Goal: Task Accomplishment & Management: Use online tool/utility

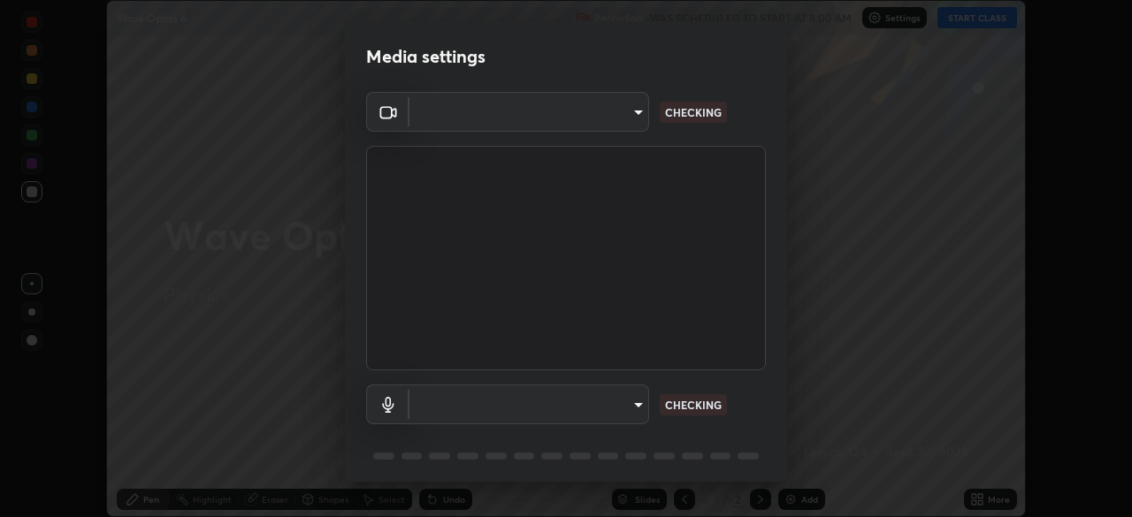
scroll to position [517, 1132]
type input "5a3b26b24554f8cf6e797ef24758c72d9ac35fc194b839c1ab14931f8614fd13"
click at [632, 404] on body "Erase all Wave Optics 6 Recording WAS SCHEDULED TO START AT 8:00 AM Settings ST…" at bounding box center [566, 258] width 1132 height 517
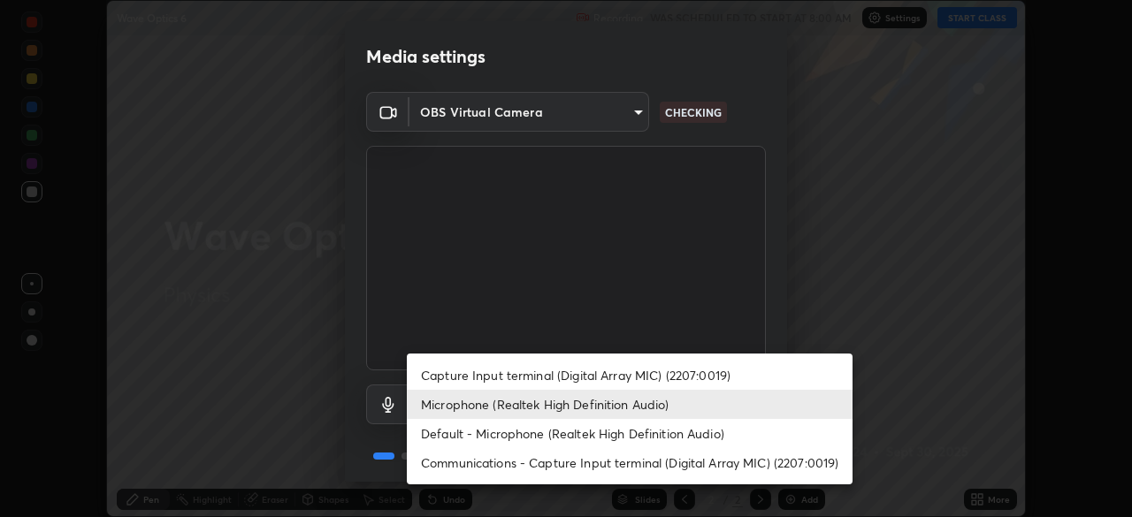
click at [625, 435] on li "Default - Microphone (Realtek High Definition Audio)" at bounding box center [630, 433] width 446 height 29
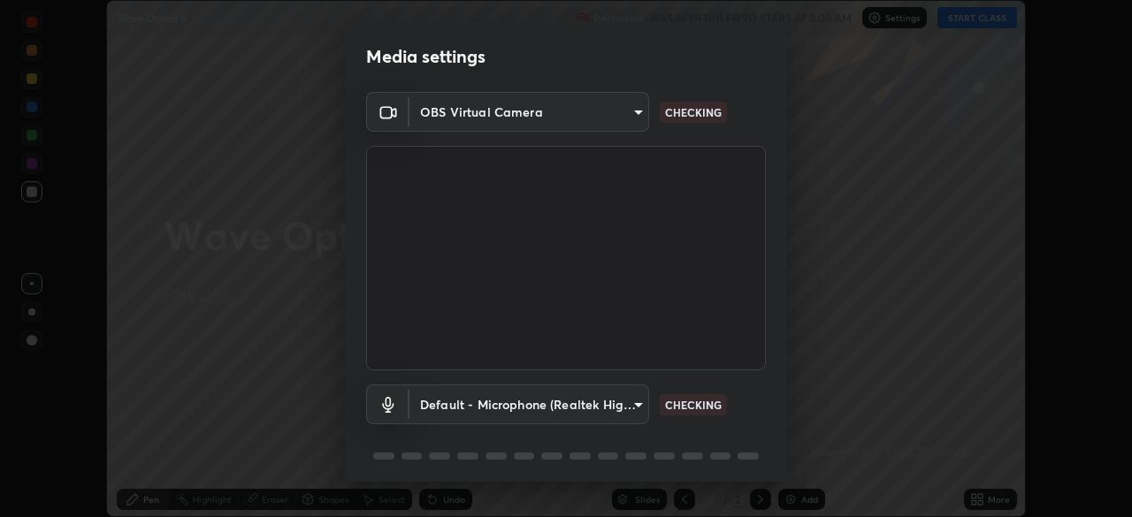
click at [612, 400] on body "Erase all Wave Optics 6 Recording WAS SCHEDULED TO START AT 8:00 AM Settings ST…" at bounding box center [566, 258] width 1132 height 517
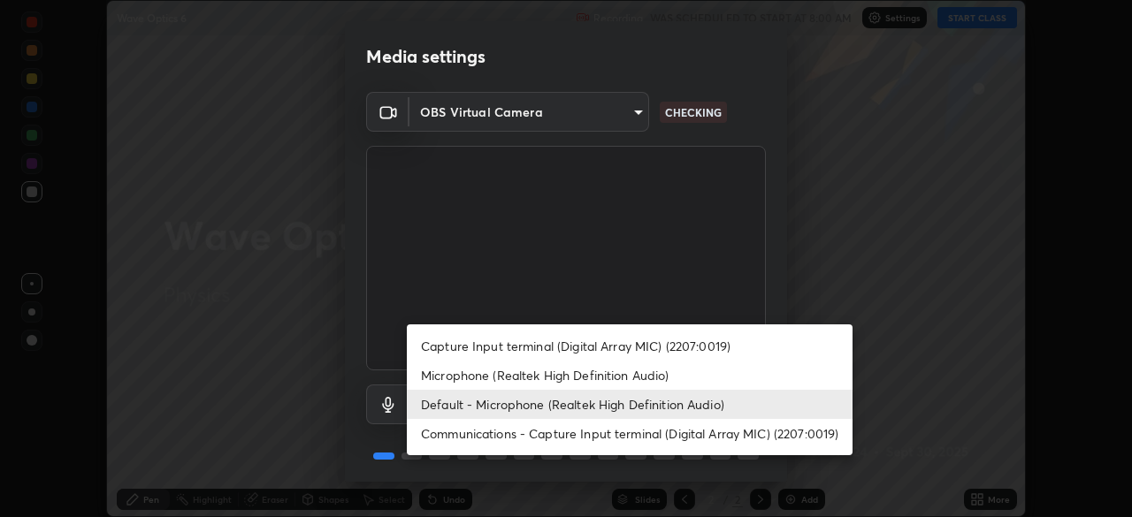
click at [587, 378] on li "Microphone (Realtek High Definition Audio)" at bounding box center [630, 375] width 446 height 29
type input "a2845f27f241d78e81142a5bcad2dd0661d1231b7acccdda9ee201247719edf7"
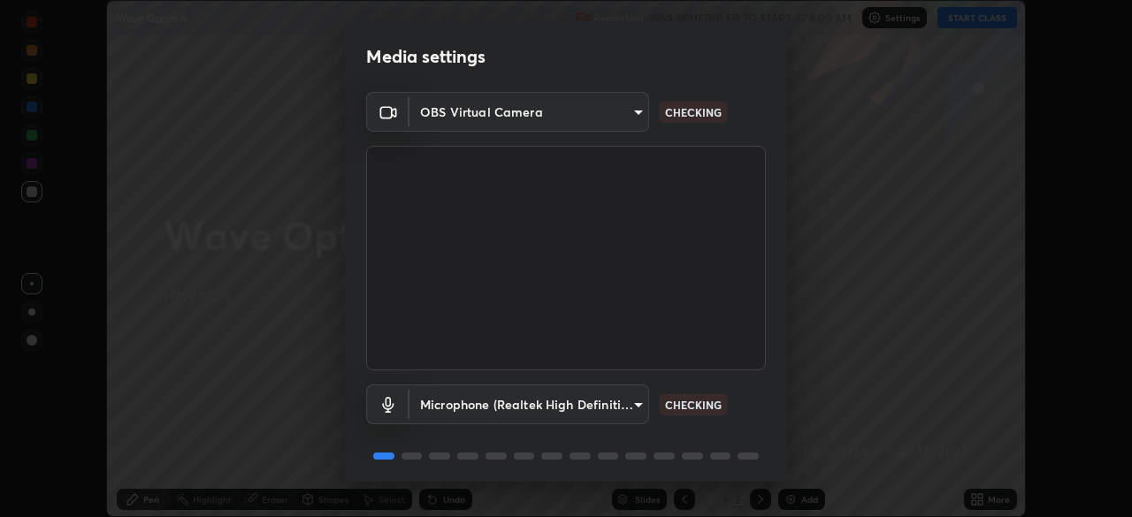
scroll to position [63, 0]
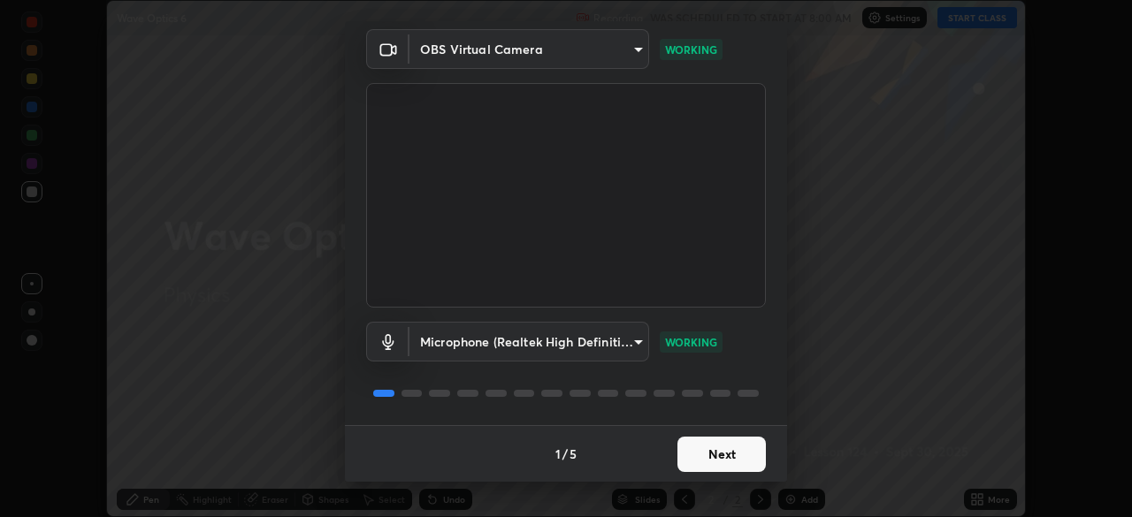
click at [742, 467] on button "Next" at bounding box center [722, 454] width 88 height 35
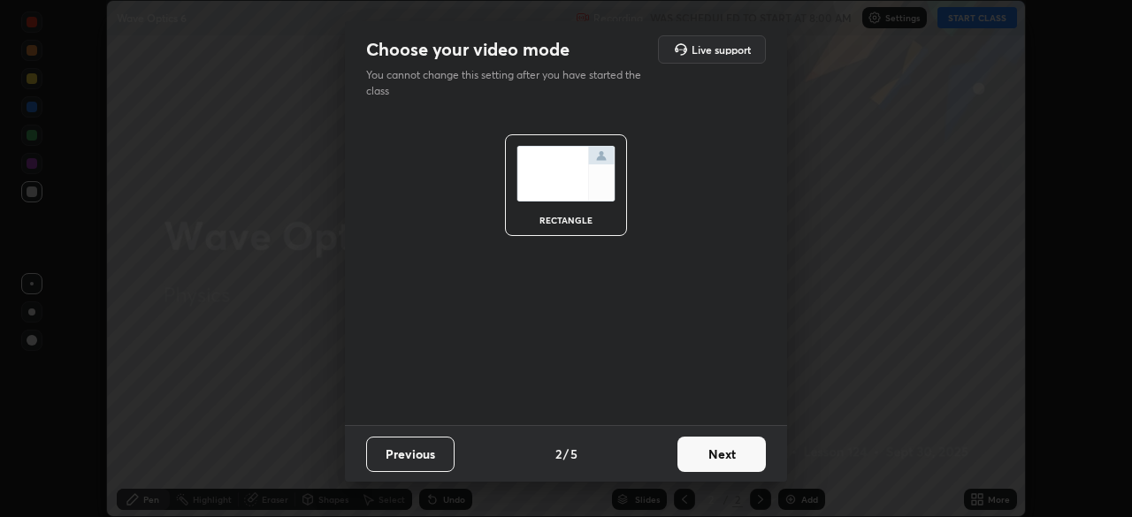
click at [742, 457] on button "Next" at bounding box center [722, 454] width 88 height 35
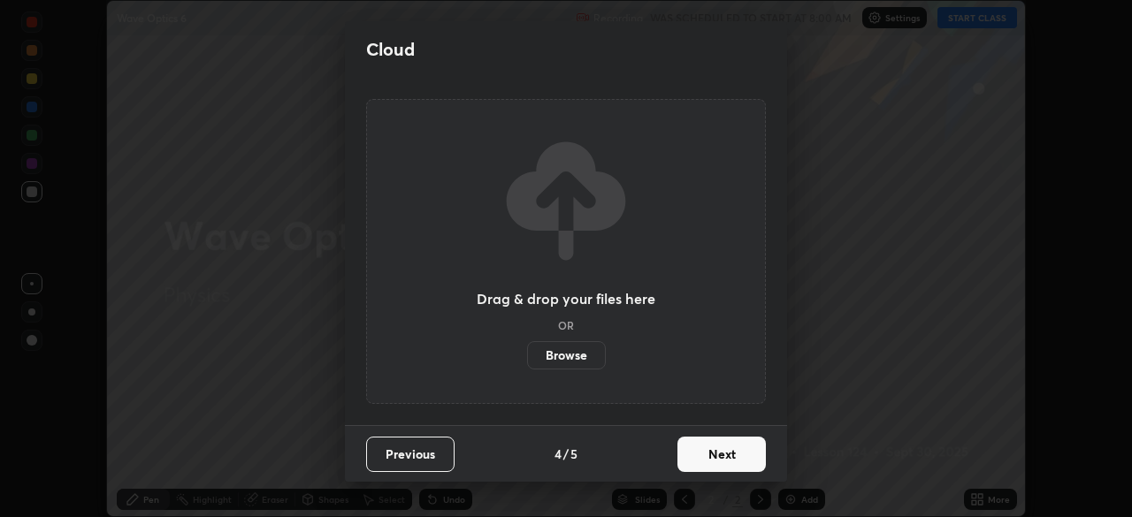
click at [742, 456] on button "Next" at bounding box center [722, 454] width 88 height 35
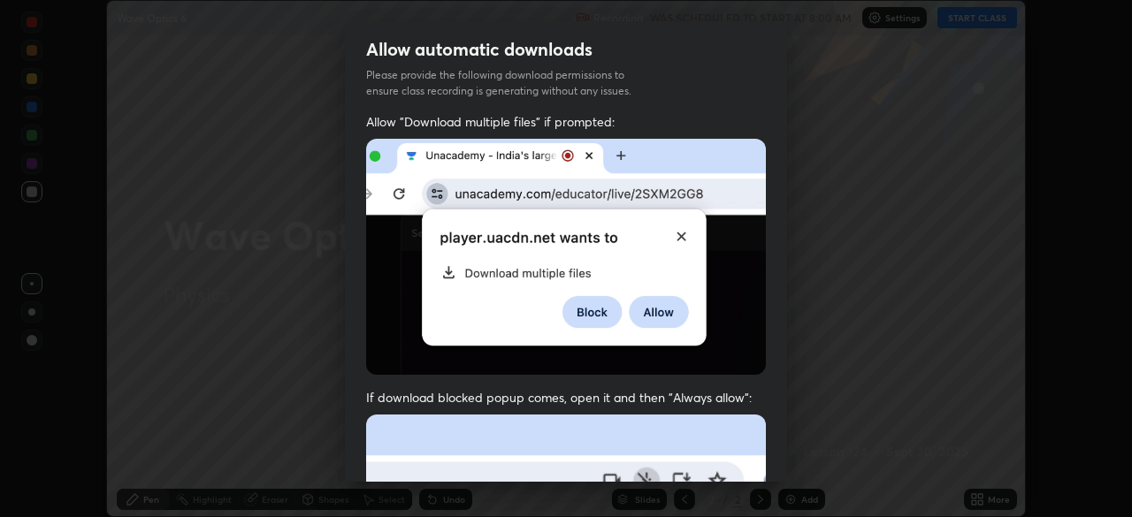
click at [722, 415] on div "Allow automatic downloads Please provide the following download permissions to …" at bounding box center [566, 251] width 442 height 461
click at [724, 411] on div "Allow automatic downloads Please provide the following download permissions to …" at bounding box center [566, 251] width 442 height 461
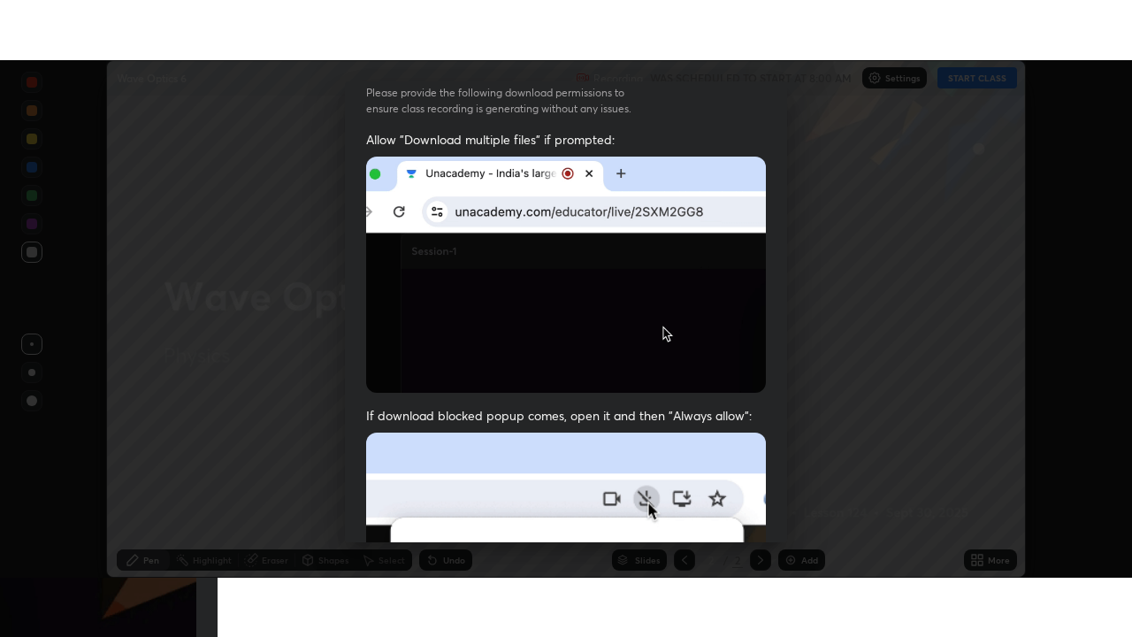
scroll to position [424, 0]
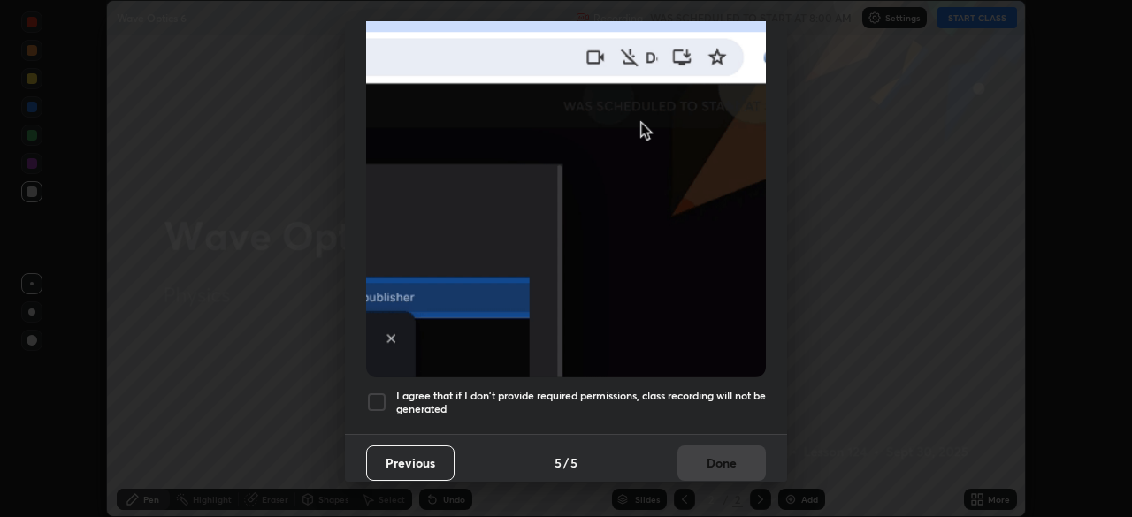
click at [686, 404] on h5 "I agree that if I don't provide required permissions, class recording will not …" at bounding box center [581, 402] width 370 height 27
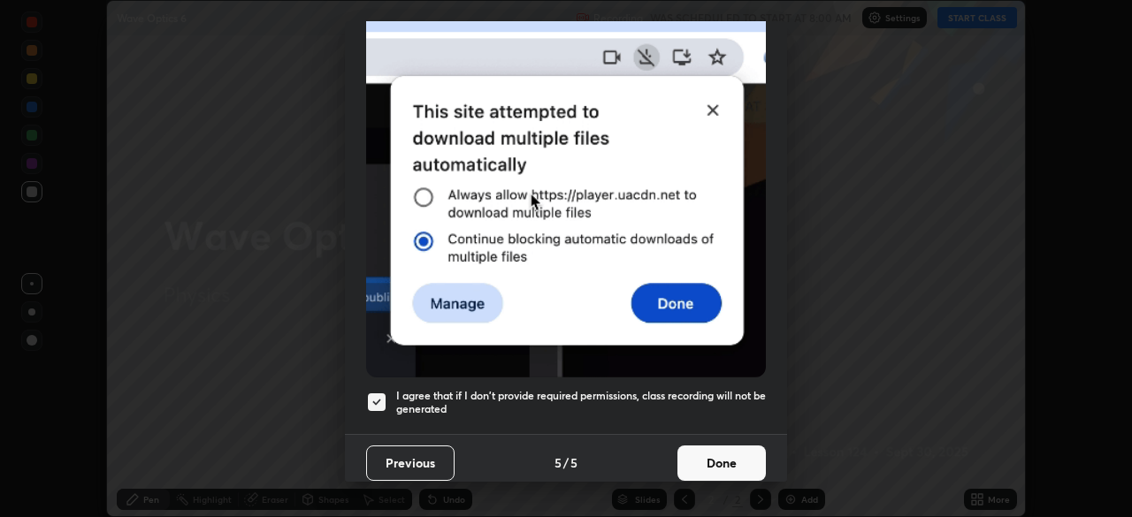
click at [724, 456] on button "Done" at bounding box center [722, 463] width 88 height 35
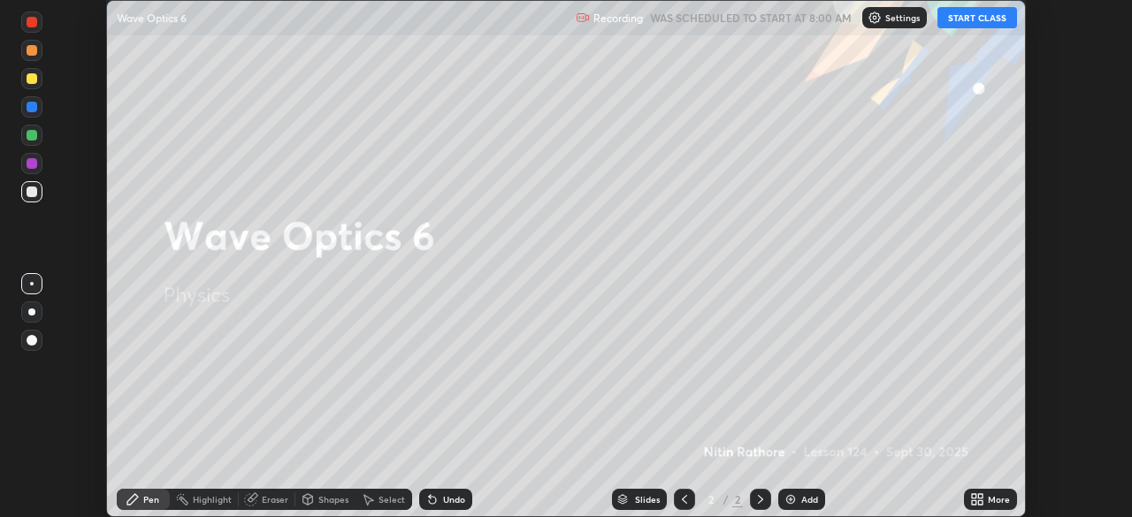
click at [990, 500] on div "More" at bounding box center [999, 499] width 22 height 9
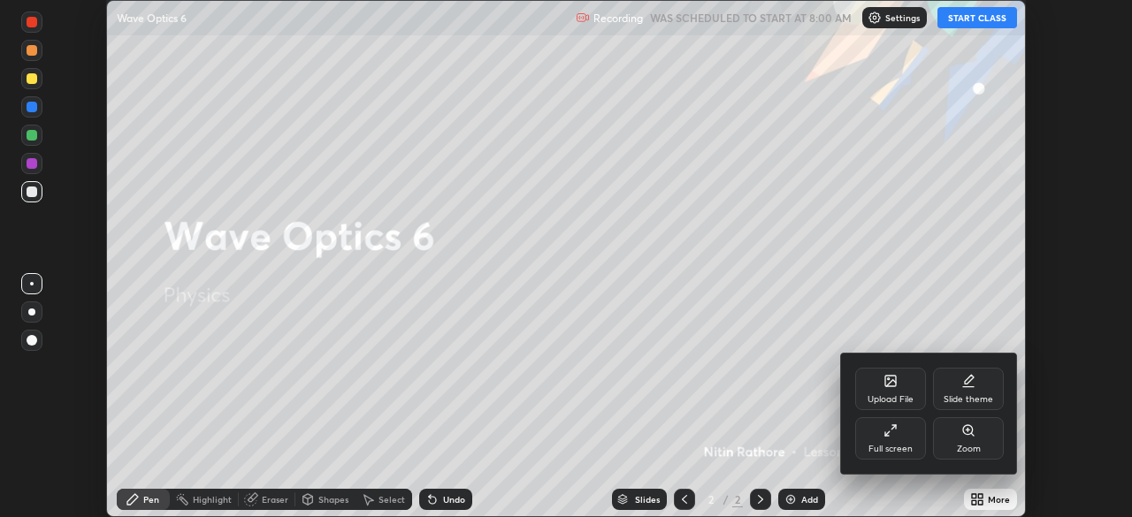
click at [908, 439] on div "Full screen" at bounding box center [890, 439] width 71 height 42
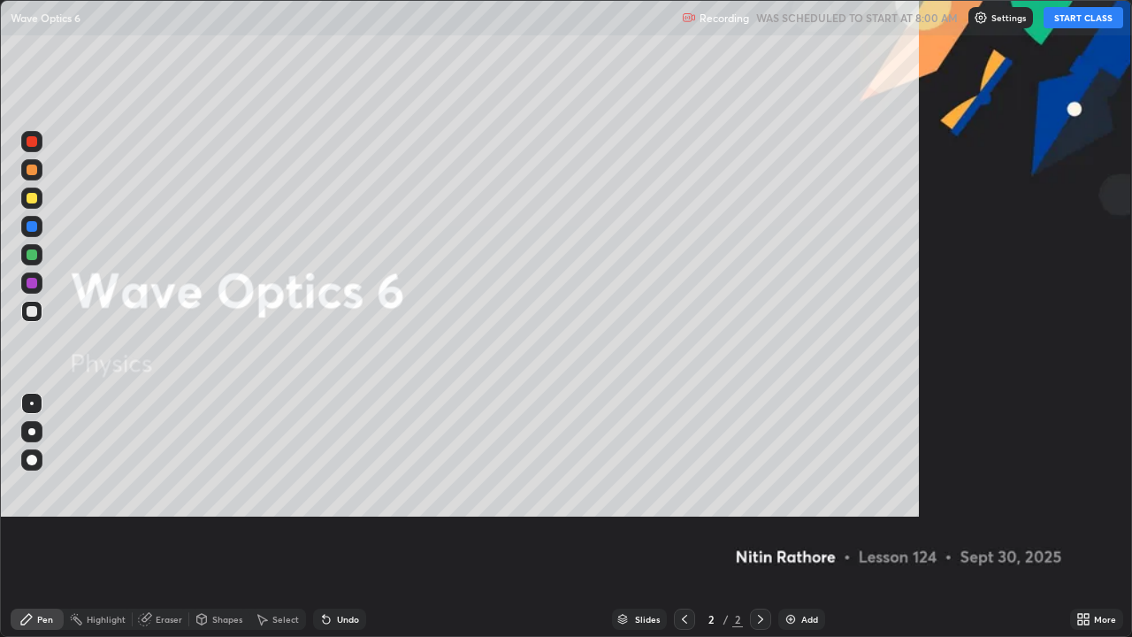
scroll to position [637, 1132]
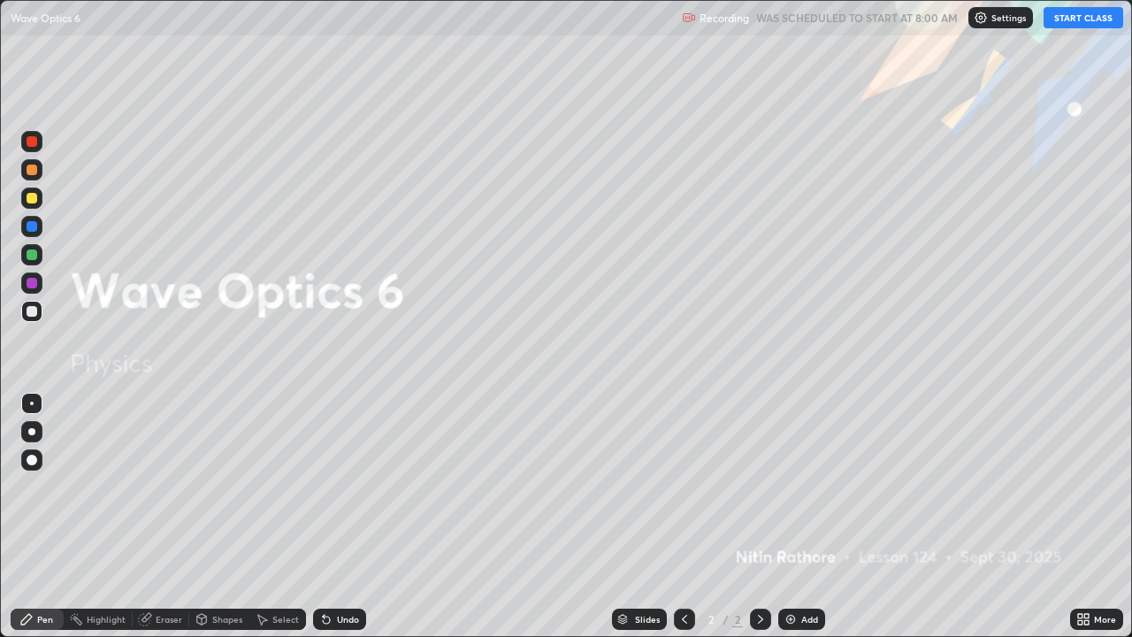
click at [1068, 18] on button "START CLASS" at bounding box center [1084, 17] width 80 height 21
click at [804, 517] on div "Add" at bounding box center [809, 619] width 17 height 9
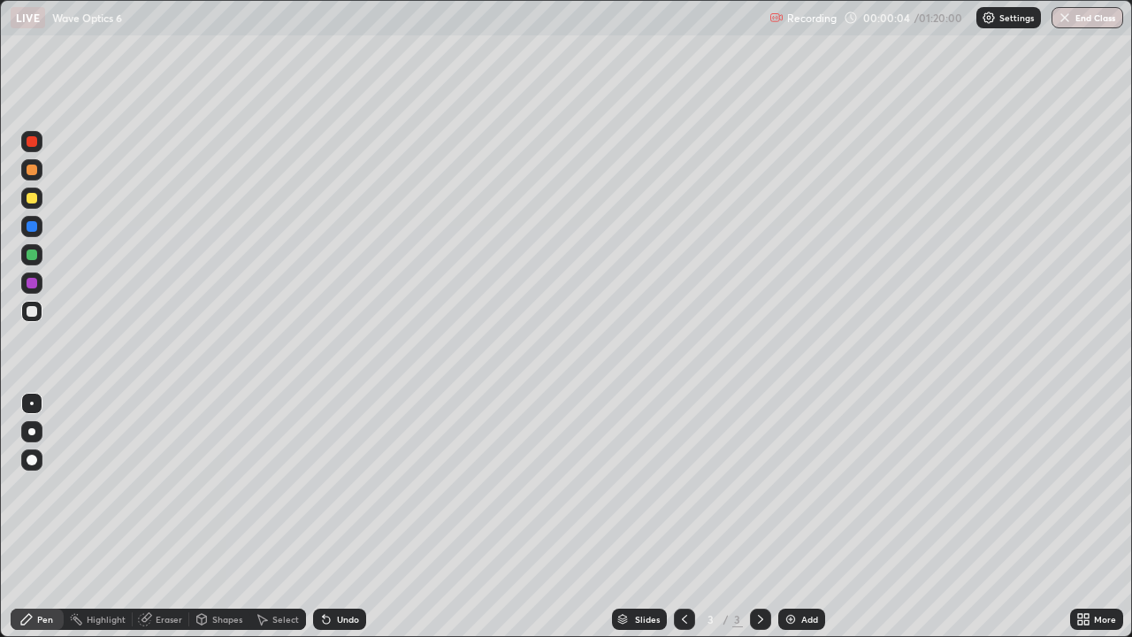
click at [31, 432] on div at bounding box center [31, 431] width 7 height 7
click at [226, 517] on div "Shapes" at bounding box center [227, 619] width 30 height 9
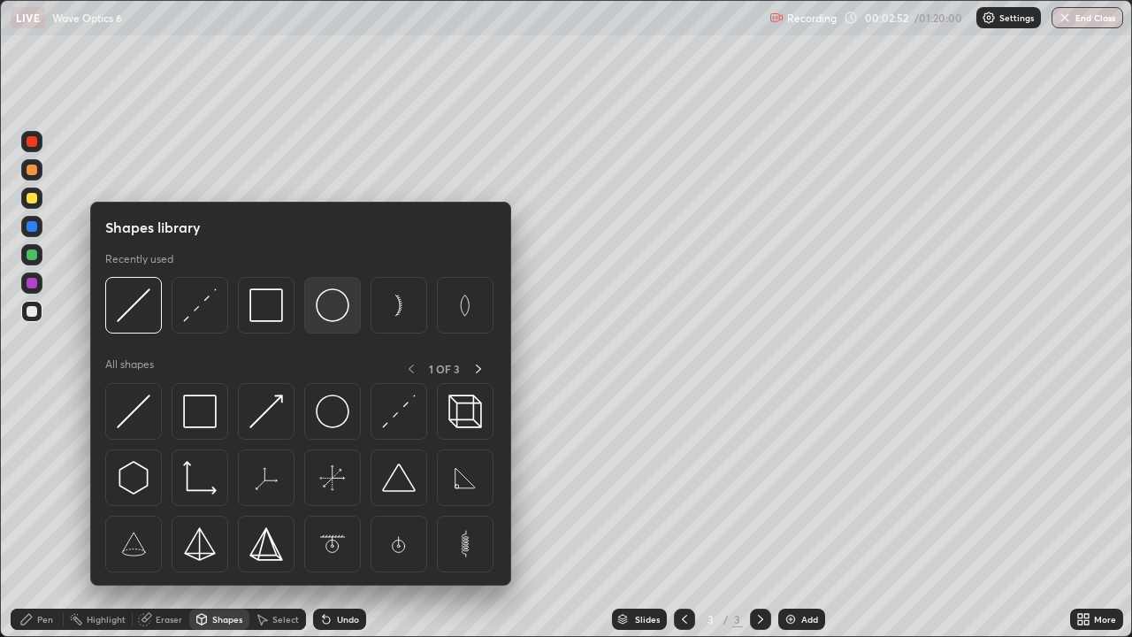
click at [329, 310] on img at bounding box center [333, 305] width 34 height 34
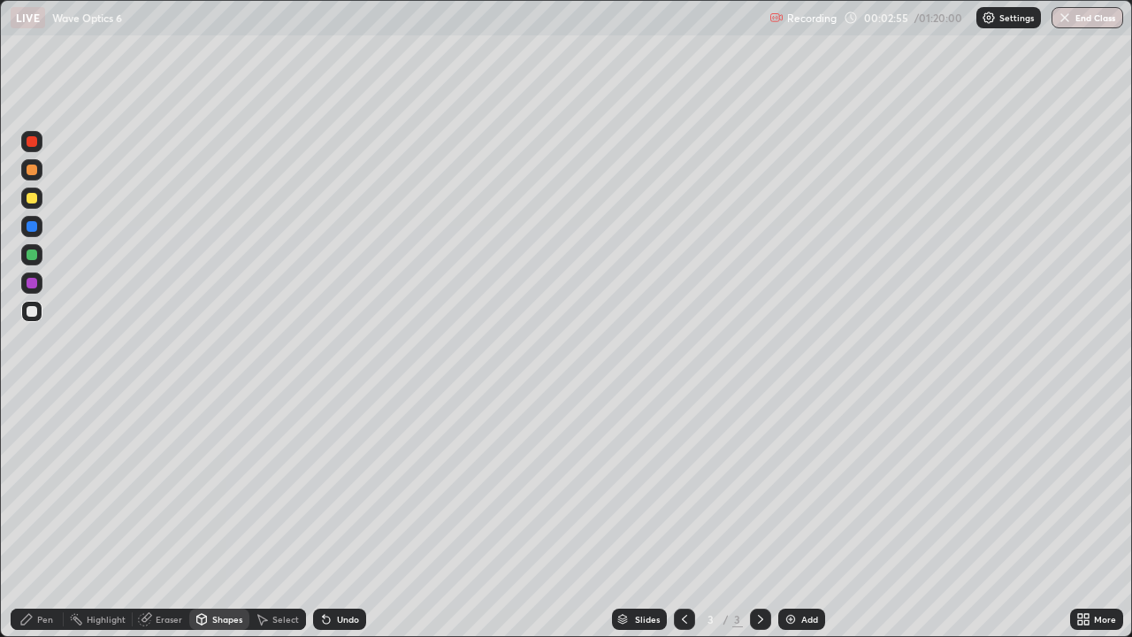
click at [46, 517] on div "Pen" at bounding box center [45, 619] width 16 height 9
click at [214, 517] on div "Shapes" at bounding box center [227, 619] width 30 height 9
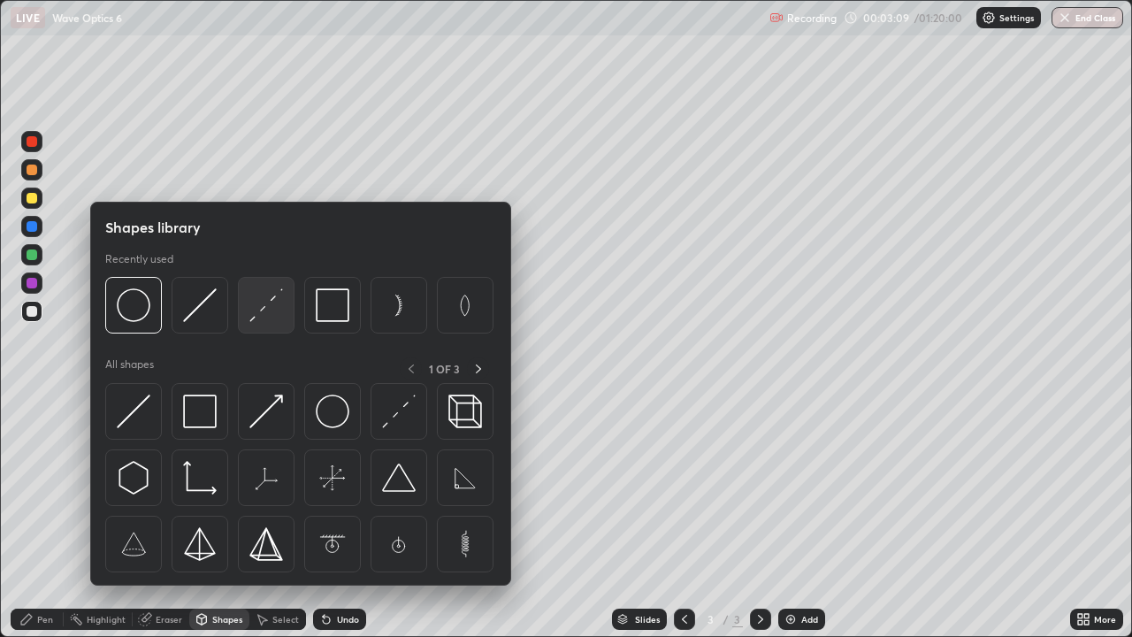
click at [264, 319] on img at bounding box center [266, 305] width 34 height 34
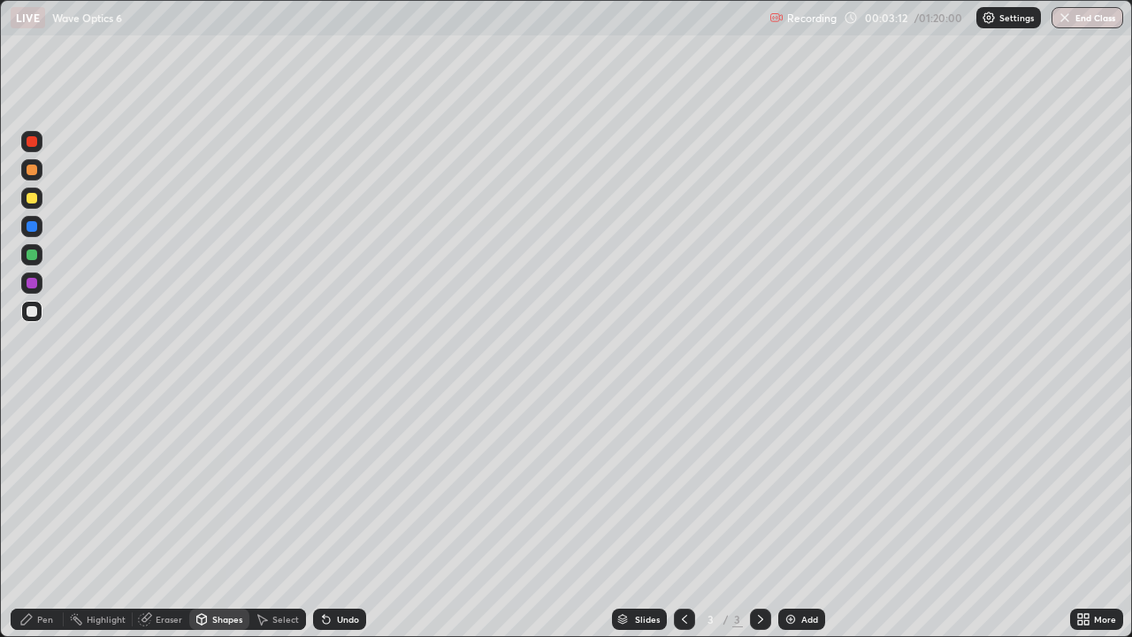
click at [206, 517] on div "Shapes" at bounding box center [219, 619] width 60 height 21
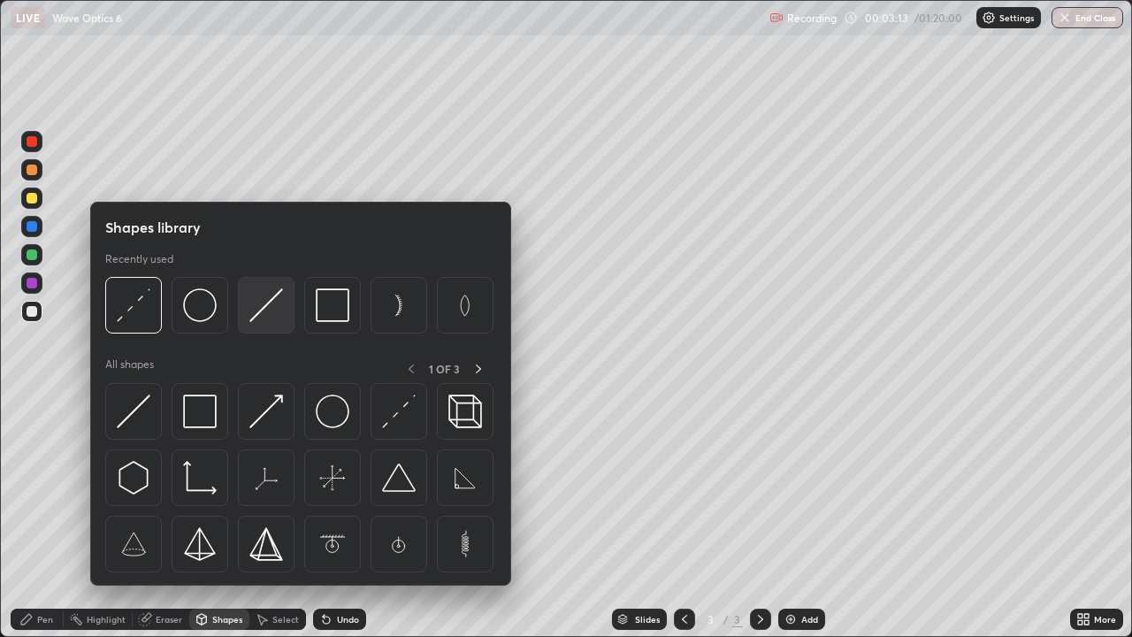
click at [272, 307] on img at bounding box center [266, 305] width 34 height 34
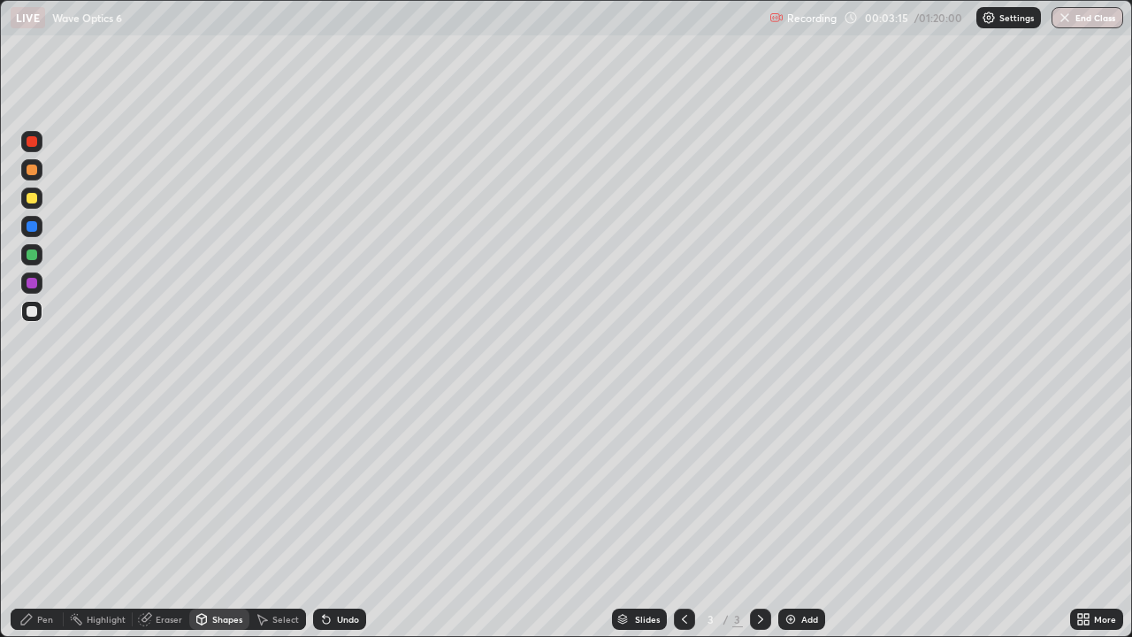
click at [31, 255] on div at bounding box center [32, 254] width 11 height 11
click at [41, 517] on div "Pen" at bounding box center [45, 619] width 16 height 9
click at [227, 517] on div "Shapes" at bounding box center [227, 619] width 30 height 9
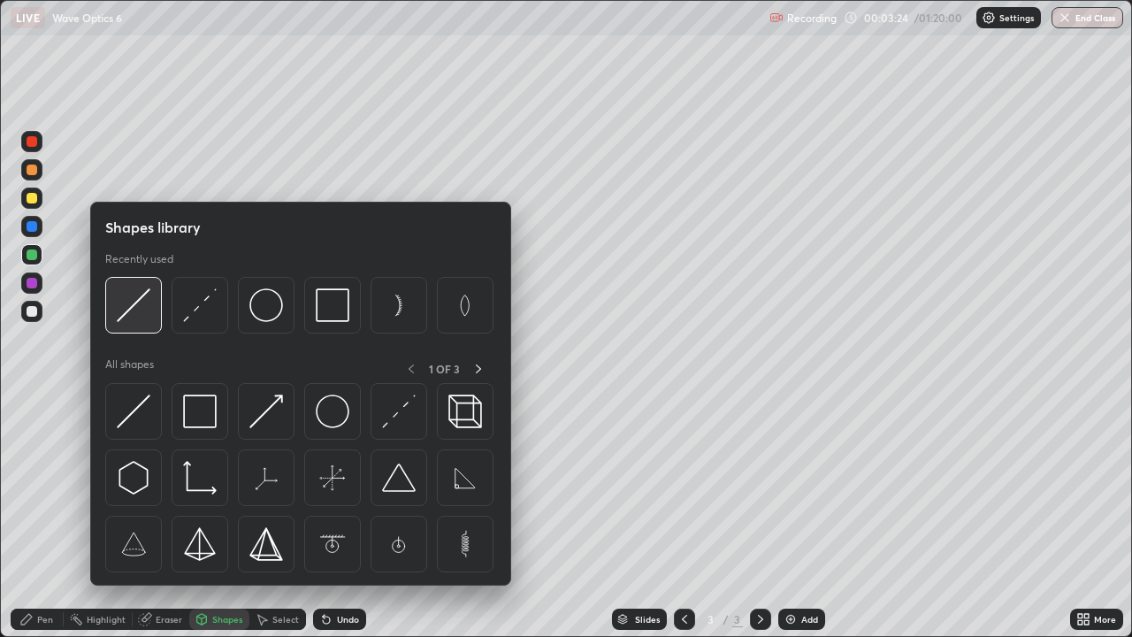
click at [141, 319] on img at bounding box center [134, 305] width 34 height 34
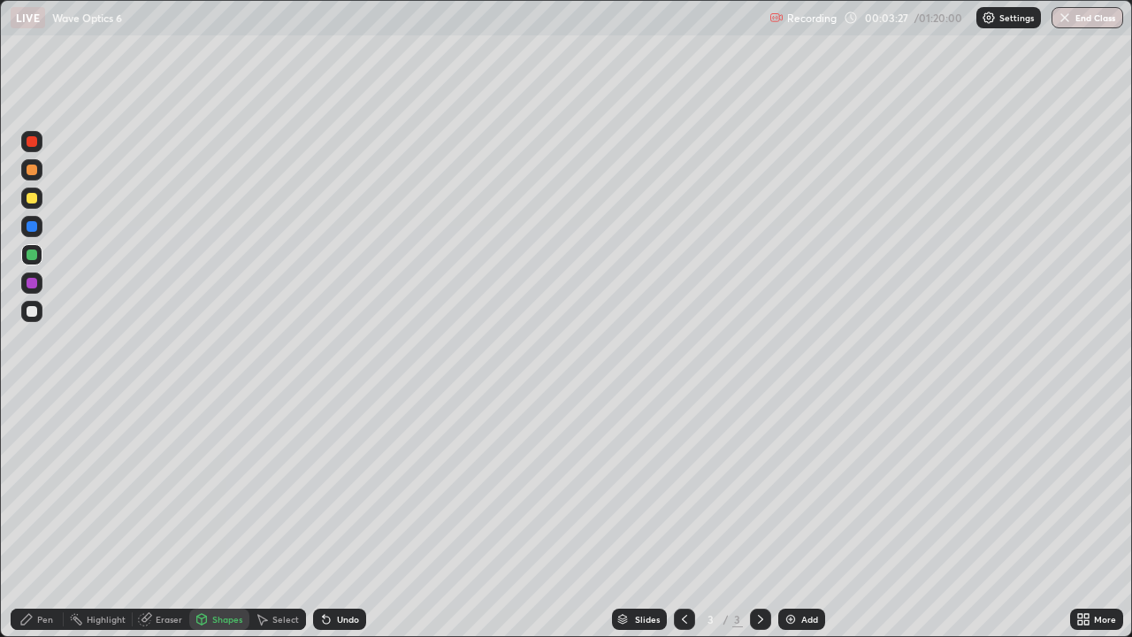
click at [221, 517] on div "Shapes" at bounding box center [227, 619] width 30 height 9
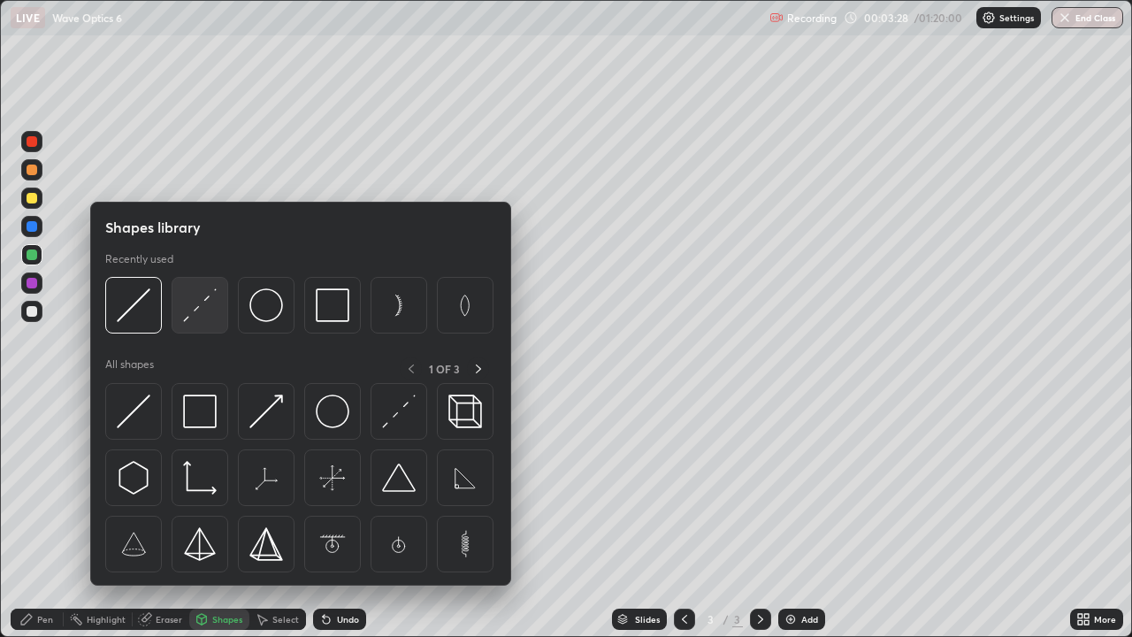
click at [200, 317] on img at bounding box center [200, 305] width 34 height 34
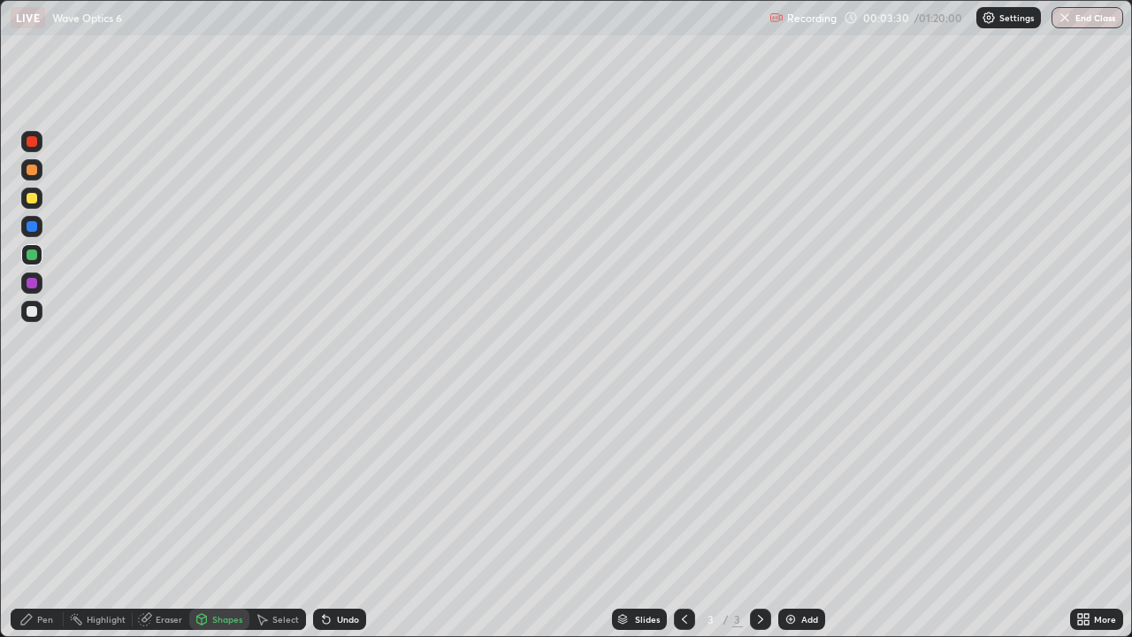
click at [29, 227] on div at bounding box center [32, 226] width 11 height 11
click at [45, 517] on div "Pen" at bounding box center [45, 619] width 16 height 9
click at [34, 312] on div at bounding box center [32, 311] width 11 height 11
click at [208, 517] on div "Shapes" at bounding box center [219, 619] width 60 height 21
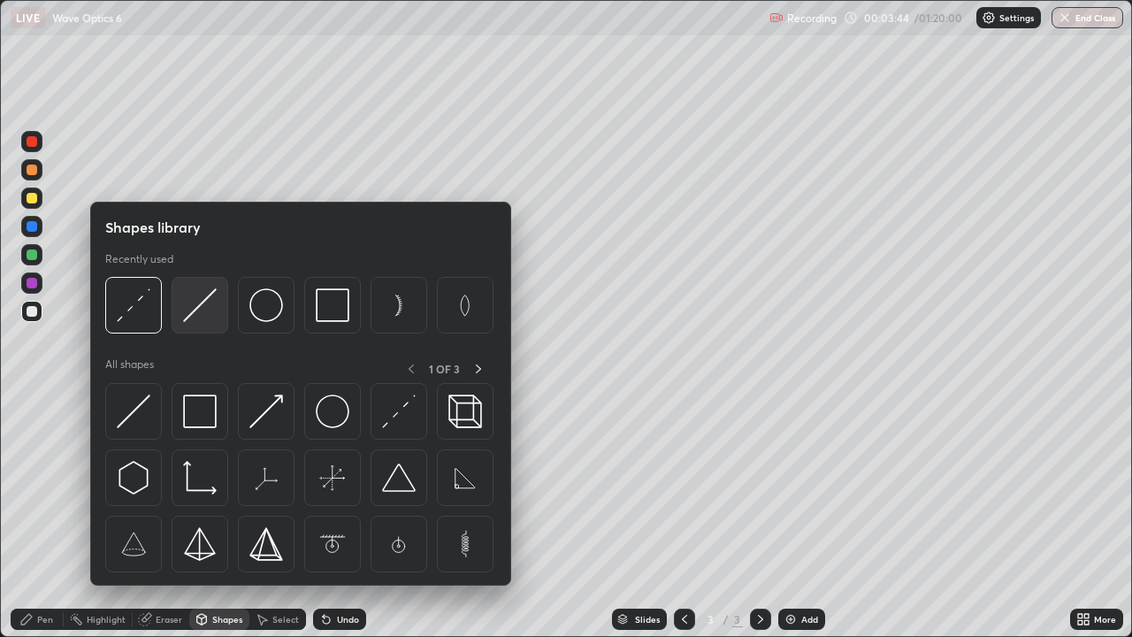
click at [205, 309] on img at bounding box center [200, 305] width 34 height 34
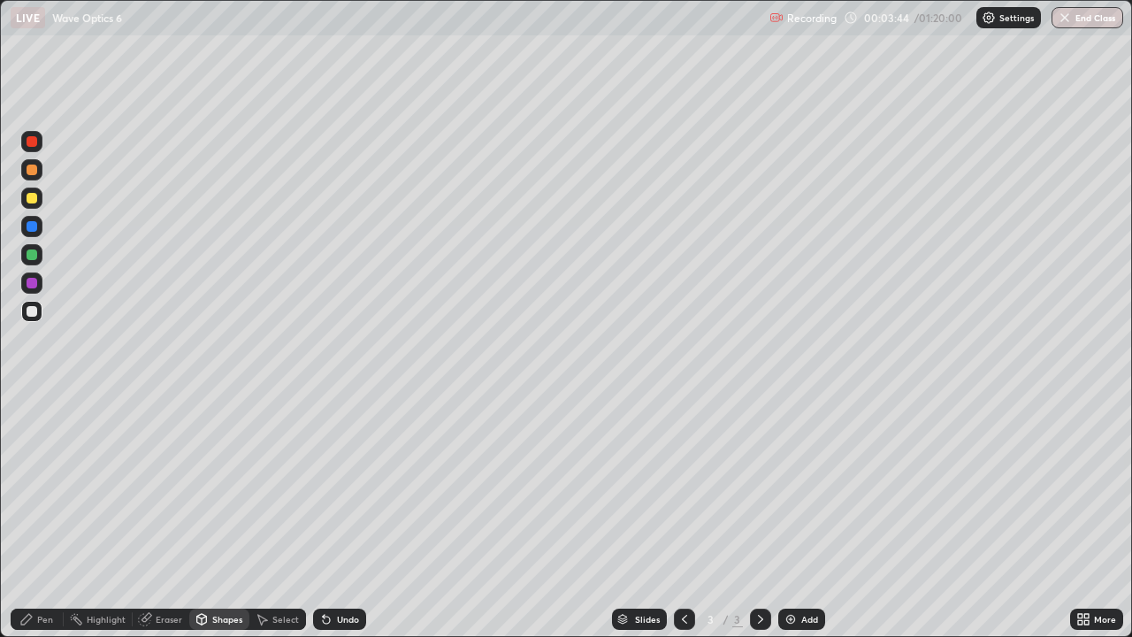
click at [32, 264] on div at bounding box center [31, 254] width 21 height 21
click at [47, 517] on div "Pen" at bounding box center [45, 619] width 16 height 9
click at [29, 225] on div at bounding box center [32, 226] width 11 height 11
click at [203, 517] on div "Shapes" at bounding box center [219, 619] width 60 height 21
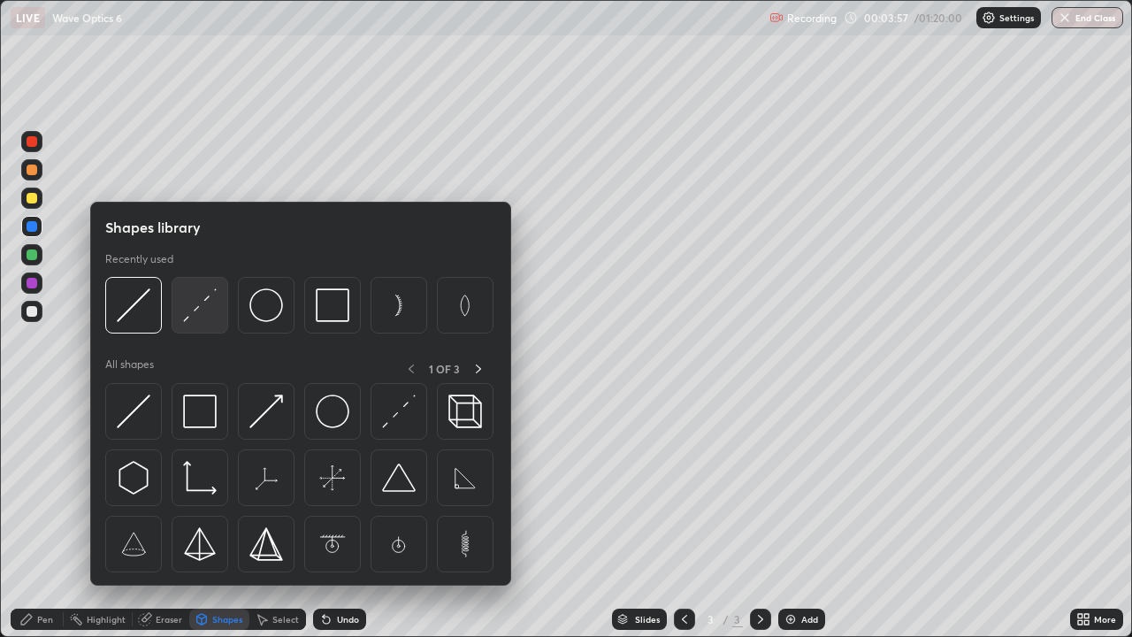
click at [200, 318] on img at bounding box center [200, 305] width 34 height 34
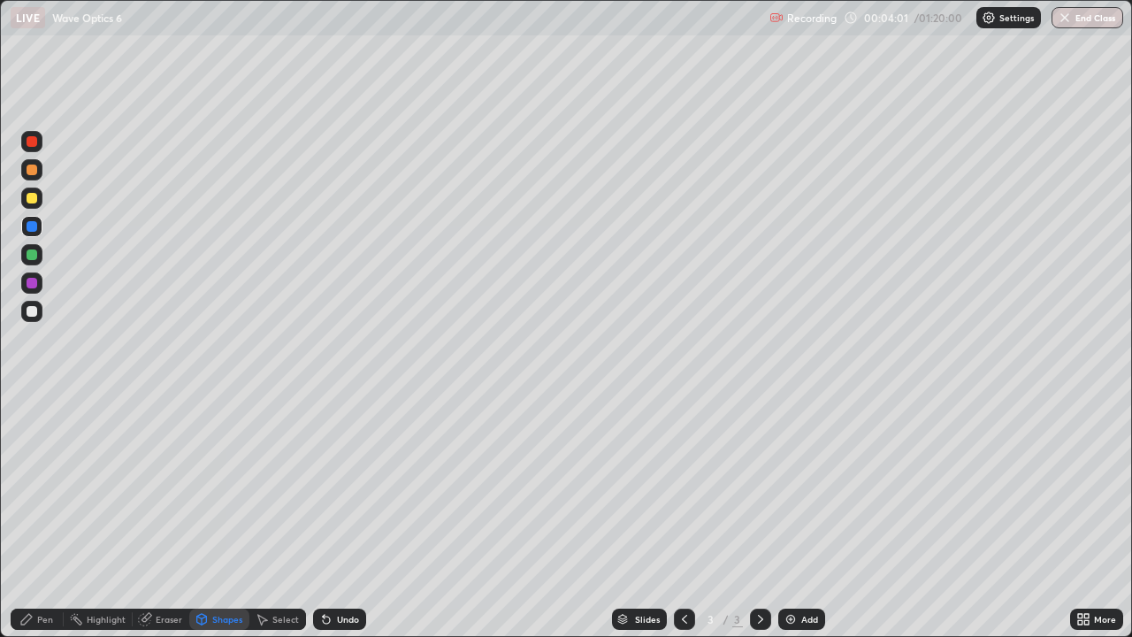
click at [49, 517] on div "Pen" at bounding box center [45, 619] width 16 height 9
click at [47, 517] on div "Pen" at bounding box center [37, 619] width 53 height 21
click at [225, 517] on div "Shapes" at bounding box center [219, 619] width 60 height 21
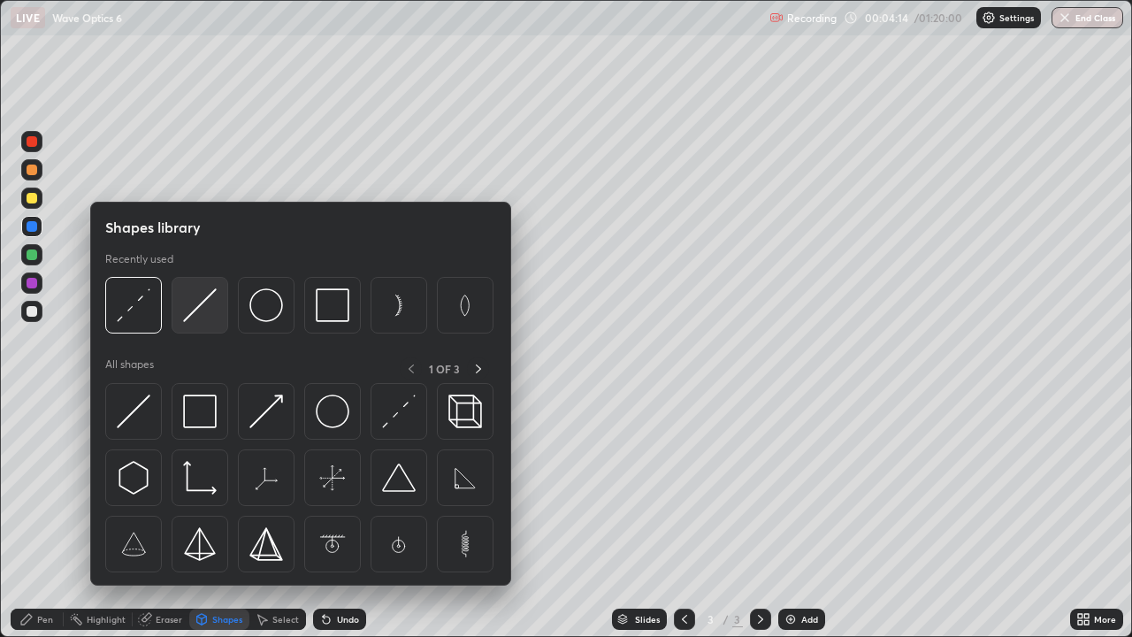
click at [205, 313] on img at bounding box center [200, 305] width 34 height 34
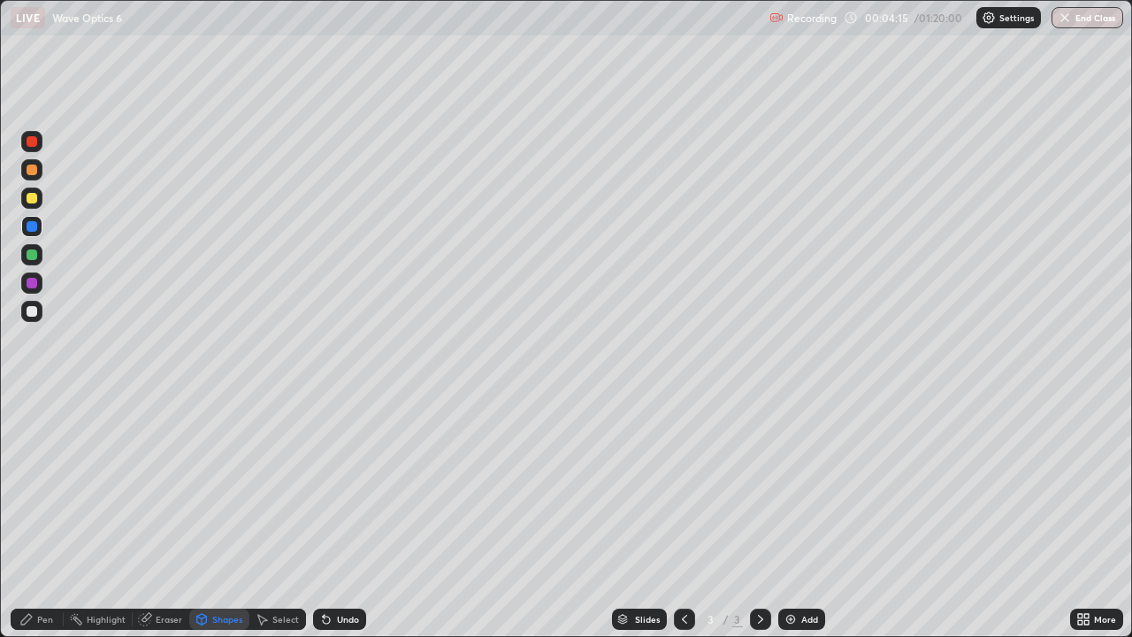
click at [34, 257] on div at bounding box center [32, 254] width 11 height 11
click at [234, 517] on div "Shapes" at bounding box center [219, 619] width 60 height 21
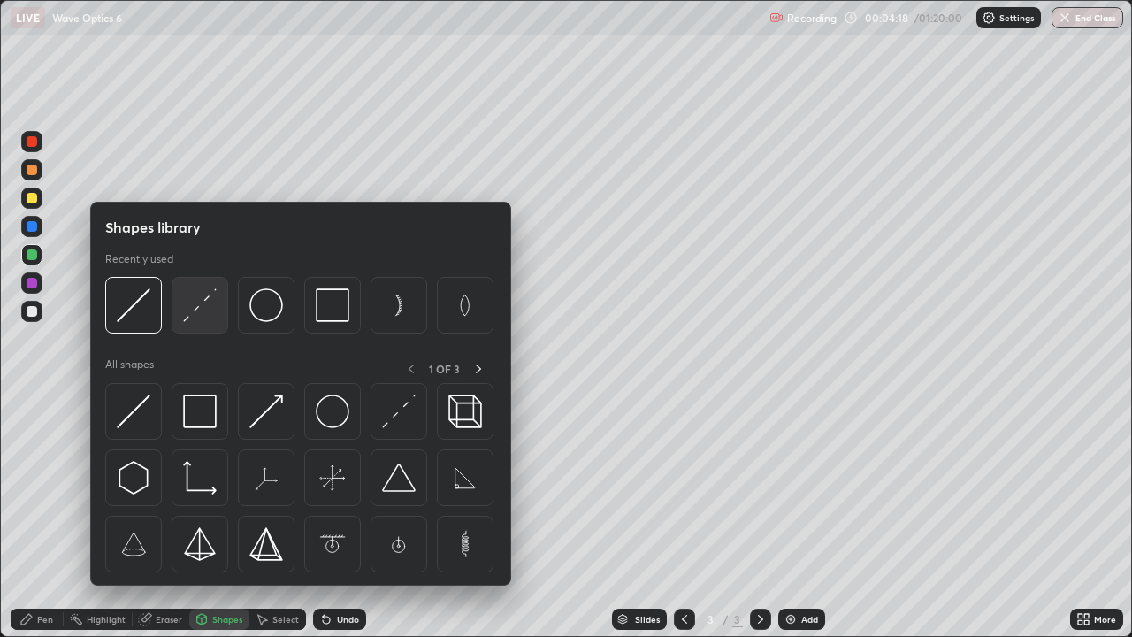
click at [197, 314] on img at bounding box center [200, 305] width 34 height 34
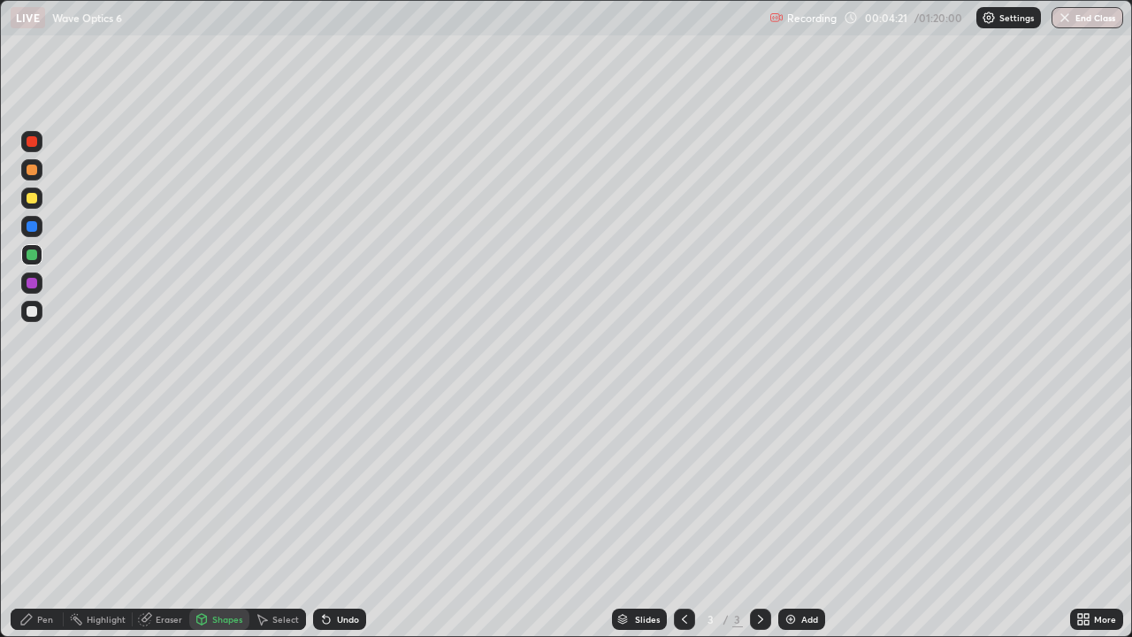
click at [341, 517] on div "Undo" at bounding box center [348, 619] width 22 height 9
click at [28, 318] on div at bounding box center [31, 311] width 21 height 21
click at [30, 226] on div at bounding box center [32, 226] width 11 height 11
click at [212, 517] on div "Shapes" at bounding box center [227, 619] width 30 height 9
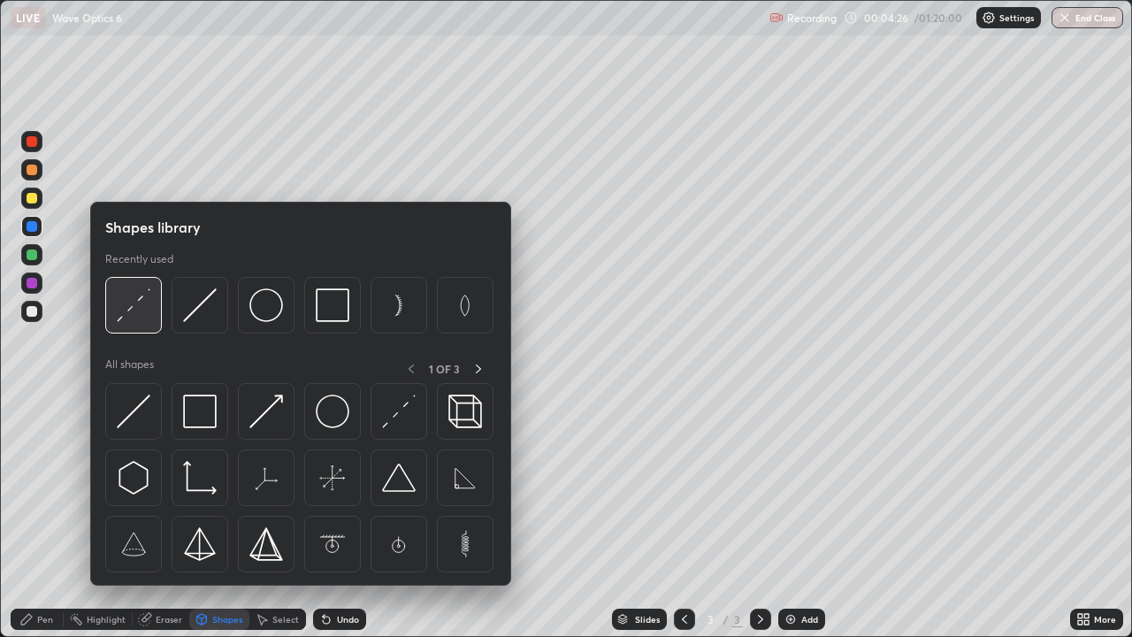
click at [139, 315] on img at bounding box center [134, 305] width 34 height 34
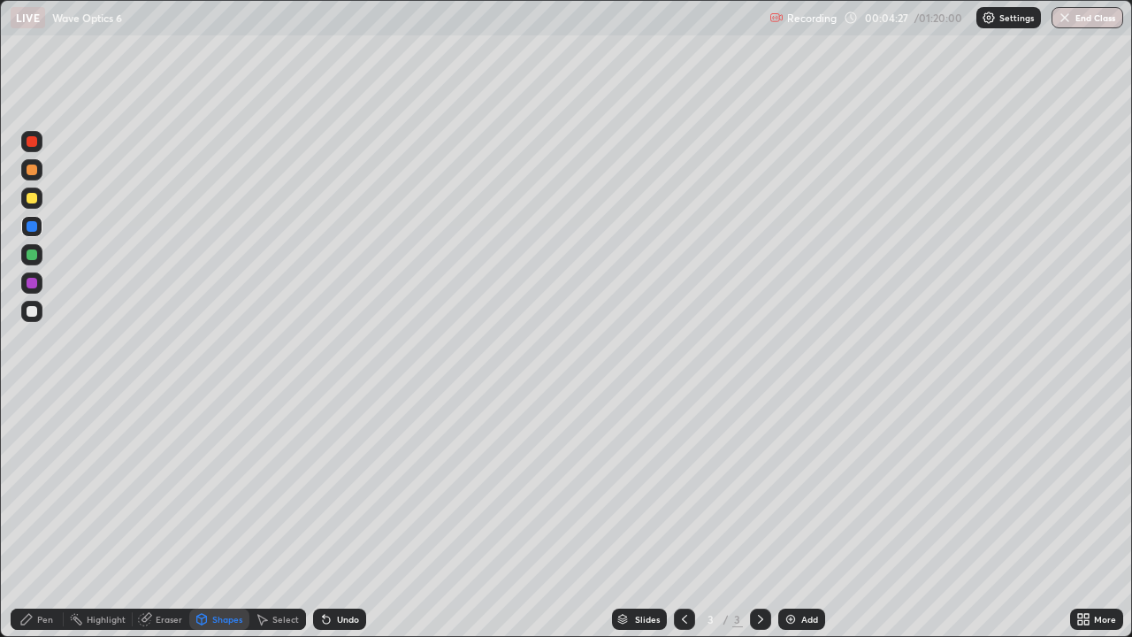
click at [29, 257] on div at bounding box center [32, 254] width 11 height 11
click at [209, 517] on div "Shapes" at bounding box center [219, 619] width 60 height 21
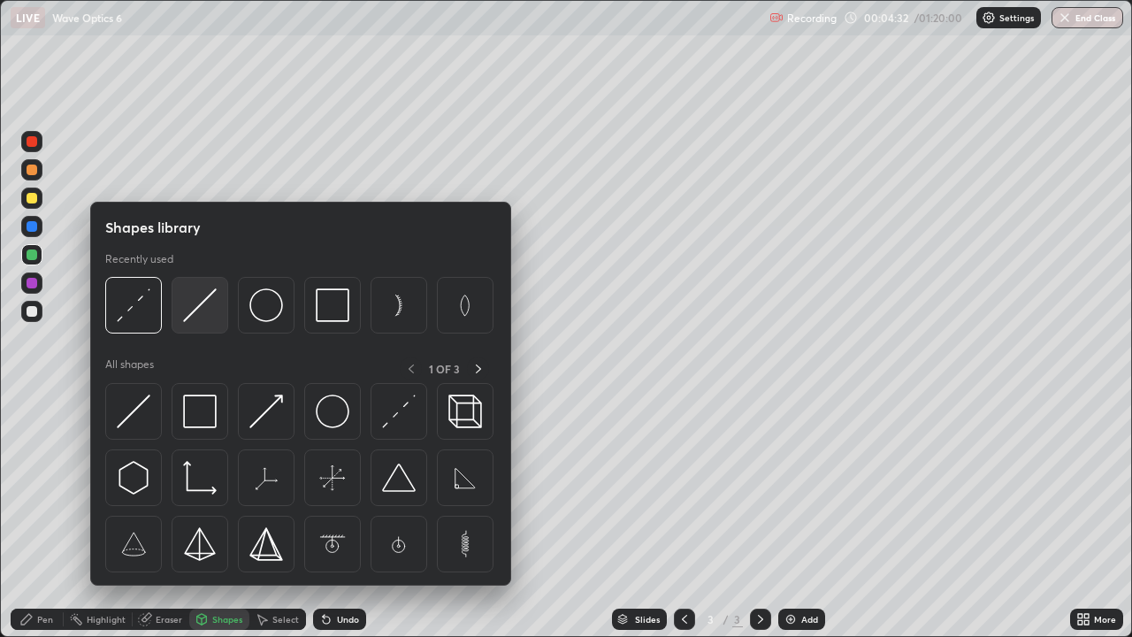
click at [196, 312] on img at bounding box center [200, 305] width 34 height 34
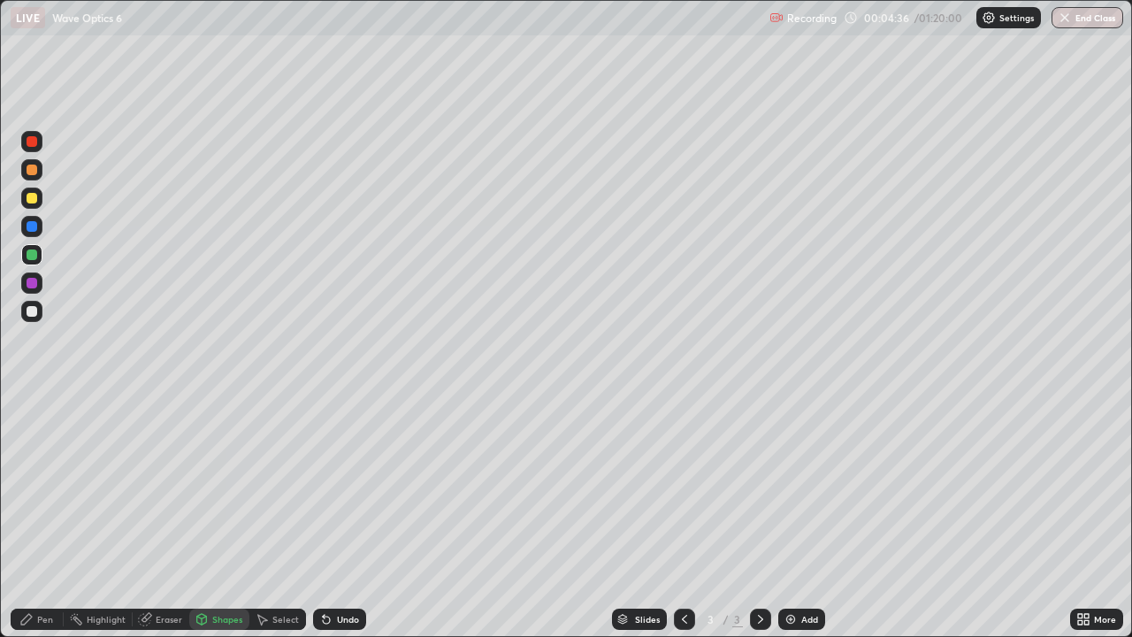
click at [34, 517] on div "Pen" at bounding box center [37, 619] width 53 height 21
click at [29, 231] on div at bounding box center [32, 226] width 11 height 11
click at [37, 228] on div at bounding box center [31, 226] width 21 height 21
click at [34, 200] on div at bounding box center [32, 198] width 11 height 11
click at [226, 517] on div "Shapes" at bounding box center [227, 619] width 30 height 9
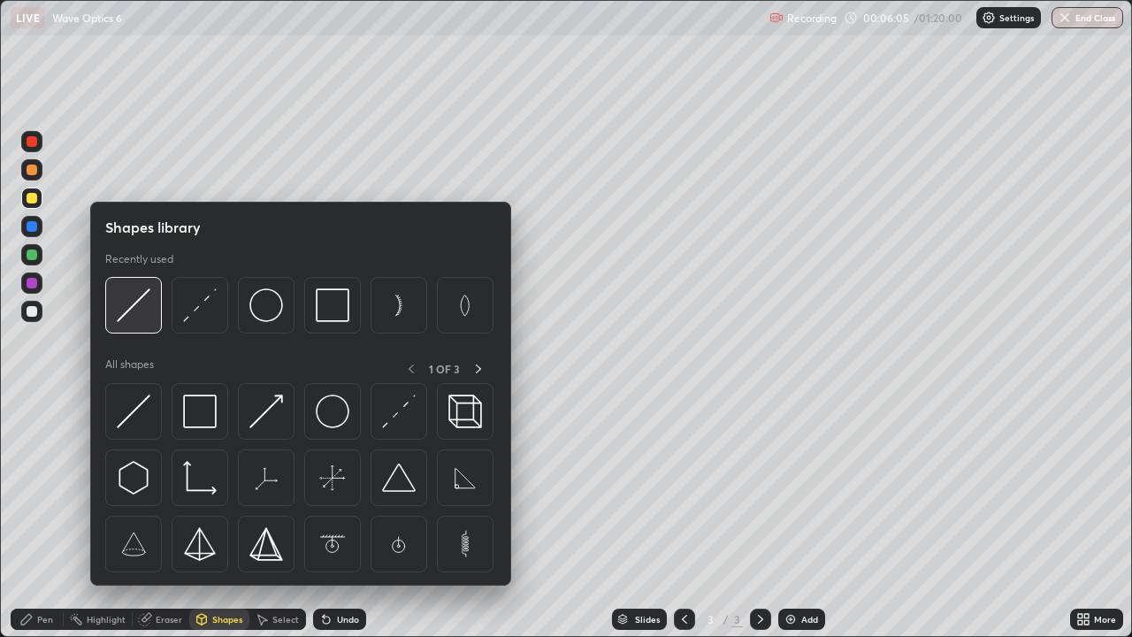
click at [152, 315] on div at bounding box center [133, 305] width 57 height 57
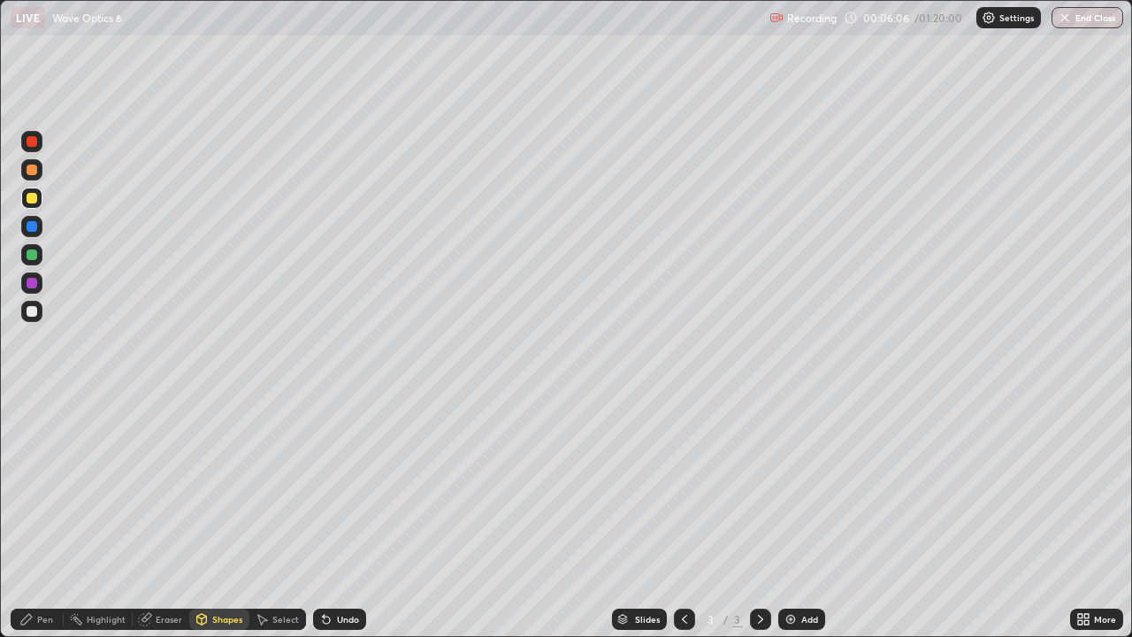
click at [31, 287] on div at bounding box center [32, 283] width 11 height 11
click at [804, 517] on div "Add" at bounding box center [809, 619] width 17 height 9
click at [224, 517] on div "Shapes" at bounding box center [219, 619] width 60 height 21
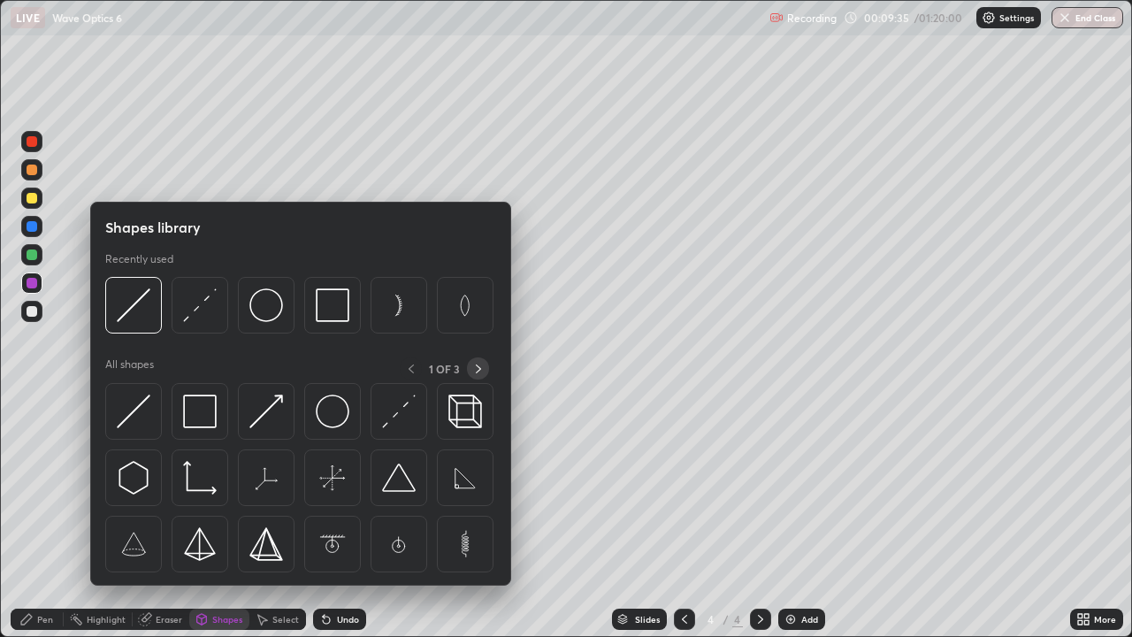
click at [471, 376] on div at bounding box center [478, 368] width 22 height 22
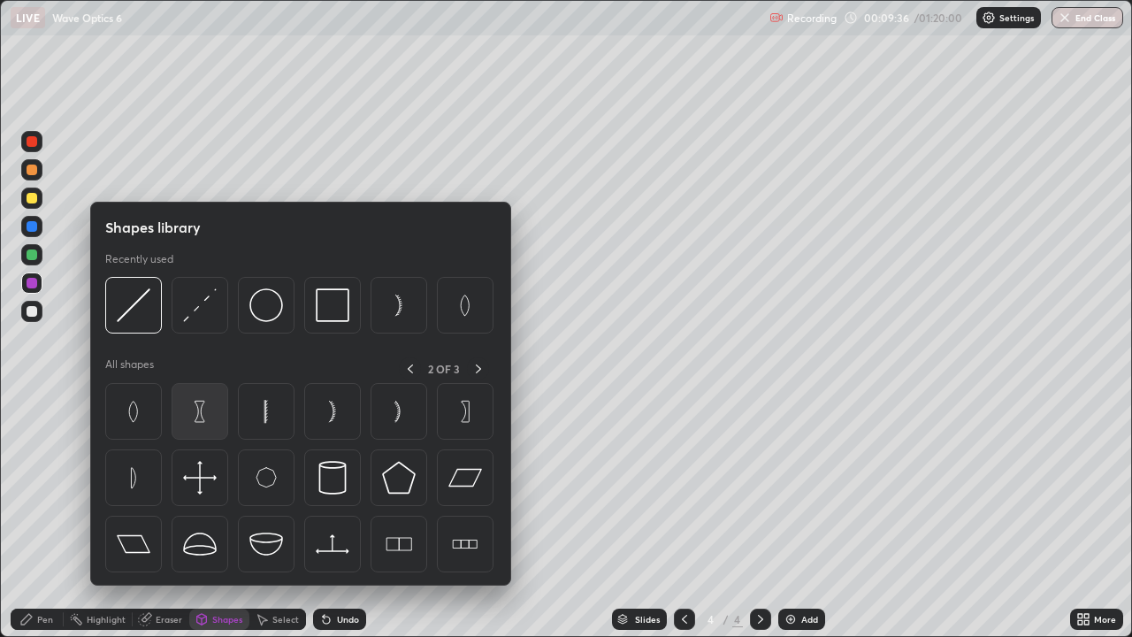
click at [200, 410] on img at bounding box center [200, 412] width 34 height 34
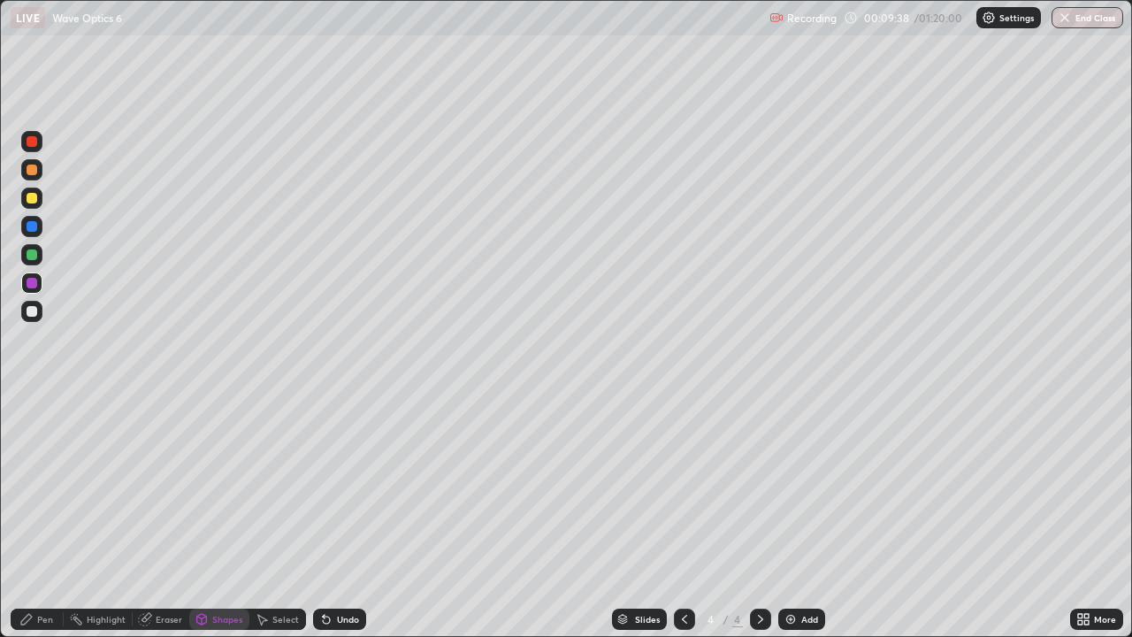
click at [33, 317] on div at bounding box center [31, 311] width 21 height 21
click at [218, 517] on div "Shapes" at bounding box center [219, 619] width 60 height 21
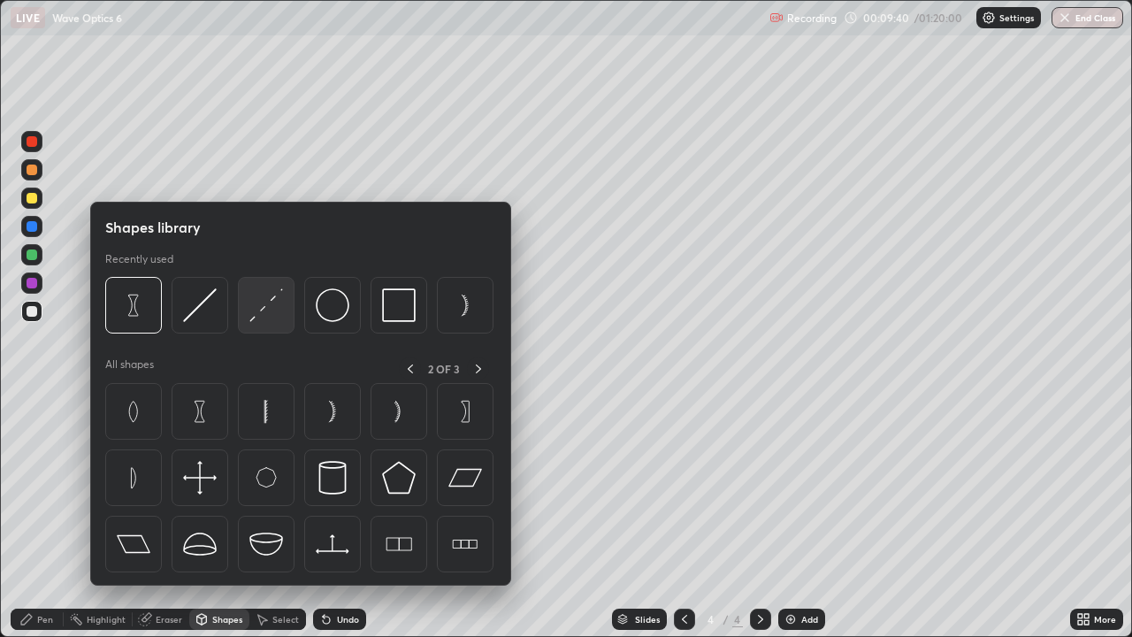
click at [268, 300] on img at bounding box center [266, 305] width 34 height 34
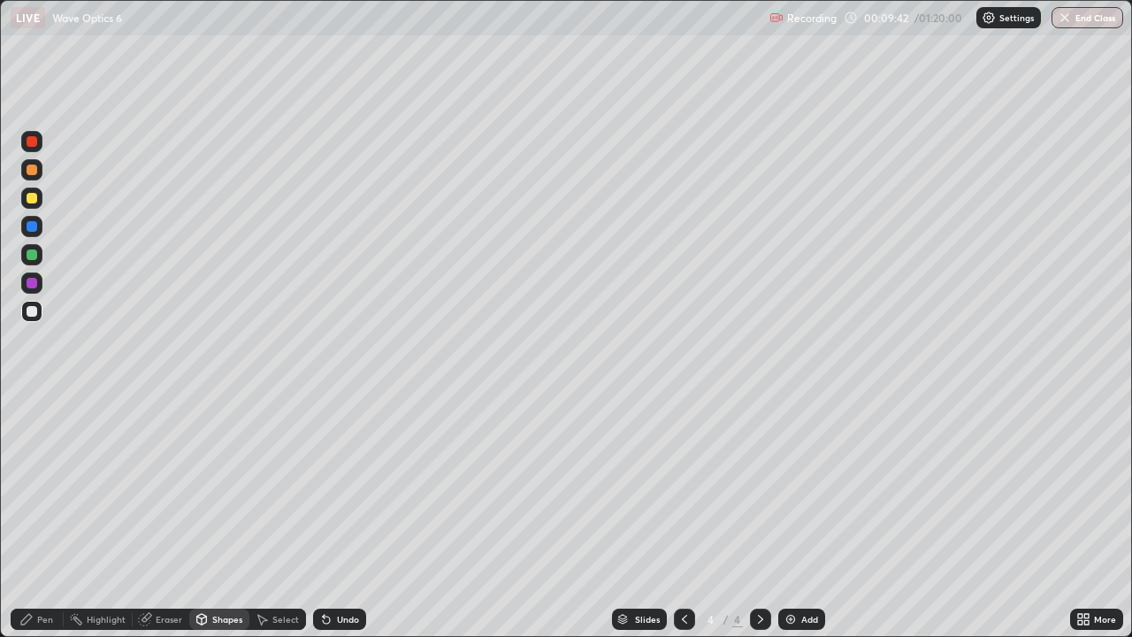
click at [234, 517] on div "Shapes" at bounding box center [227, 619] width 30 height 9
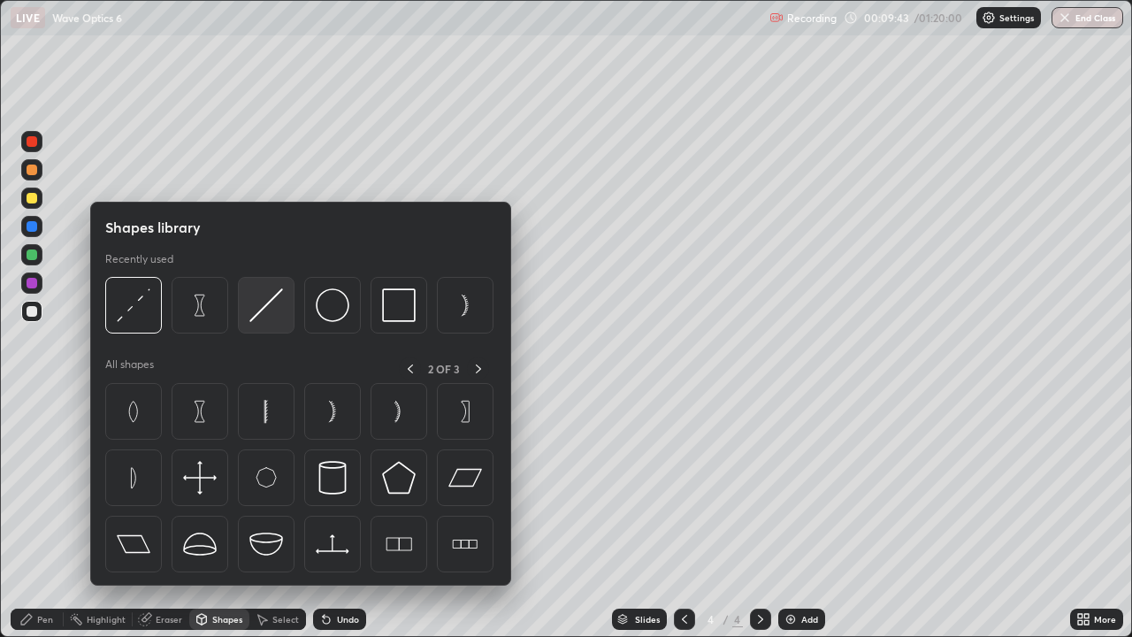
click at [275, 306] on img at bounding box center [266, 305] width 34 height 34
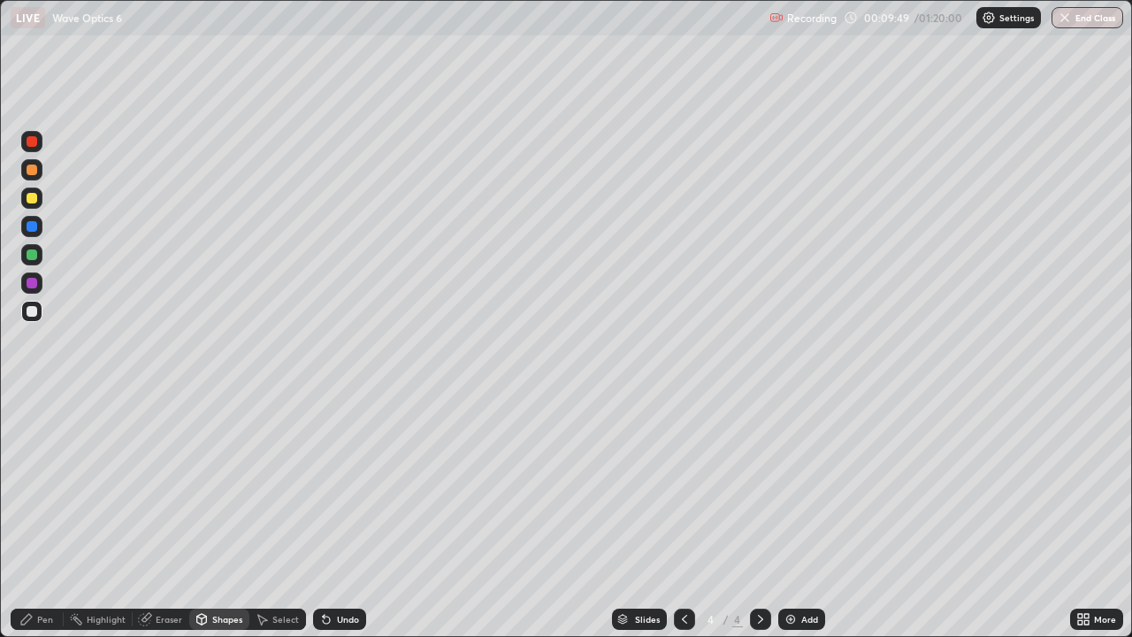
click at [161, 517] on div "Eraser" at bounding box center [169, 619] width 27 height 9
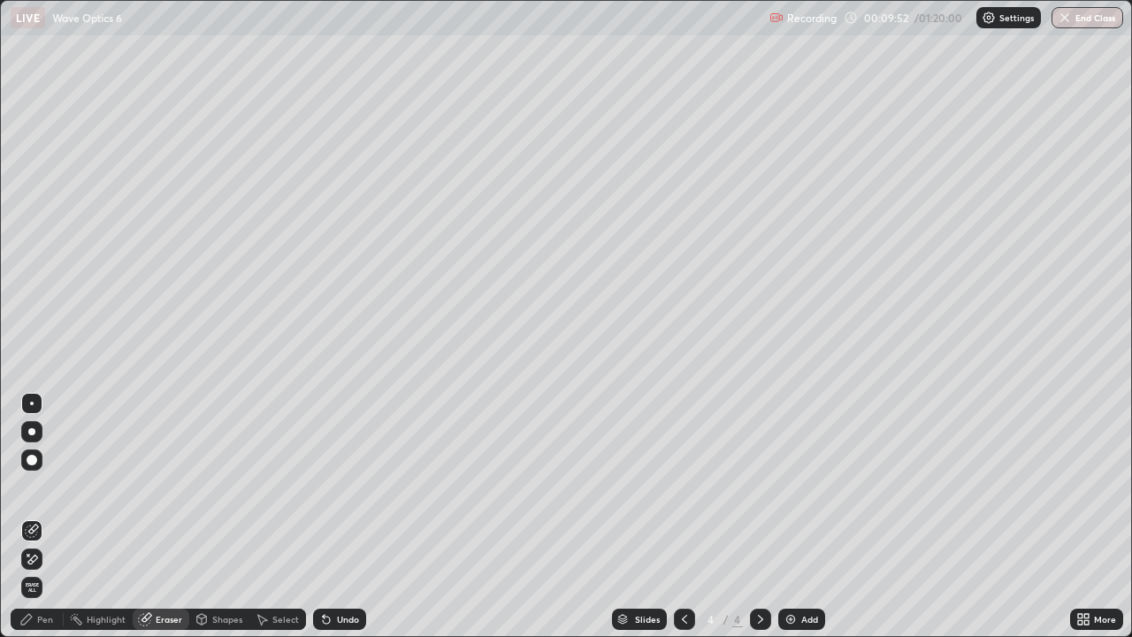
click at [230, 517] on div "Shapes" at bounding box center [219, 619] width 60 height 35
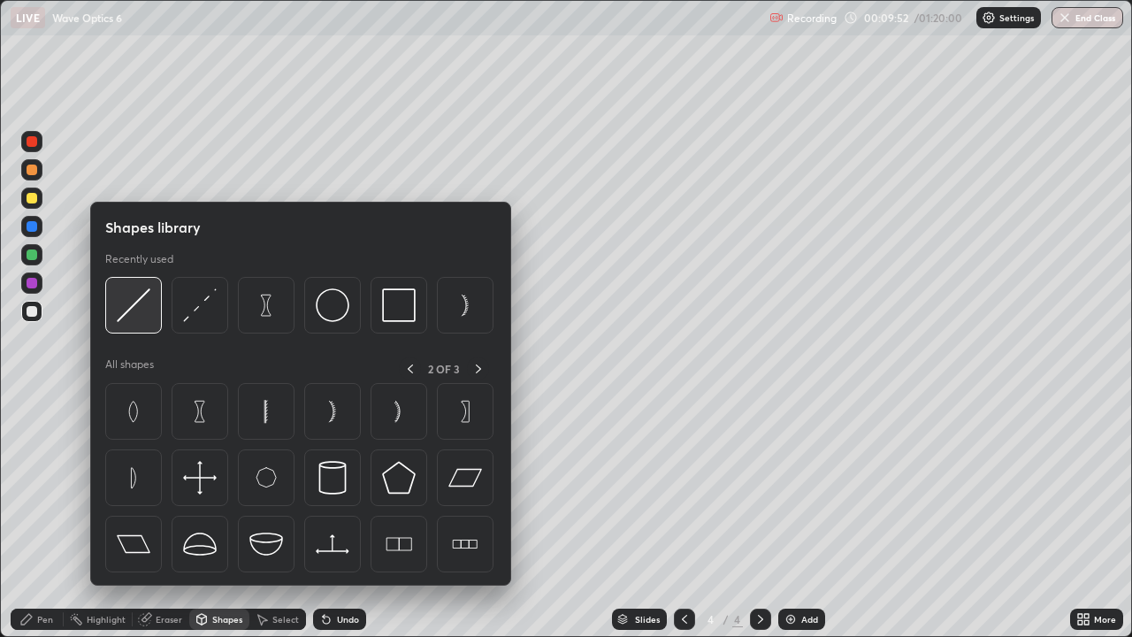
click at [142, 305] on img at bounding box center [134, 305] width 34 height 34
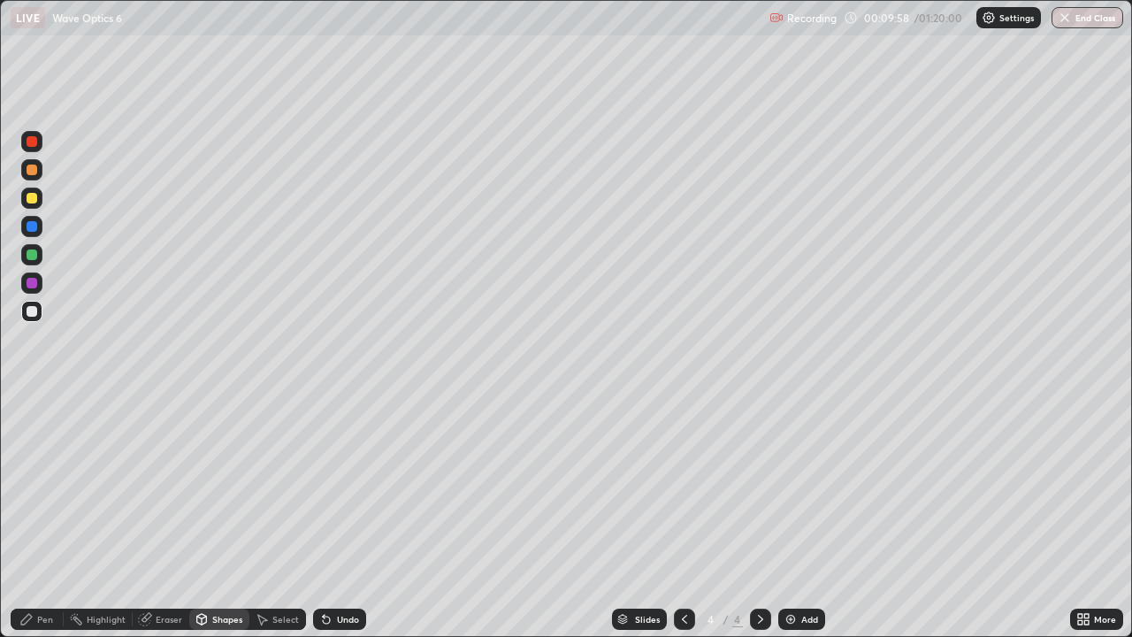
click at [207, 517] on icon at bounding box center [202, 619] width 14 height 14
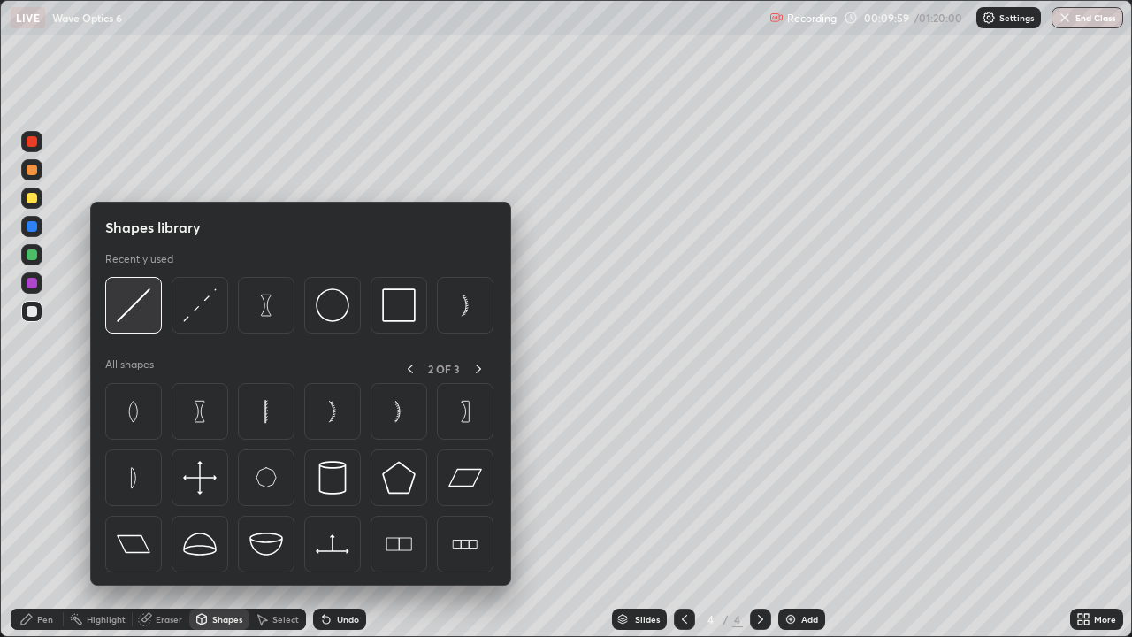
click at [137, 307] on img at bounding box center [134, 305] width 34 height 34
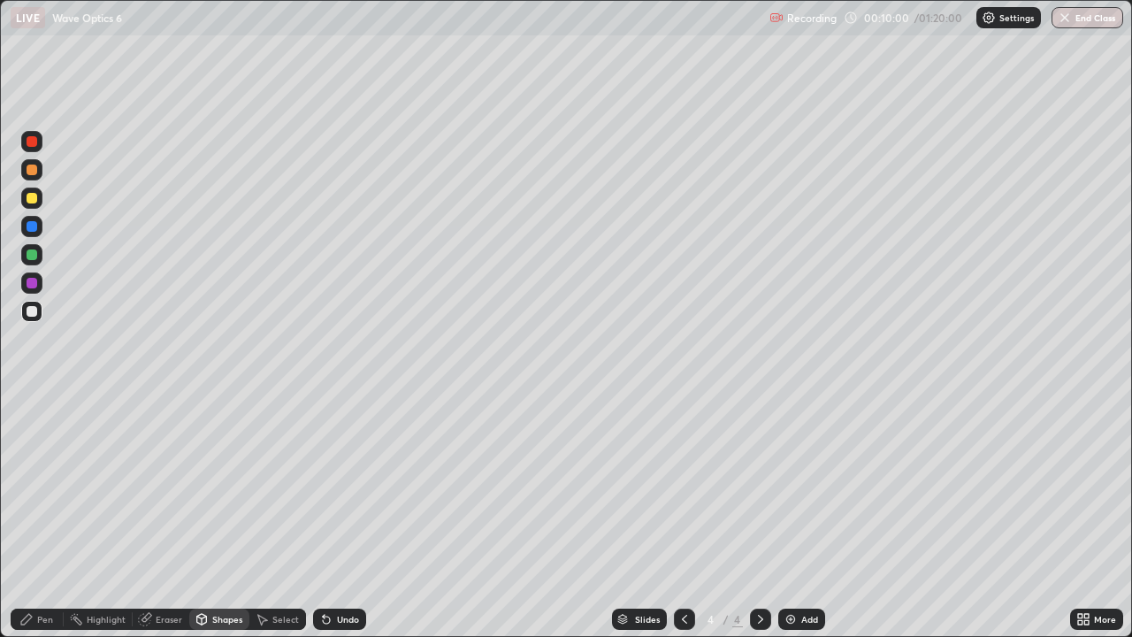
click at [30, 194] on div at bounding box center [32, 198] width 11 height 11
click at [174, 517] on div "Eraser" at bounding box center [169, 619] width 27 height 9
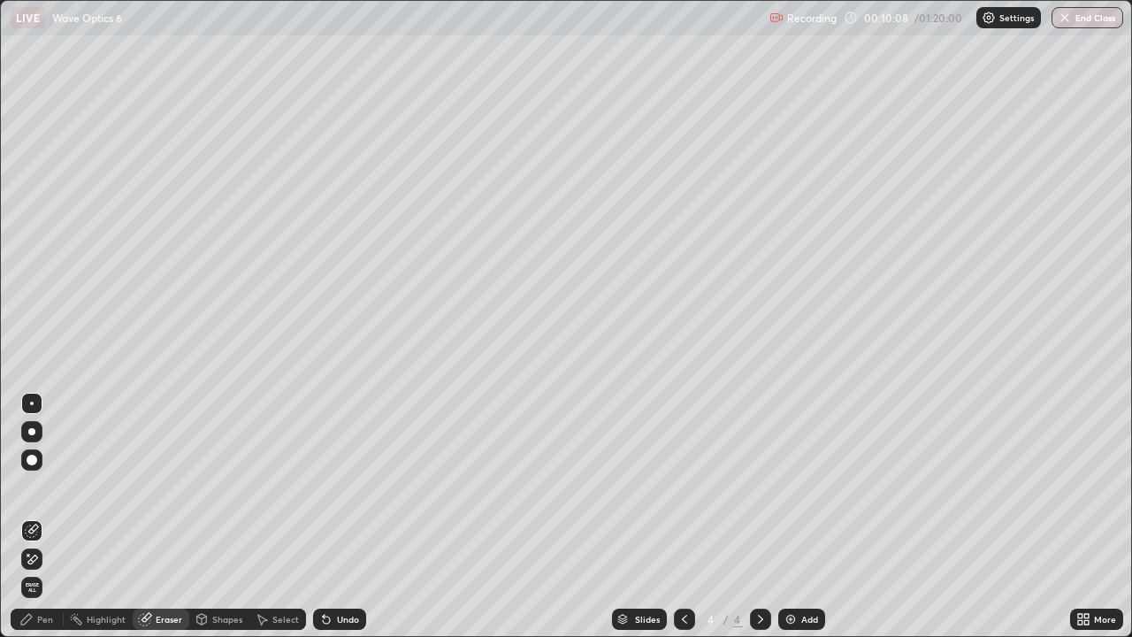
click at [213, 517] on div "Shapes" at bounding box center [219, 619] width 60 height 21
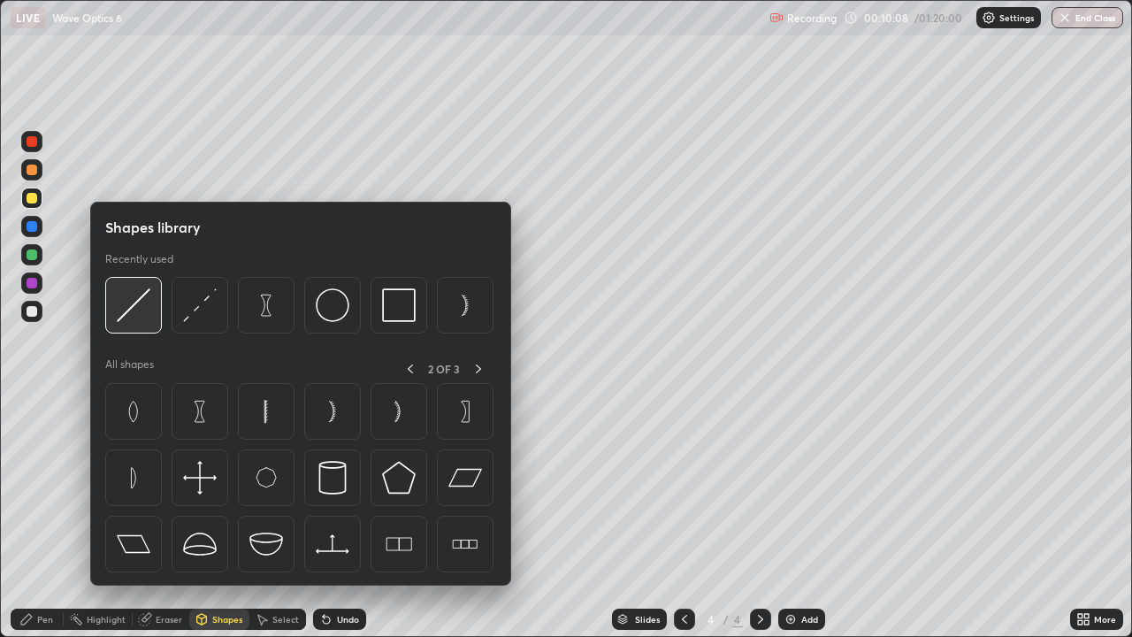
click at [142, 306] on img at bounding box center [134, 305] width 34 height 34
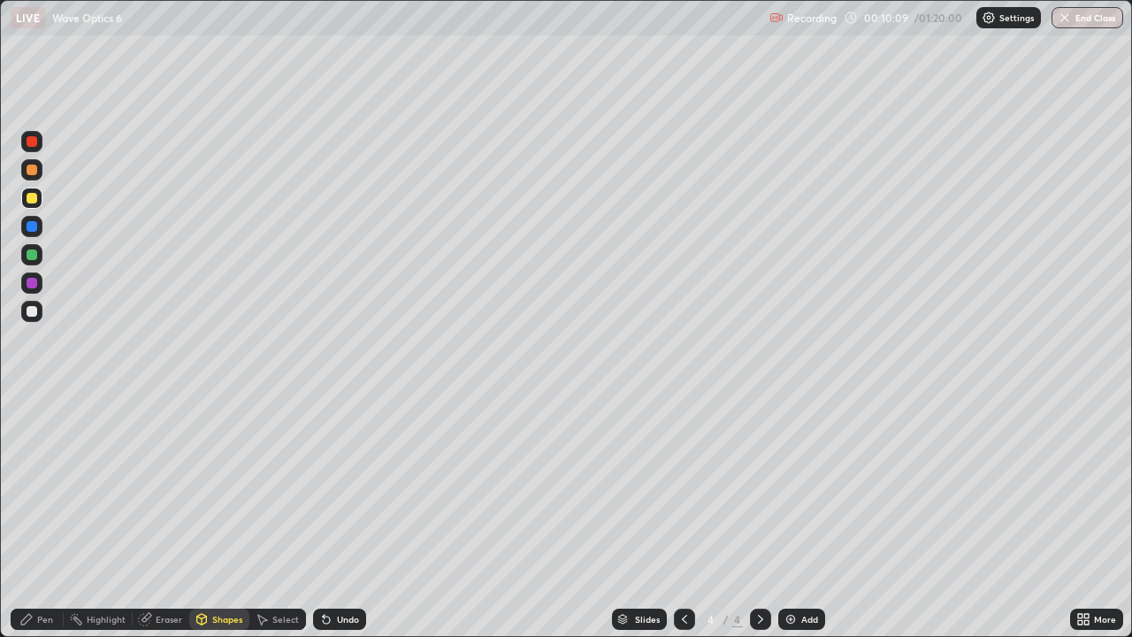
click at [39, 195] on div at bounding box center [31, 198] width 21 height 21
click at [804, 517] on div "Add" at bounding box center [801, 619] width 47 height 21
click at [225, 517] on div "Shapes" at bounding box center [219, 619] width 60 height 21
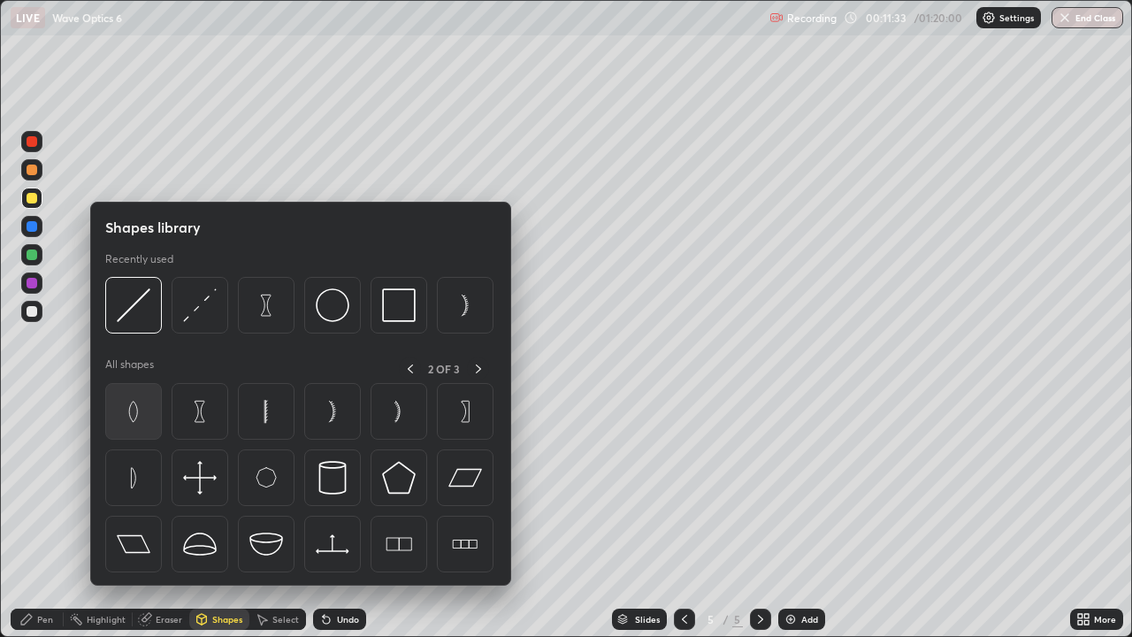
click at [141, 404] on img at bounding box center [134, 412] width 34 height 34
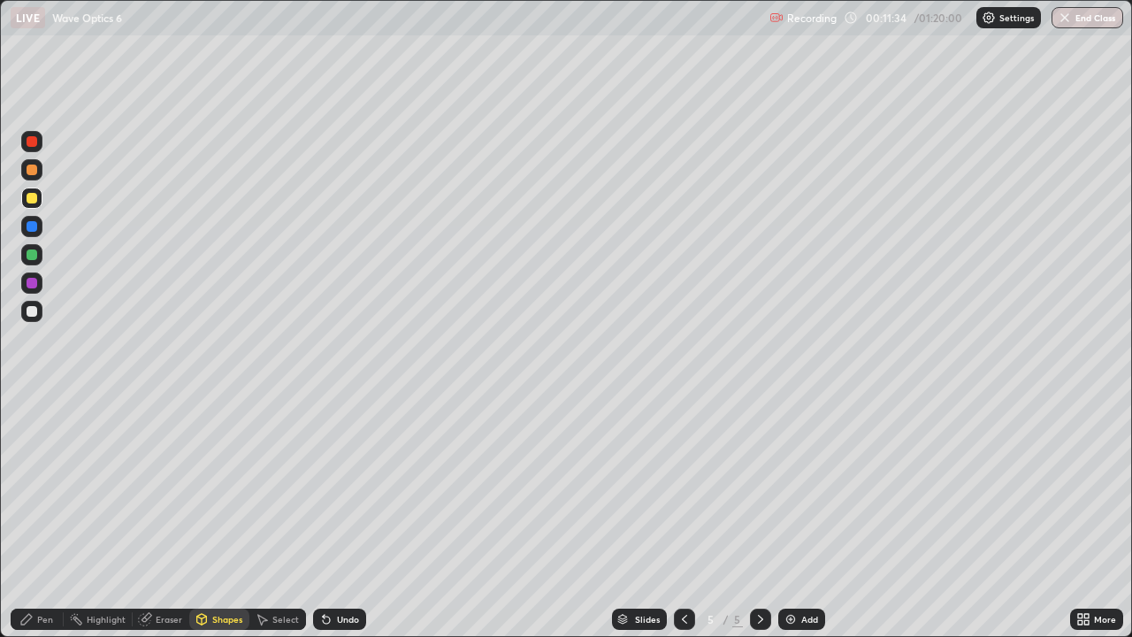
click at [34, 308] on div at bounding box center [32, 311] width 11 height 11
click at [228, 517] on div "Shapes" at bounding box center [227, 619] width 30 height 9
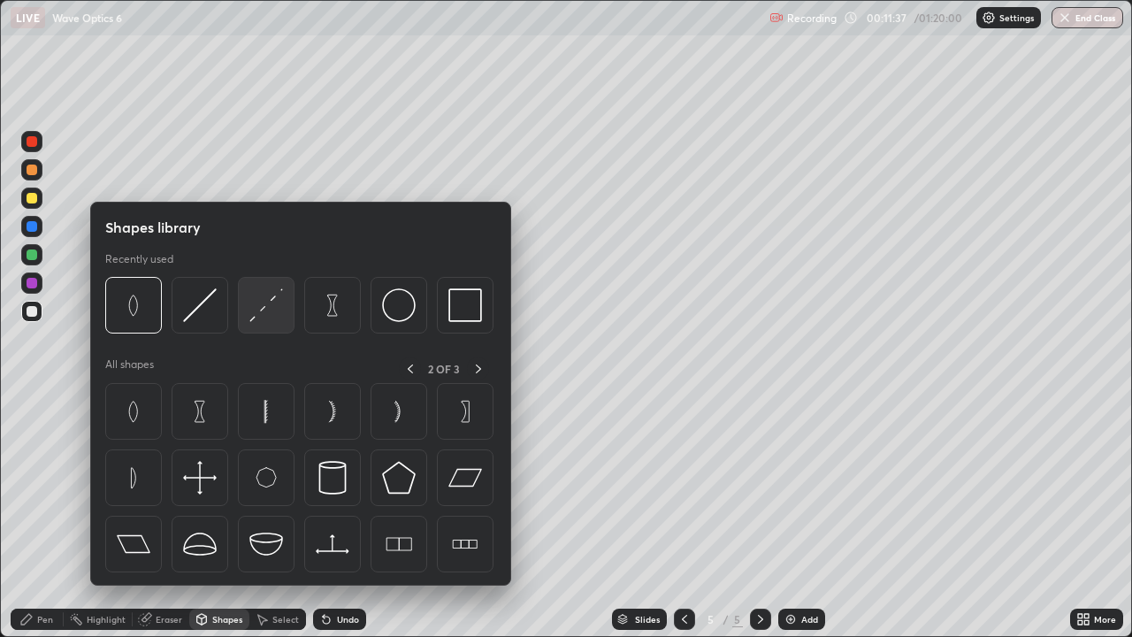
click at [276, 302] on img at bounding box center [266, 305] width 34 height 34
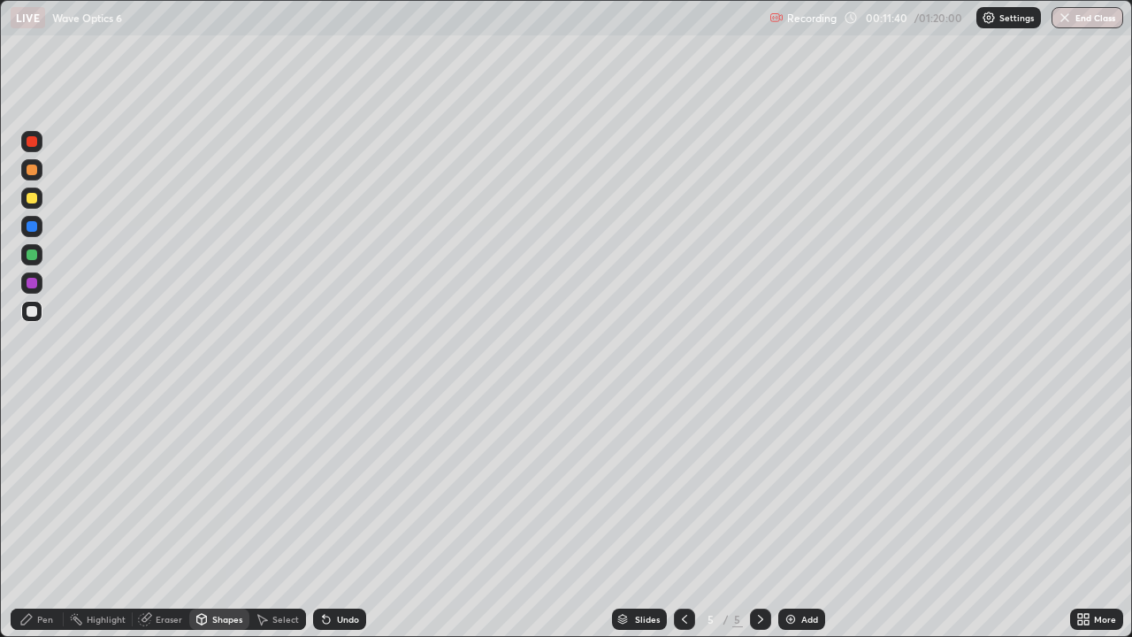
click at [30, 202] on div at bounding box center [32, 198] width 11 height 11
click at [45, 517] on div "Pen" at bounding box center [45, 619] width 16 height 9
click at [222, 517] on div "Shapes" at bounding box center [219, 619] width 60 height 35
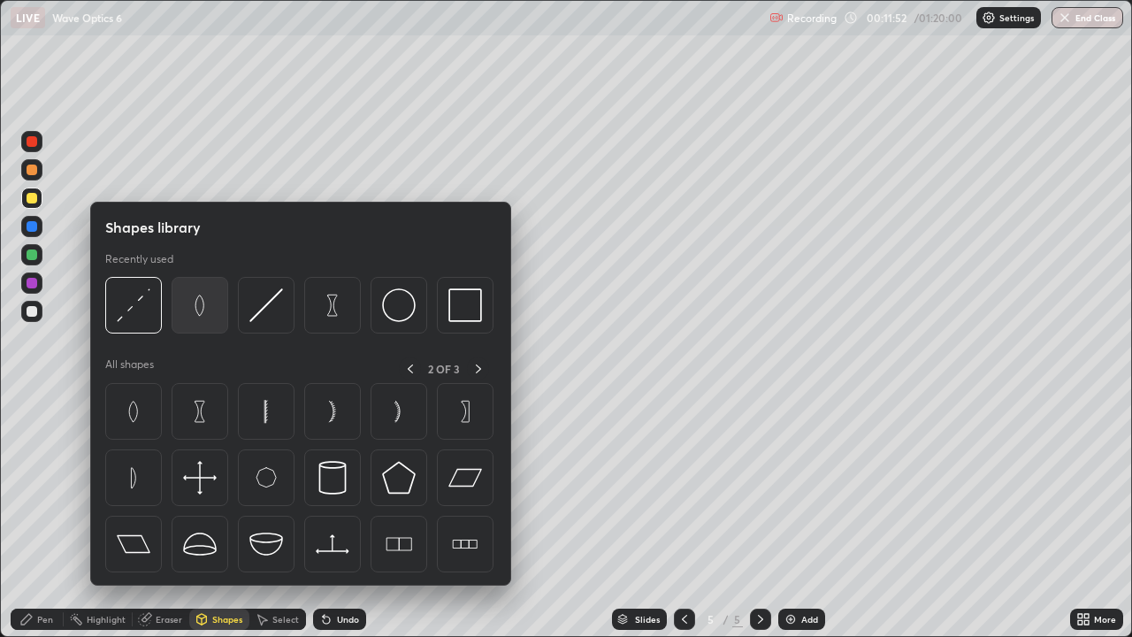
click at [206, 310] on img at bounding box center [200, 305] width 34 height 34
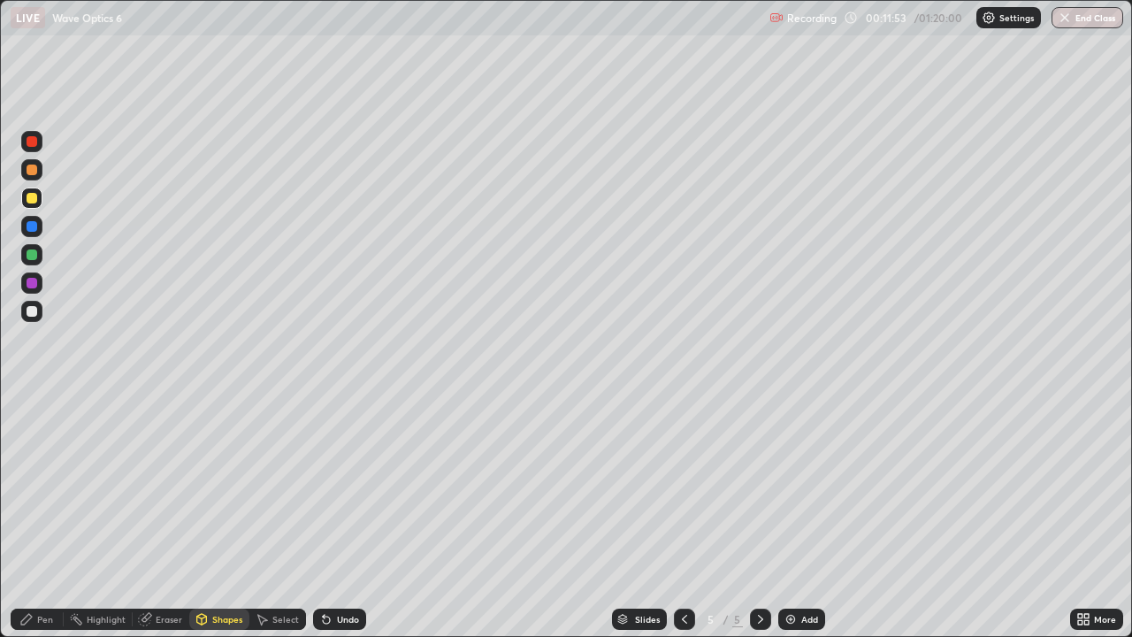
click at [34, 256] on div at bounding box center [32, 254] width 11 height 11
click at [280, 517] on div "Select" at bounding box center [285, 619] width 27 height 9
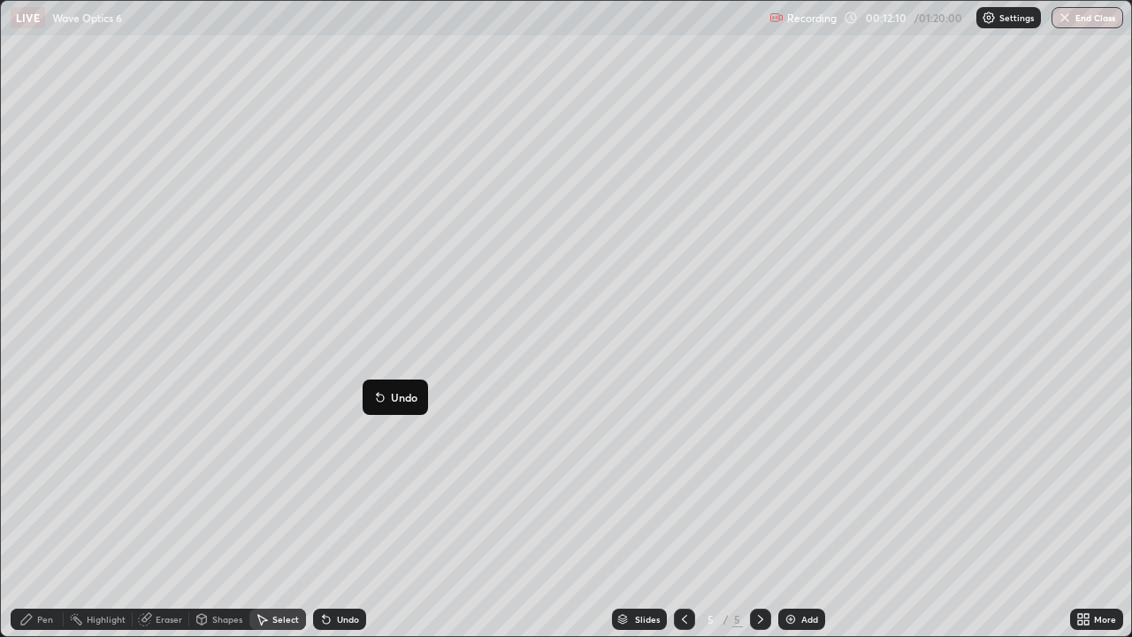
click at [272, 470] on div "18 ° Undo Copy Duplicate Duplicate to new slide Delete" at bounding box center [566, 318] width 1130 height 635
click at [223, 517] on div "Shapes" at bounding box center [219, 619] width 60 height 21
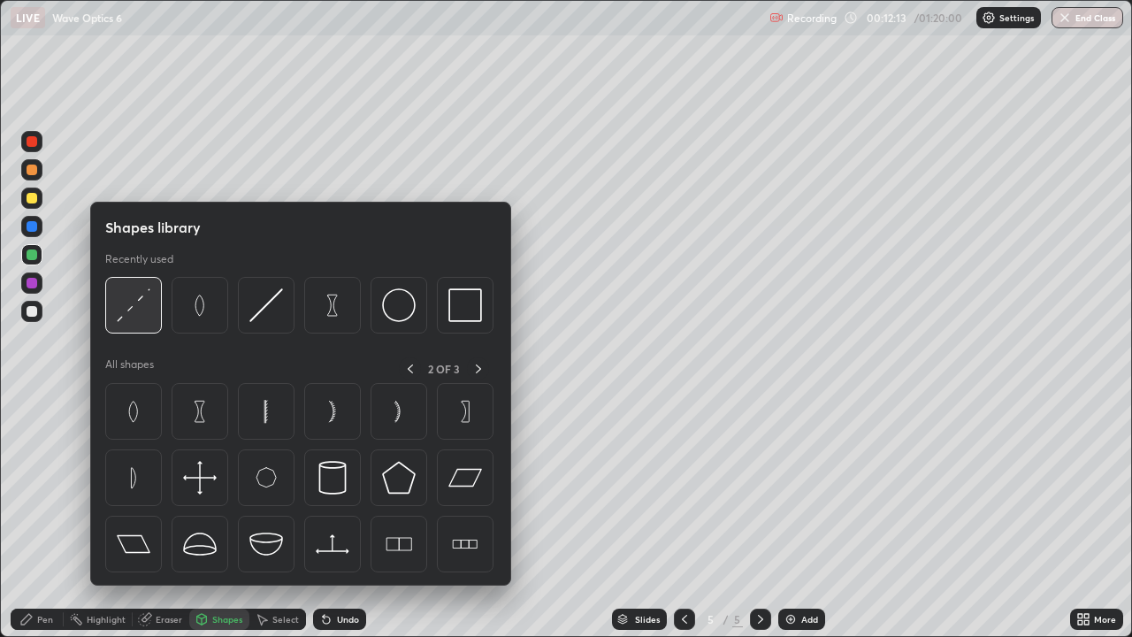
click at [134, 300] on img at bounding box center [134, 305] width 34 height 34
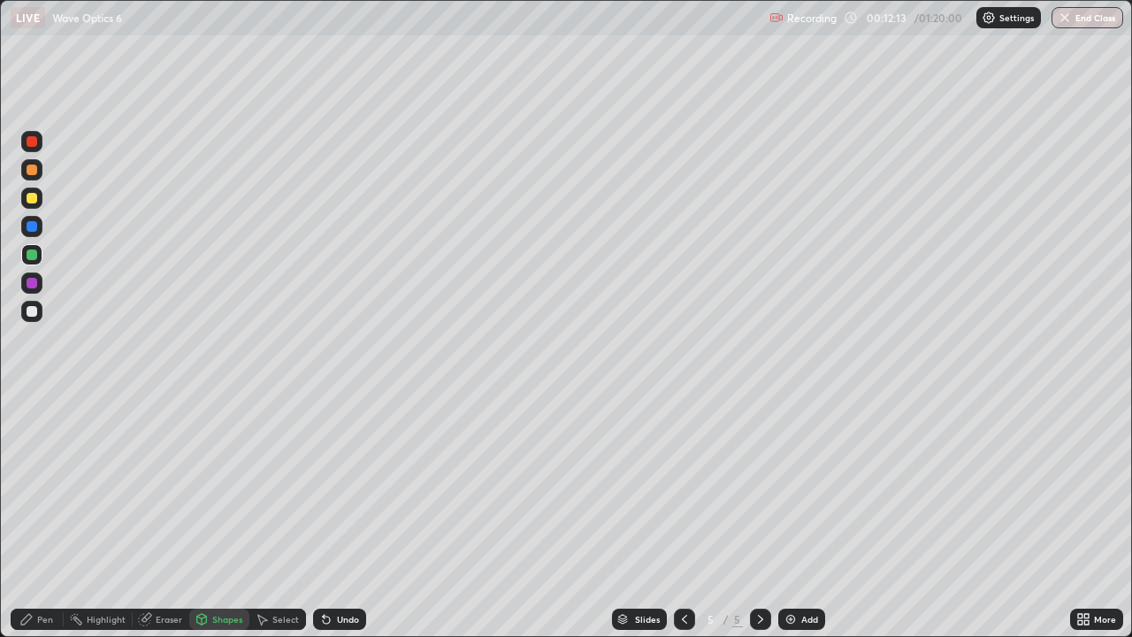
click at [35, 254] on div at bounding box center [32, 254] width 11 height 11
click at [228, 517] on div "Shapes" at bounding box center [227, 619] width 30 height 9
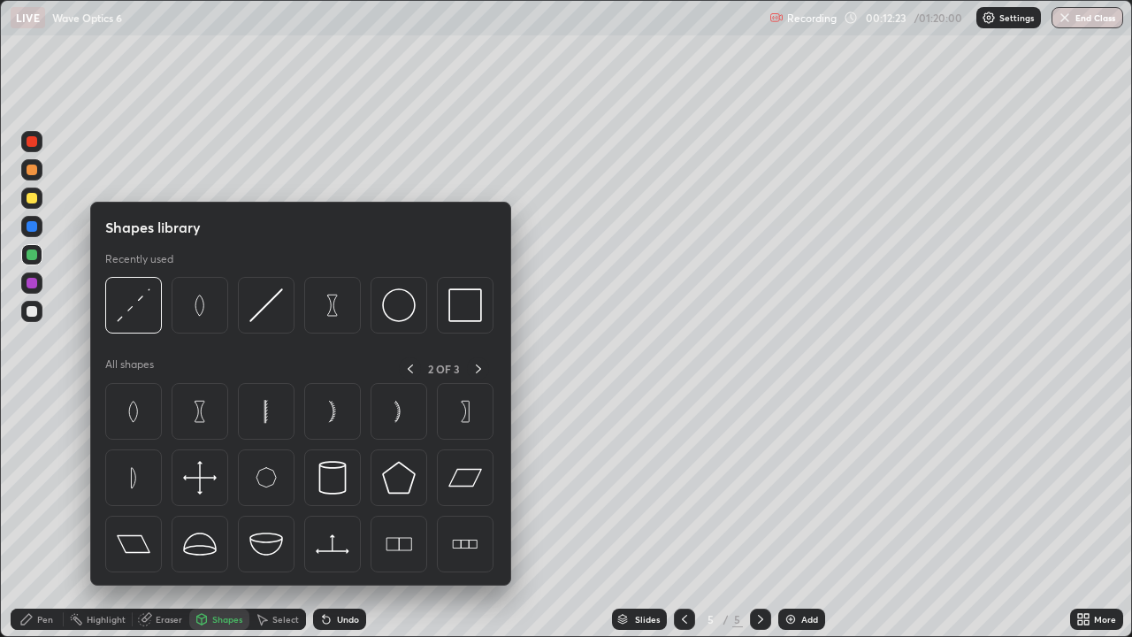
click at [35, 200] on div at bounding box center [32, 198] width 11 height 11
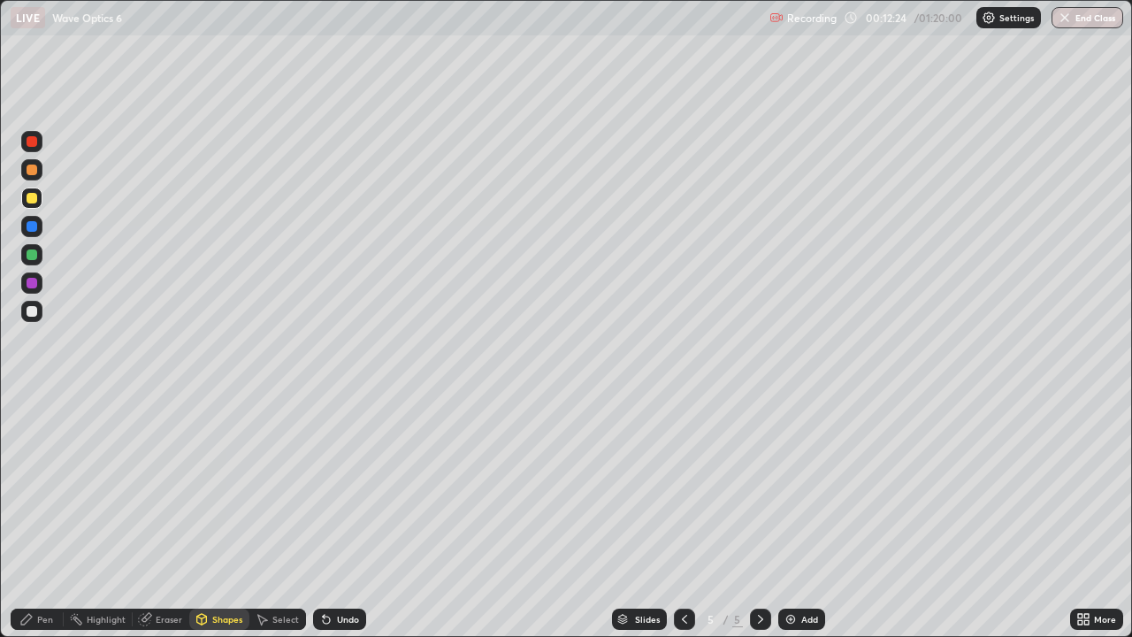
click at [234, 517] on div "Shapes" at bounding box center [227, 619] width 30 height 9
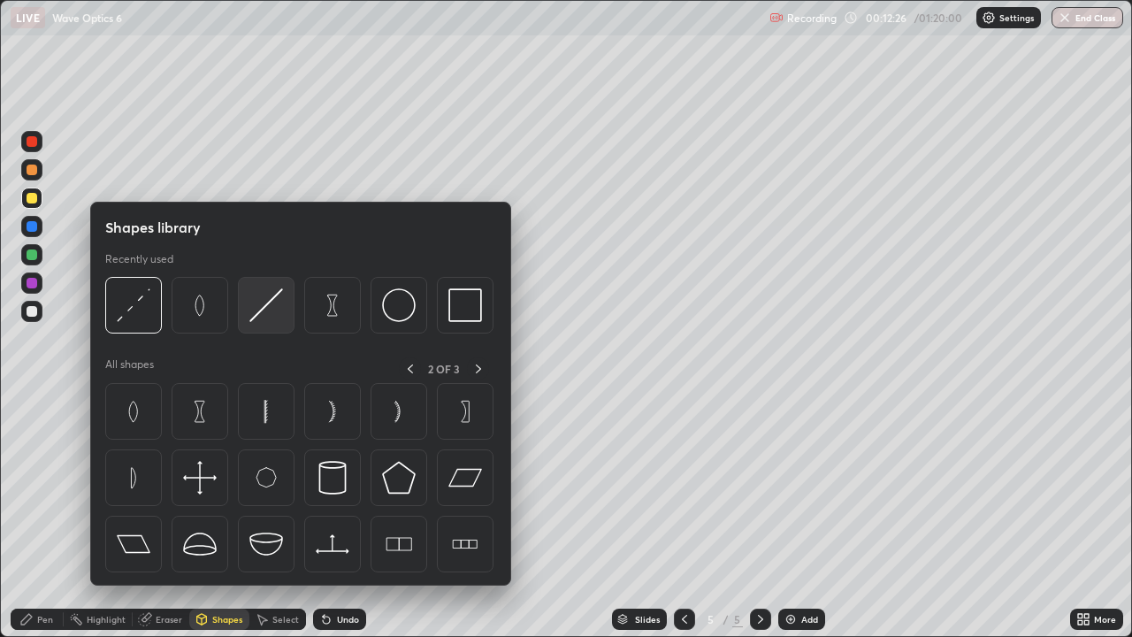
click at [274, 310] on img at bounding box center [266, 305] width 34 height 34
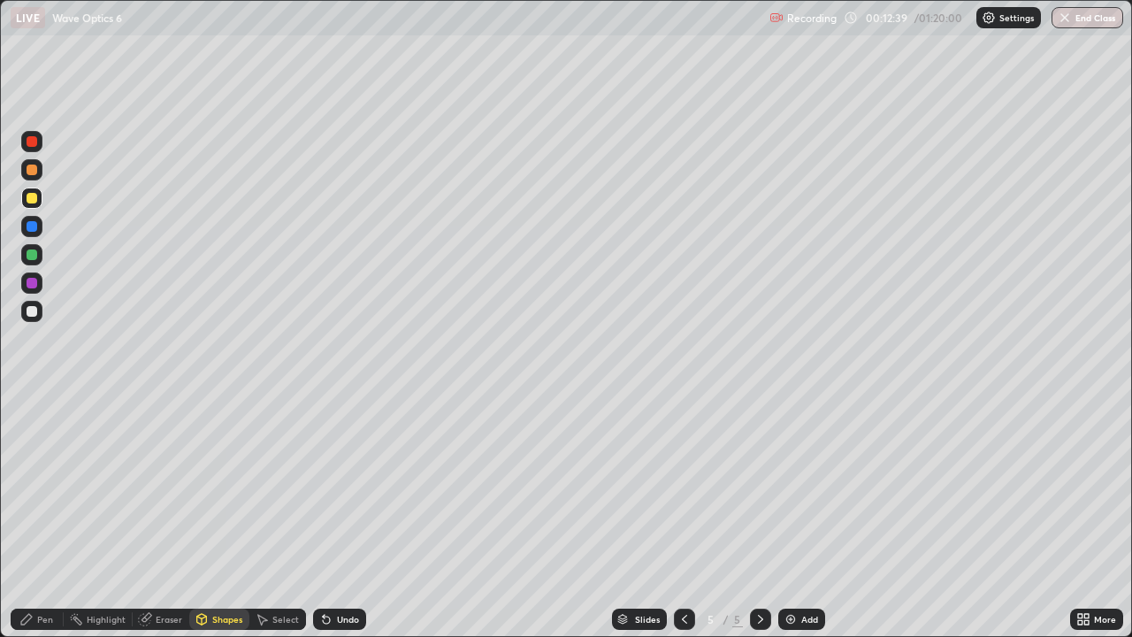
click at [38, 517] on div "Pen" at bounding box center [45, 619] width 16 height 9
click at [22, 320] on div at bounding box center [31, 311] width 21 height 28
click at [217, 517] on div "Shapes" at bounding box center [227, 619] width 30 height 9
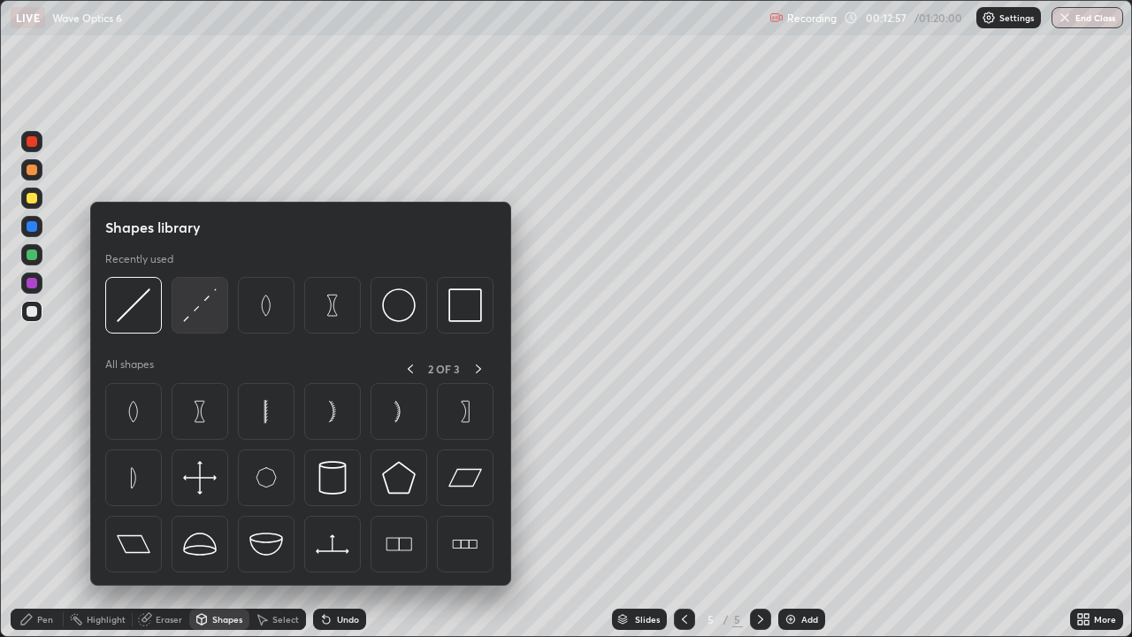
click at [195, 321] on img at bounding box center [200, 305] width 34 height 34
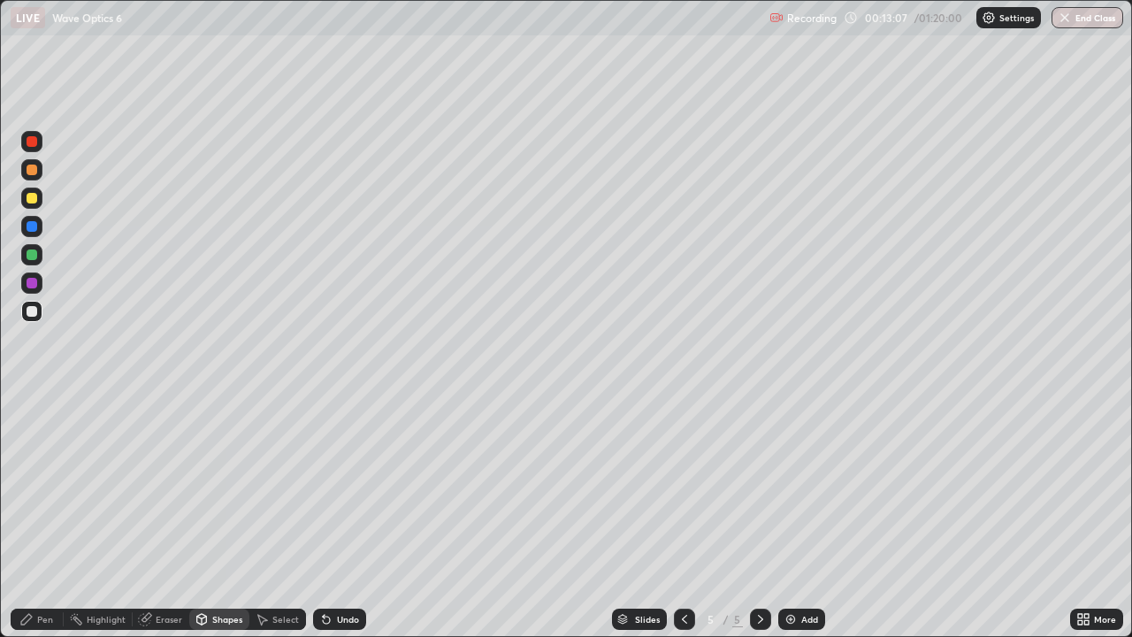
click at [42, 517] on div "Pen" at bounding box center [45, 619] width 16 height 9
click at [30, 318] on div at bounding box center [31, 311] width 21 height 21
click at [212, 517] on div "Shapes" at bounding box center [227, 619] width 30 height 9
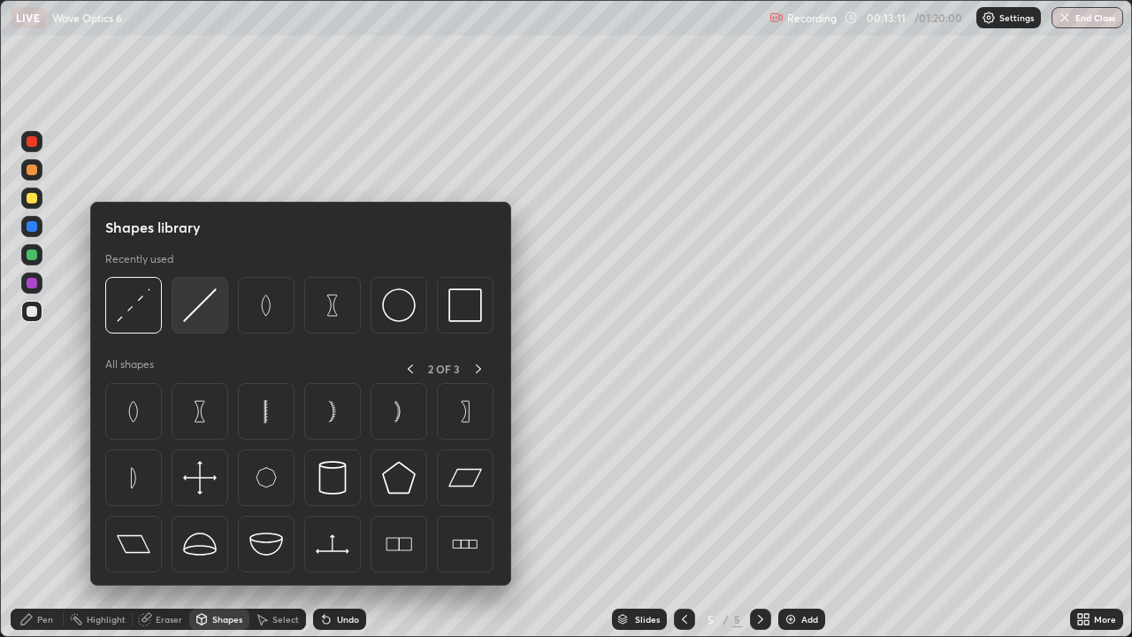
click at [188, 320] on img at bounding box center [200, 305] width 34 height 34
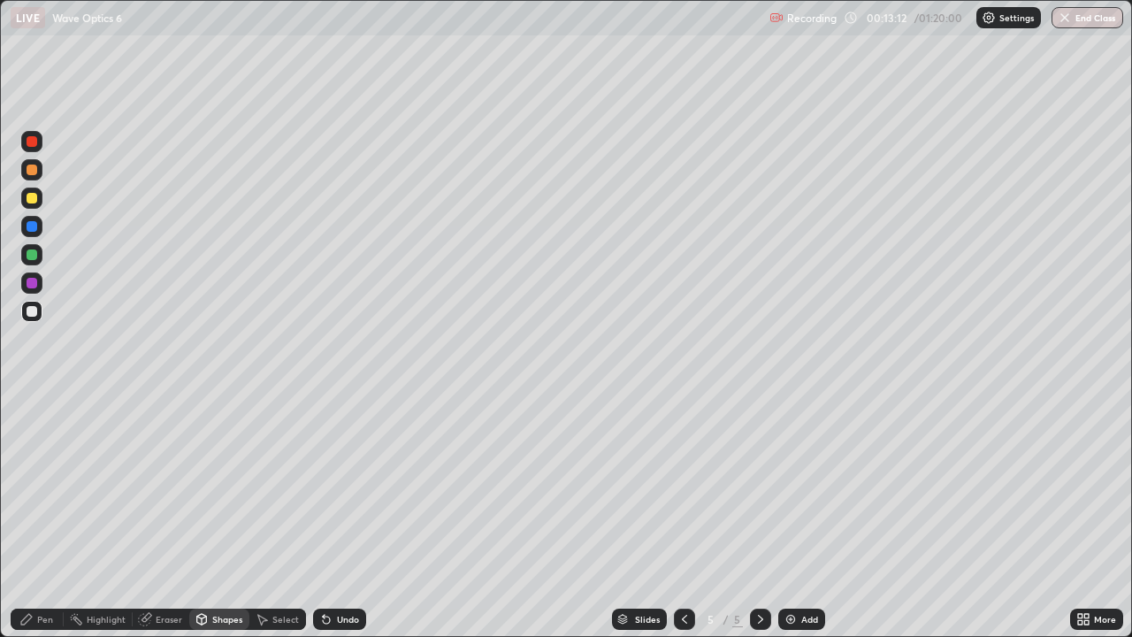
click at [27, 170] on div at bounding box center [32, 170] width 11 height 11
click at [37, 517] on div "Pen" at bounding box center [45, 619] width 16 height 9
click at [34, 310] on div at bounding box center [32, 311] width 11 height 11
click at [340, 517] on div "Undo" at bounding box center [348, 619] width 22 height 9
click at [332, 517] on div "Undo" at bounding box center [339, 619] width 53 height 21
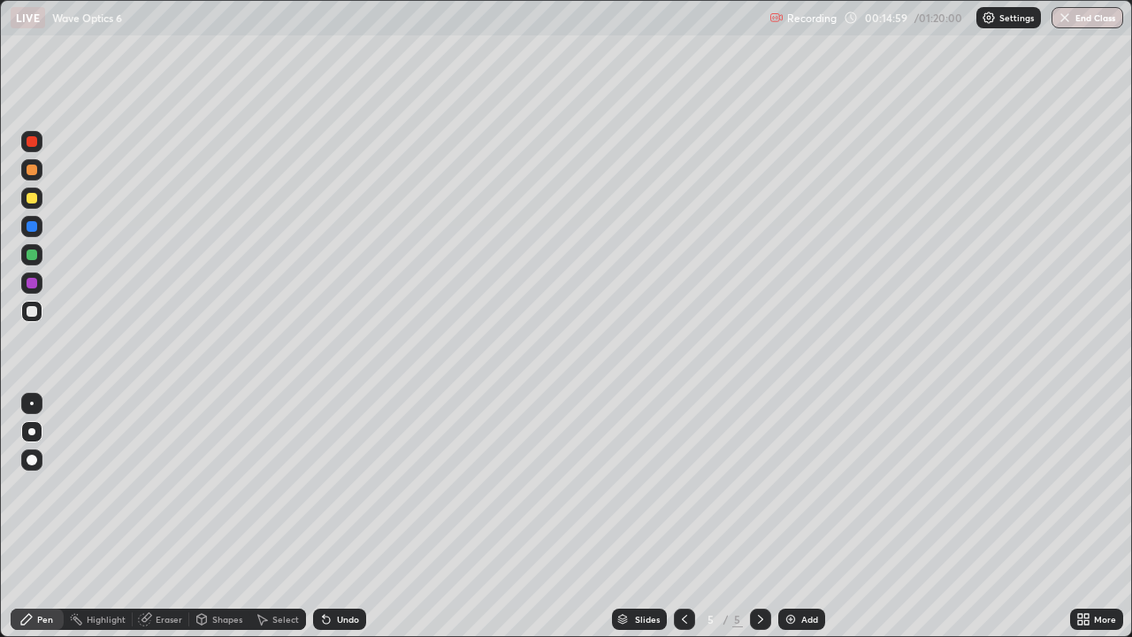
click at [341, 517] on div "Undo" at bounding box center [339, 619] width 53 height 21
click at [348, 517] on div "Undo" at bounding box center [348, 619] width 22 height 9
click at [334, 517] on div "Undo" at bounding box center [339, 619] width 53 height 21
click at [34, 170] on div at bounding box center [32, 170] width 11 height 11
click at [681, 517] on icon at bounding box center [685, 619] width 14 height 14
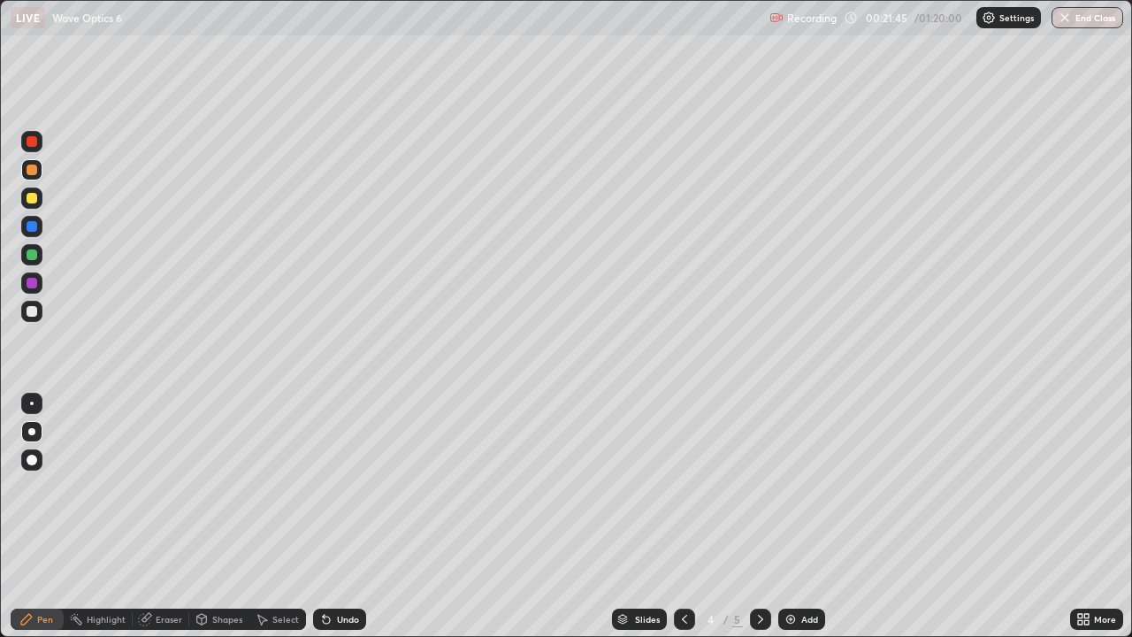
click at [337, 517] on div "Undo" at bounding box center [348, 619] width 22 height 9
click at [332, 517] on div "Undo" at bounding box center [339, 619] width 53 height 21
click at [337, 517] on div "Undo" at bounding box center [348, 619] width 22 height 9
click at [340, 517] on div "Undo" at bounding box center [348, 619] width 22 height 9
click at [341, 517] on div "Undo" at bounding box center [348, 619] width 22 height 9
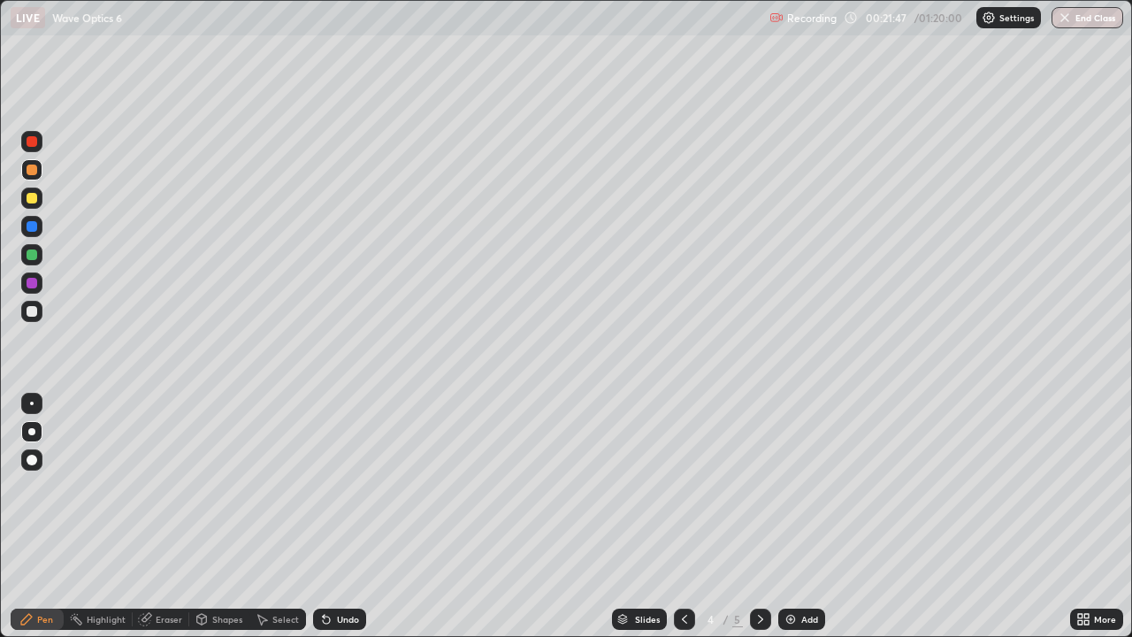
click at [345, 517] on div "Undo" at bounding box center [348, 619] width 22 height 9
click at [278, 517] on div "Select" at bounding box center [285, 619] width 27 height 9
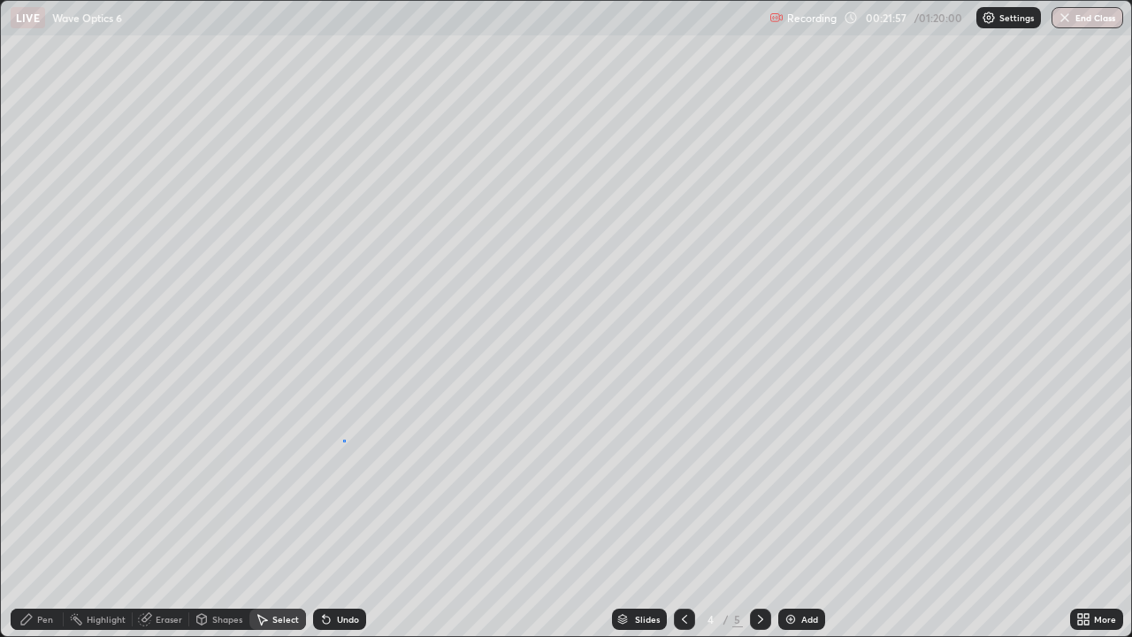
click at [345, 441] on div "0 ° Undo Copy Duplicate Duplicate to new slide Delete" at bounding box center [566, 318] width 1130 height 635
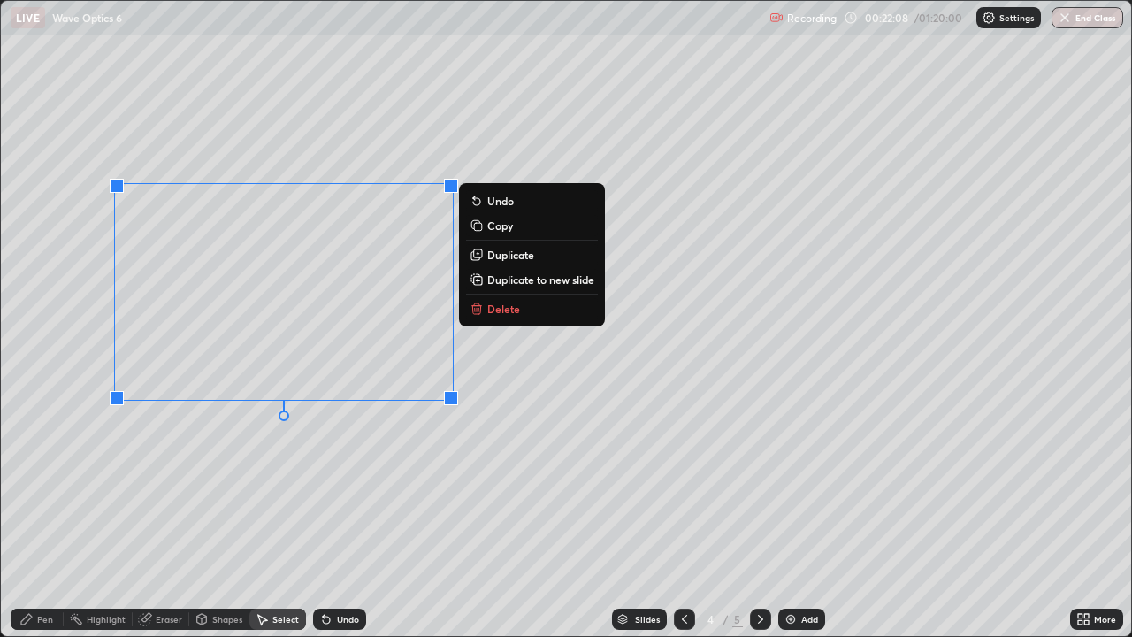
click at [34, 517] on div "Pen" at bounding box center [37, 619] width 53 height 21
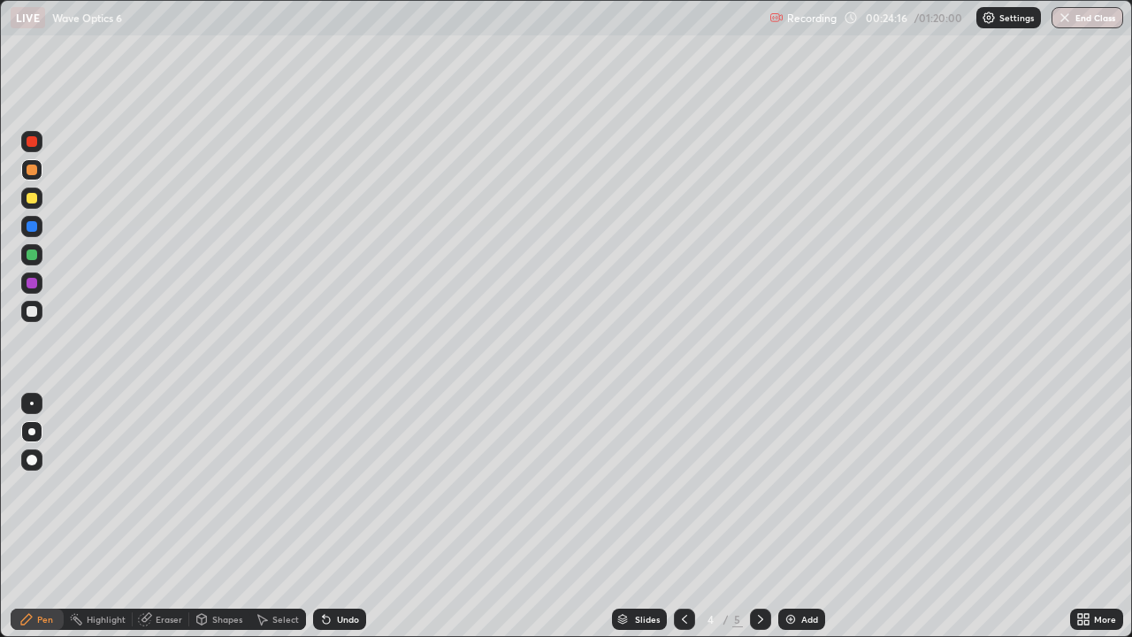
click at [751, 517] on div at bounding box center [760, 619] width 21 height 21
click at [801, 517] on div "Add" at bounding box center [809, 619] width 17 height 9
click at [231, 517] on div "Shapes" at bounding box center [227, 619] width 30 height 9
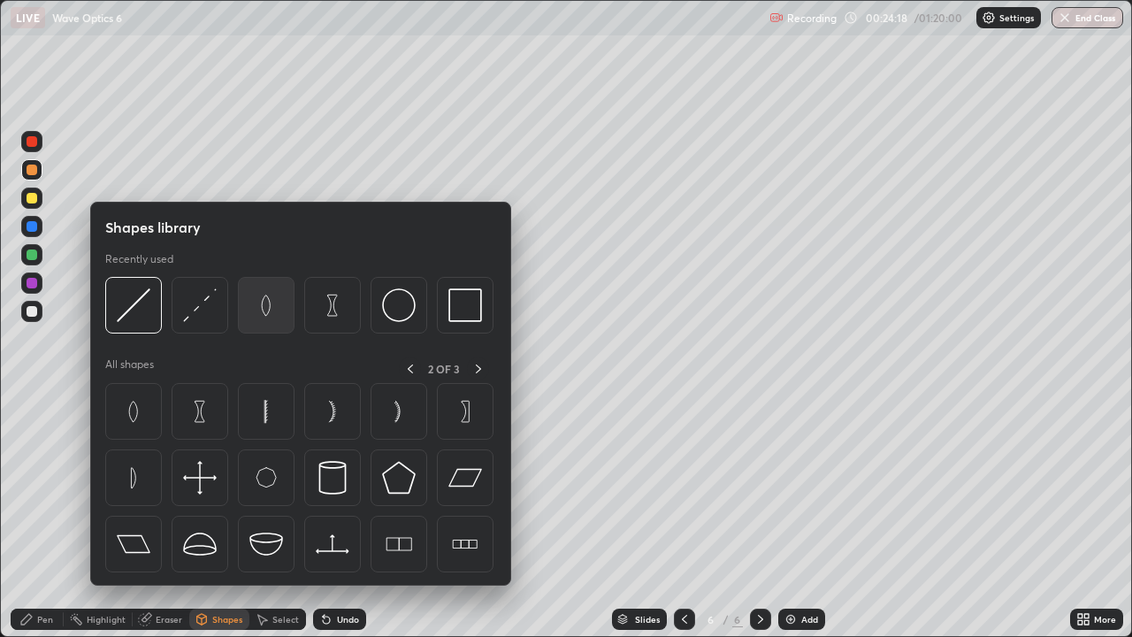
click at [271, 298] on img at bounding box center [266, 305] width 34 height 34
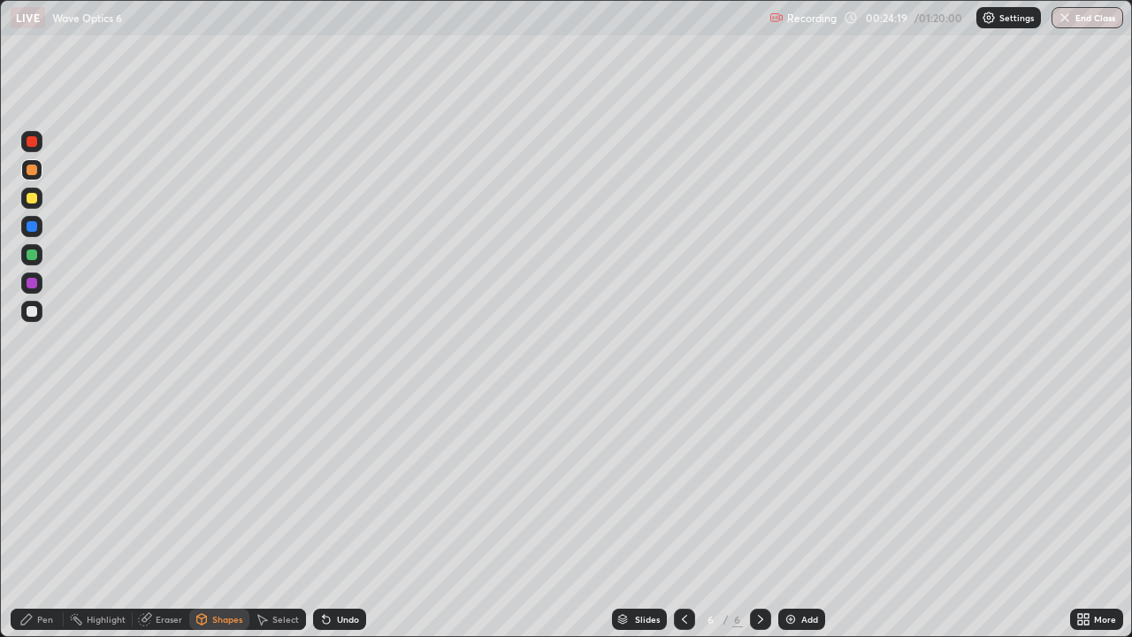
click at [31, 319] on div at bounding box center [31, 311] width 21 height 21
click at [226, 517] on div "Shapes" at bounding box center [227, 619] width 30 height 9
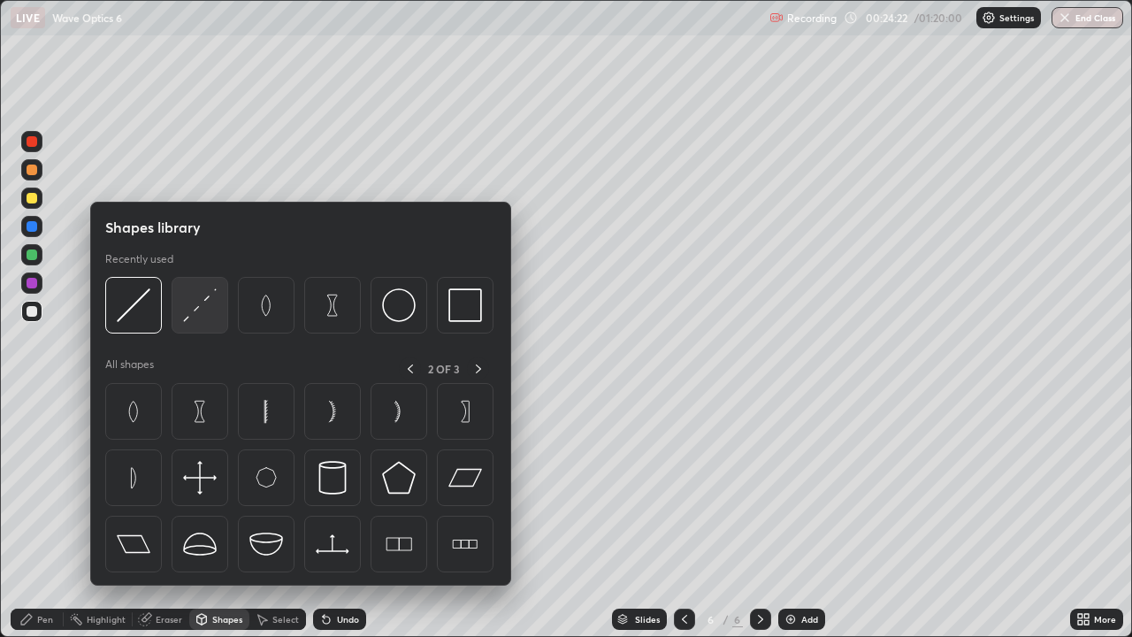
click at [208, 310] on img at bounding box center [200, 305] width 34 height 34
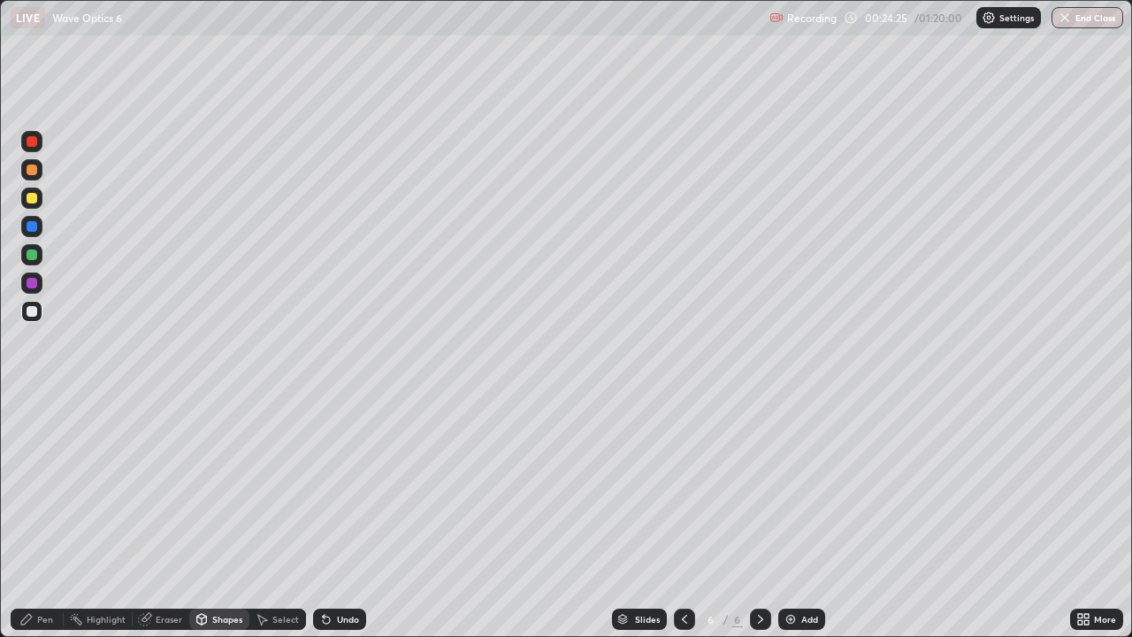
click at [215, 517] on div "Shapes" at bounding box center [227, 619] width 30 height 9
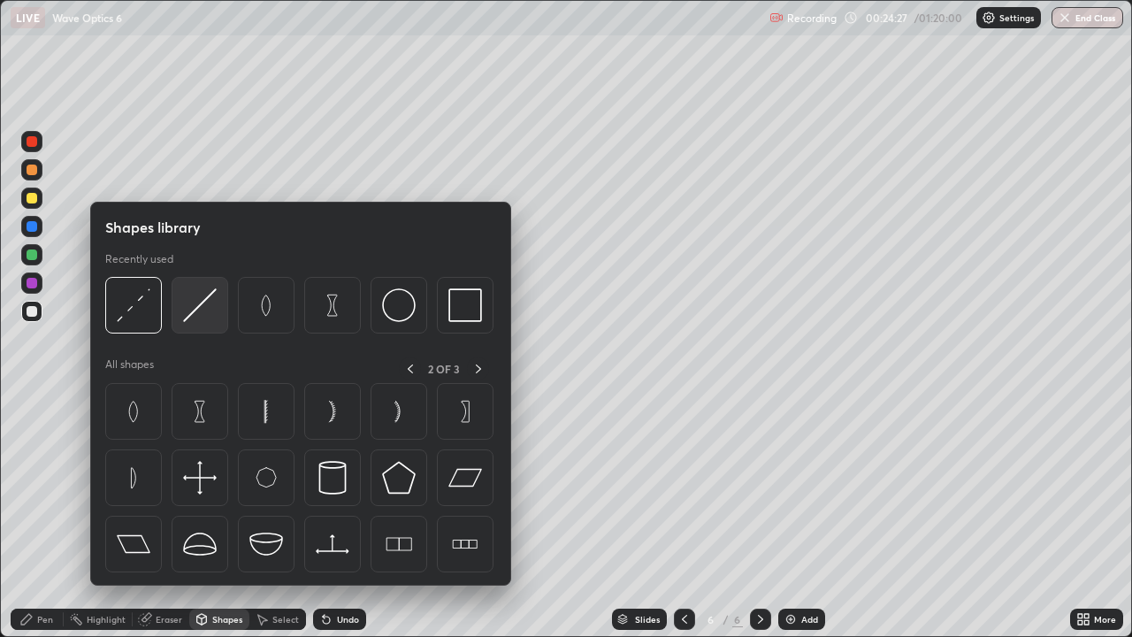
click at [210, 305] on img at bounding box center [200, 305] width 34 height 34
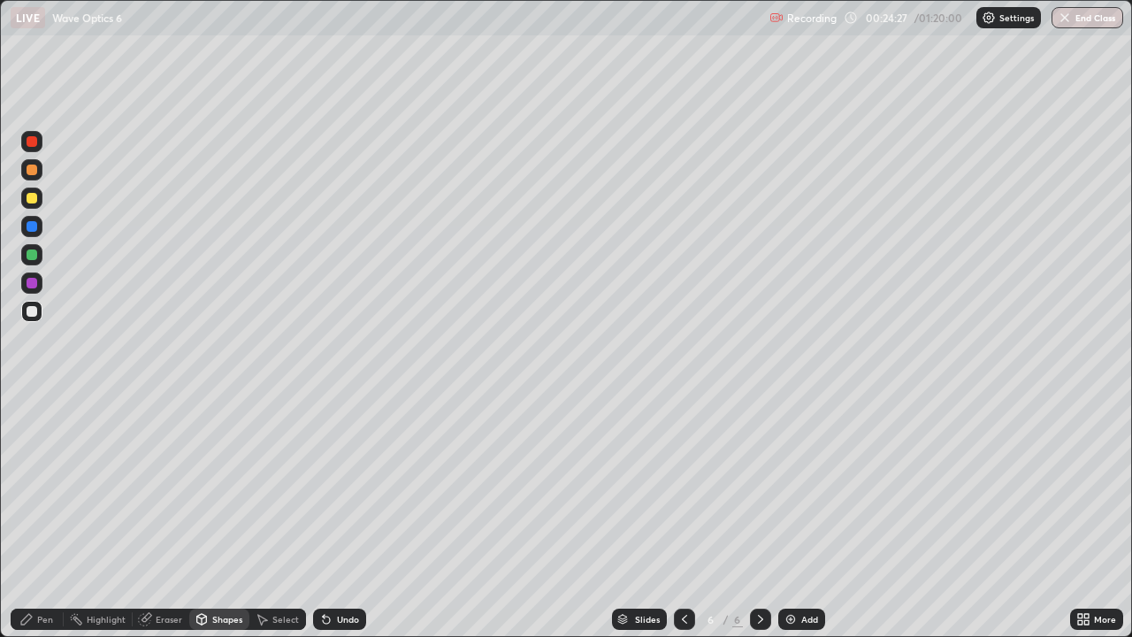
click at [36, 197] on div at bounding box center [32, 198] width 11 height 11
click at [35, 517] on div "Pen" at bounding box center [37, 619] width 53 height 21
click at [203, 517] on icon at bounding box center [202, 619] width 10 height 11
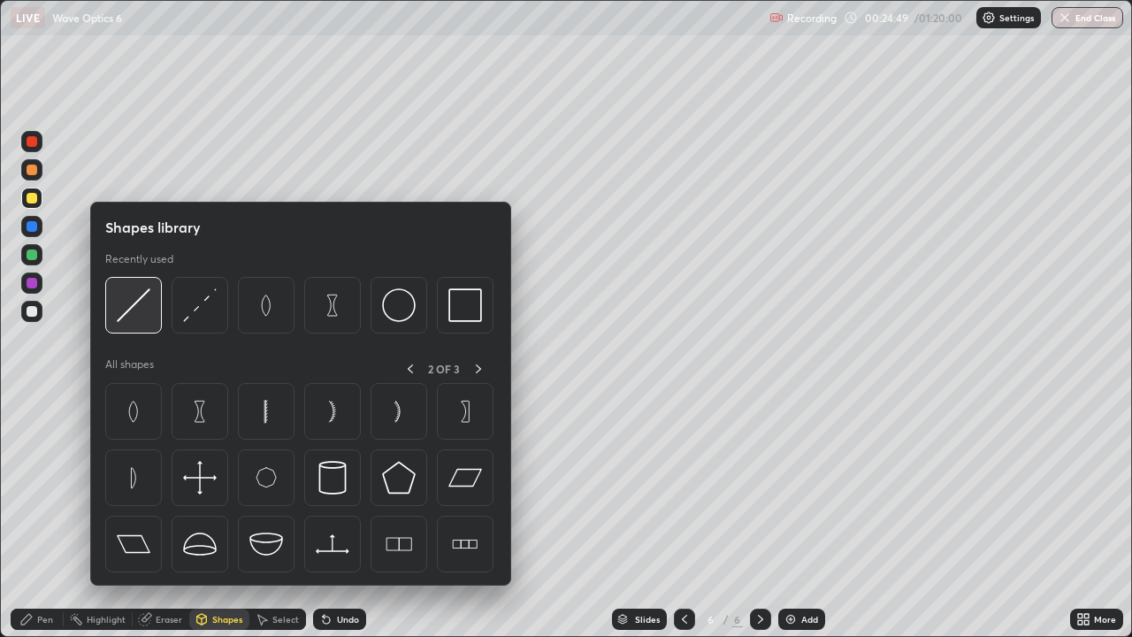
click at [136, 315] on img at bounding box center [134, 305] width 34 height 34
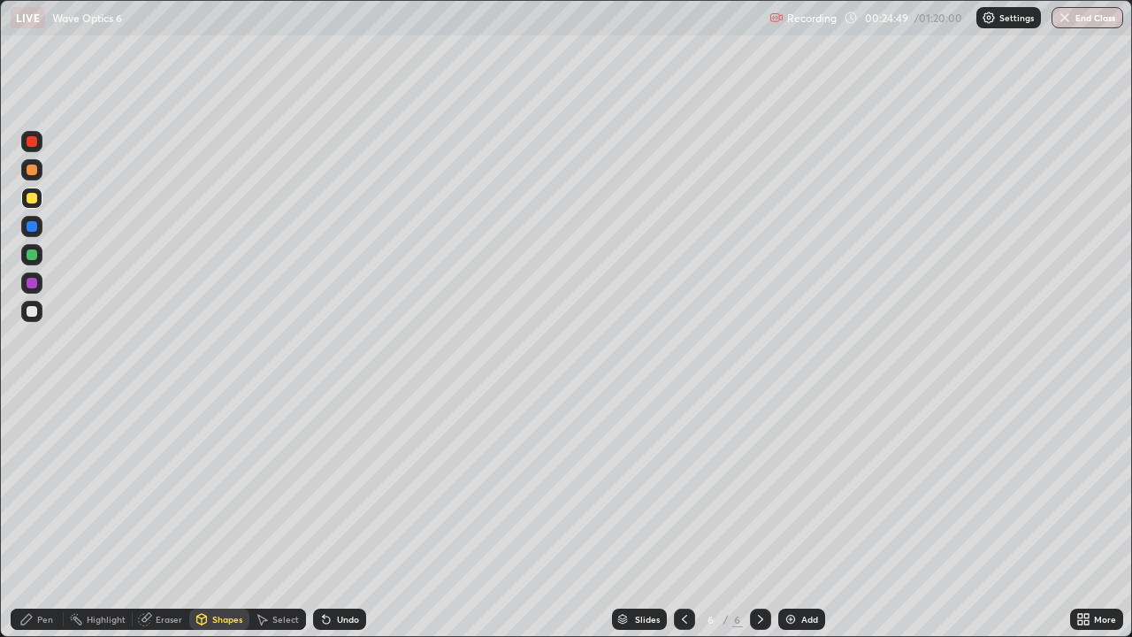
click at [33, 257] on div at bounding box center [32, 254] width 11 height 11
click at [41, 517] on div "Pen" at bounding box center [45, 619] width 16 height 9
click at [34, 312] on div at bounding box center [32, 311] width 11 height 11
click at [212, 517] on div "Shapes" at bounding box center [227, 619] width 30 height 9
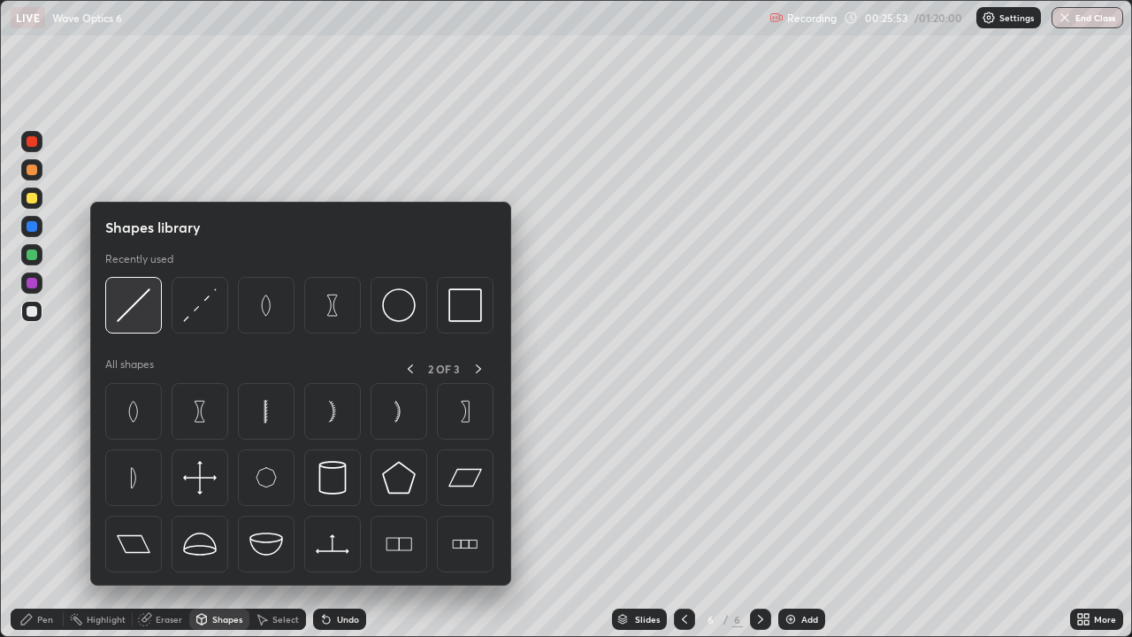
click at [129, 315] on img at bounding box center [134, 305] width 34 height 34
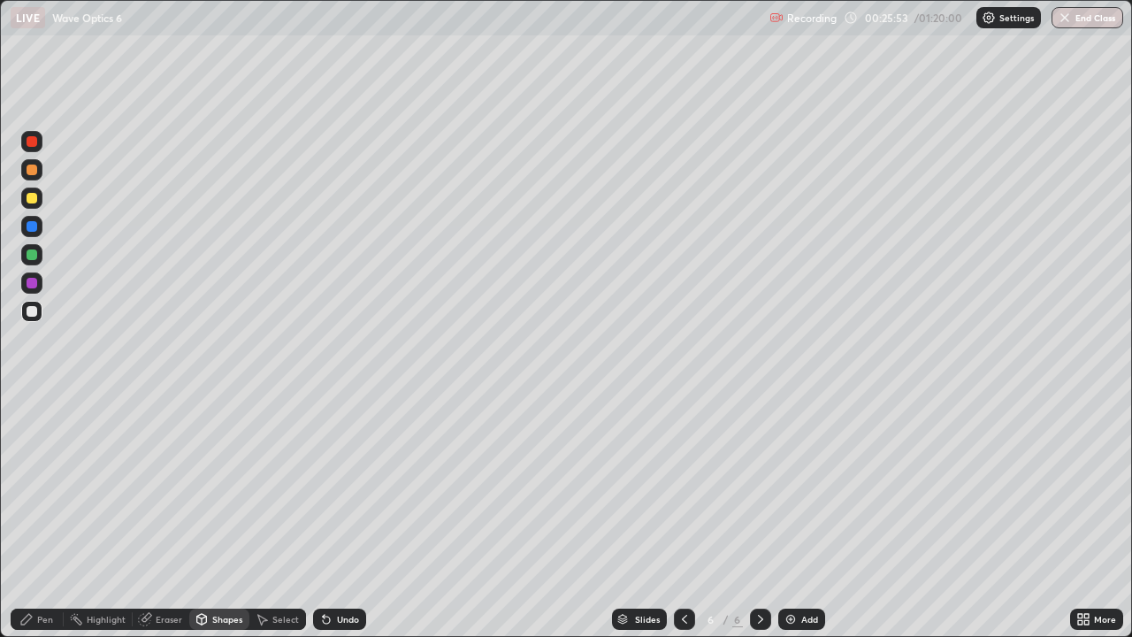
click at [33, 258] on div at bounding box center [32, 254] width 11 height 11
click at [28, 310] on div at bounding box center [32, 311] width 11 height 11
click at [342, 517] on div "Undo" at bounding box center [348, 619] width 22 height 9
click at [47, 517] on div "Pen" at bounding box center [45, 619] width 16 height 9
click at [208, 517] on div "Shapes" at bounding box center [219, 619] width 60 height 21
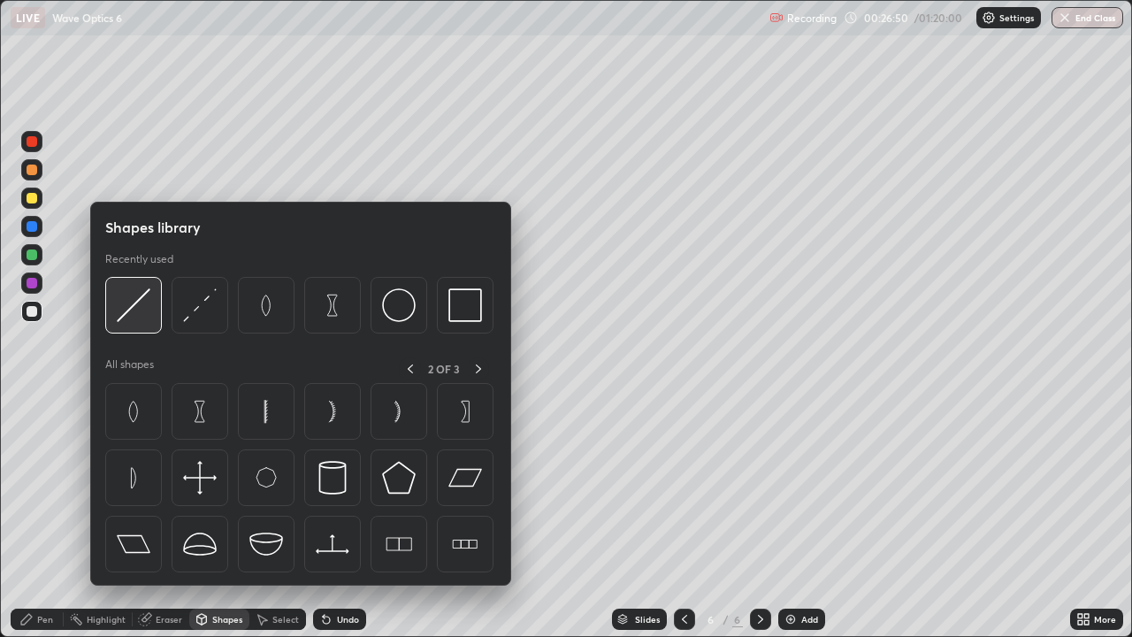
click at [128, 307] on img at bounding box center [134, 305] width 34 height 34
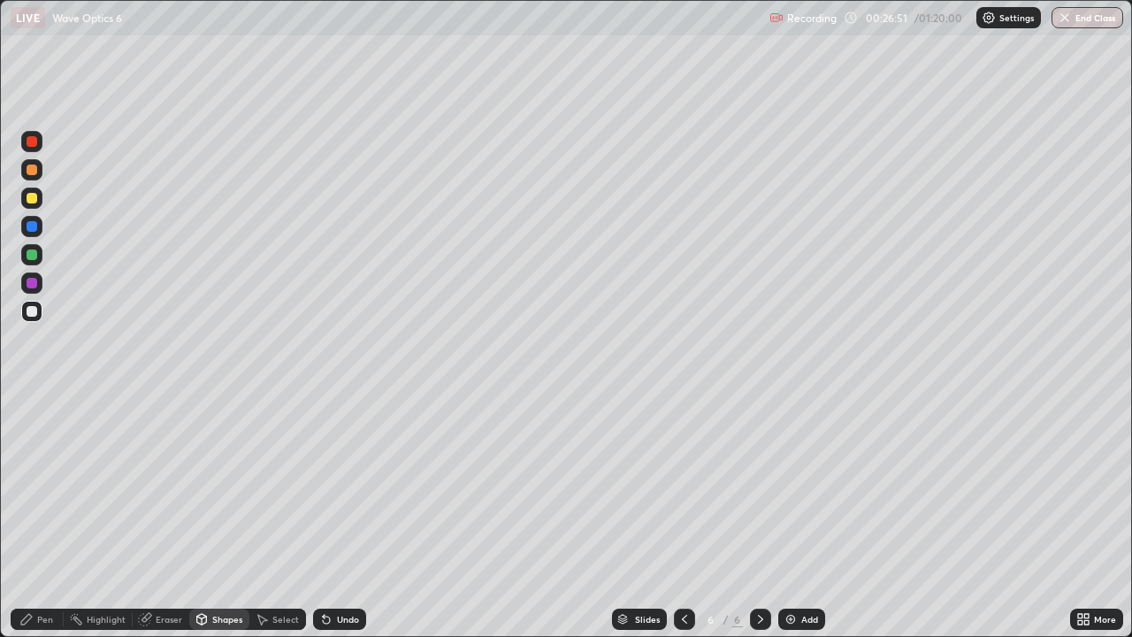
click at [26, 256] on div at bounding box center [31, 254] width 21 height 21
click at [222, 517] on div "Shapes" at bounding box center [227, 619] width 30 height 9
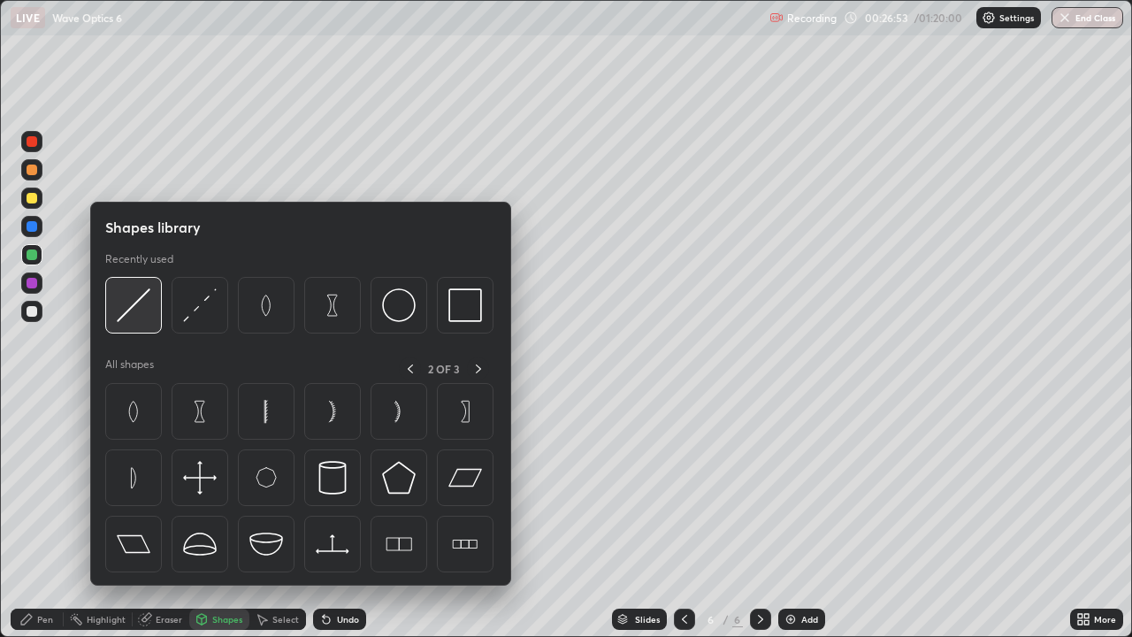
click at [132, 314] on img at bounding box center [134, 305] width 34 height 34
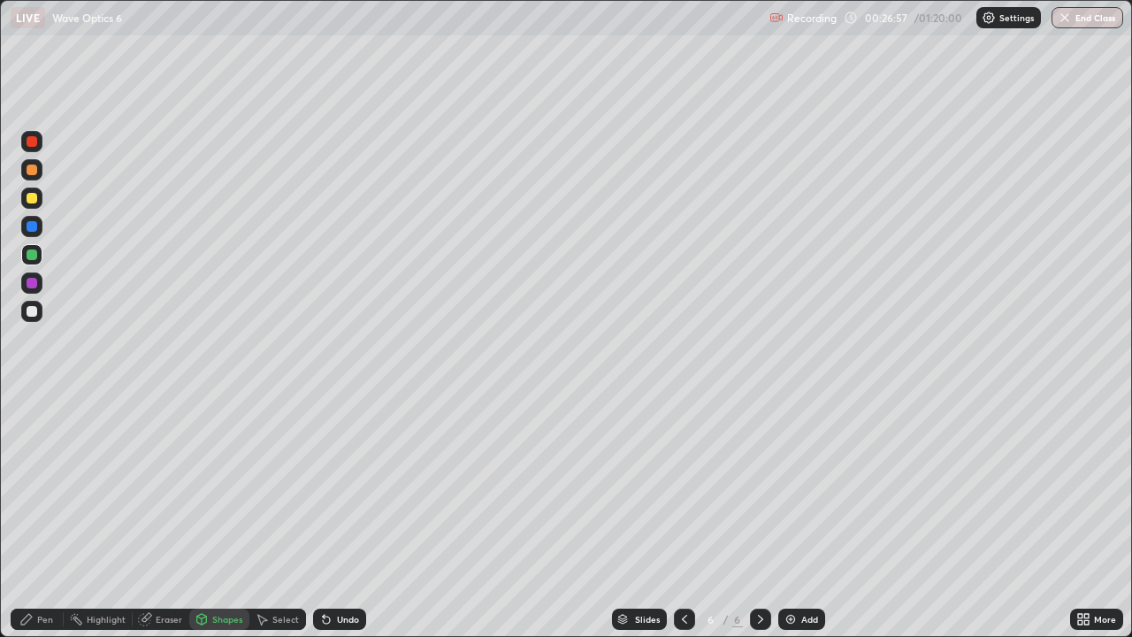
click at [213, 517] on div "Shapes" at bounding box center [219, 619] width 60 height 21
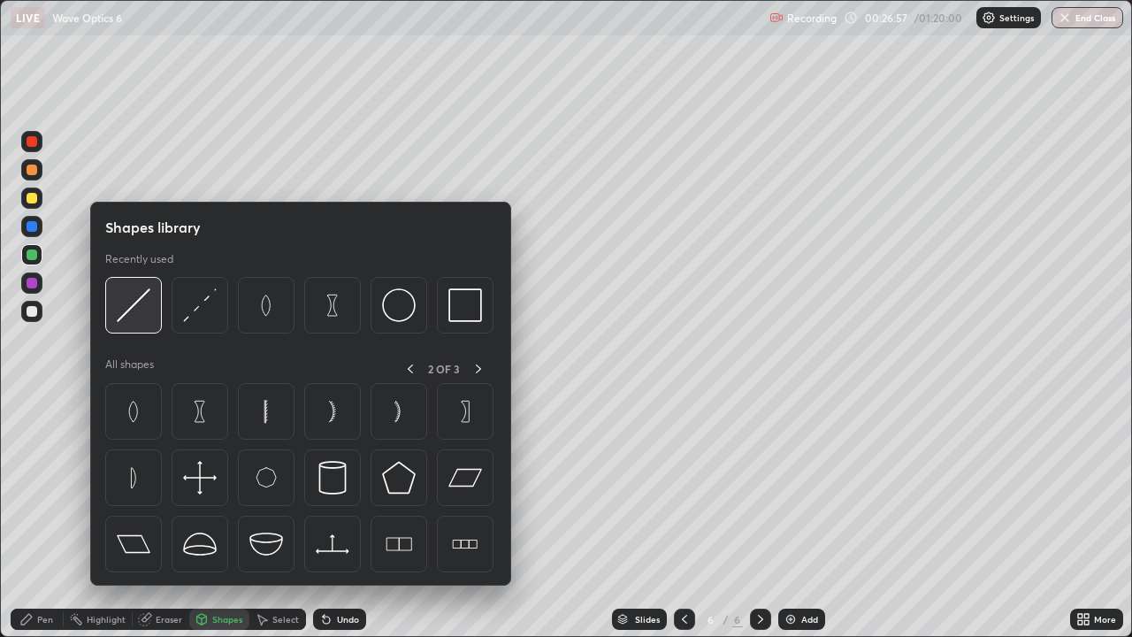
click at [135, 316] on img at bounding box center [134, 305] width 34 height 34
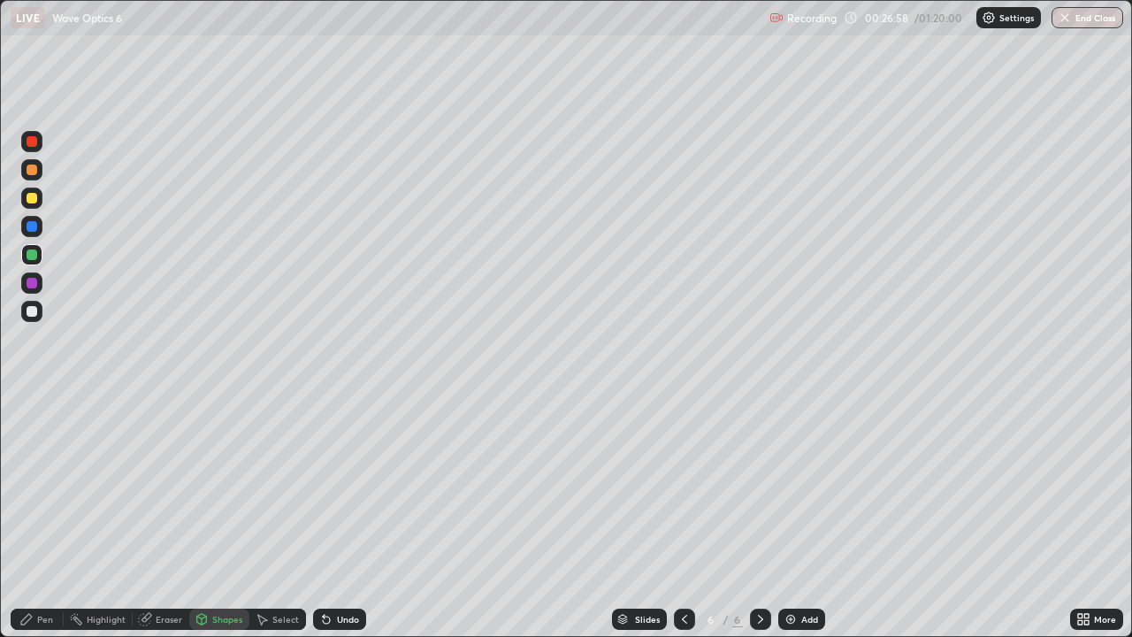
click at [36, 230] on div at bounding box center [31, 226] width 21 height 21
click at [33, 517] on div "Pen" at bounding box center [37, 619] width 53 height 21
click at [799, 517] on div "Add" at bounding box center [801, 619] width 47 height 21
click at [31, 312] on div at bounding box center [32, 311] width 11 height 11
click at [807, 517] on div "Add" at bounding box center [809, 619] width 17 height 9
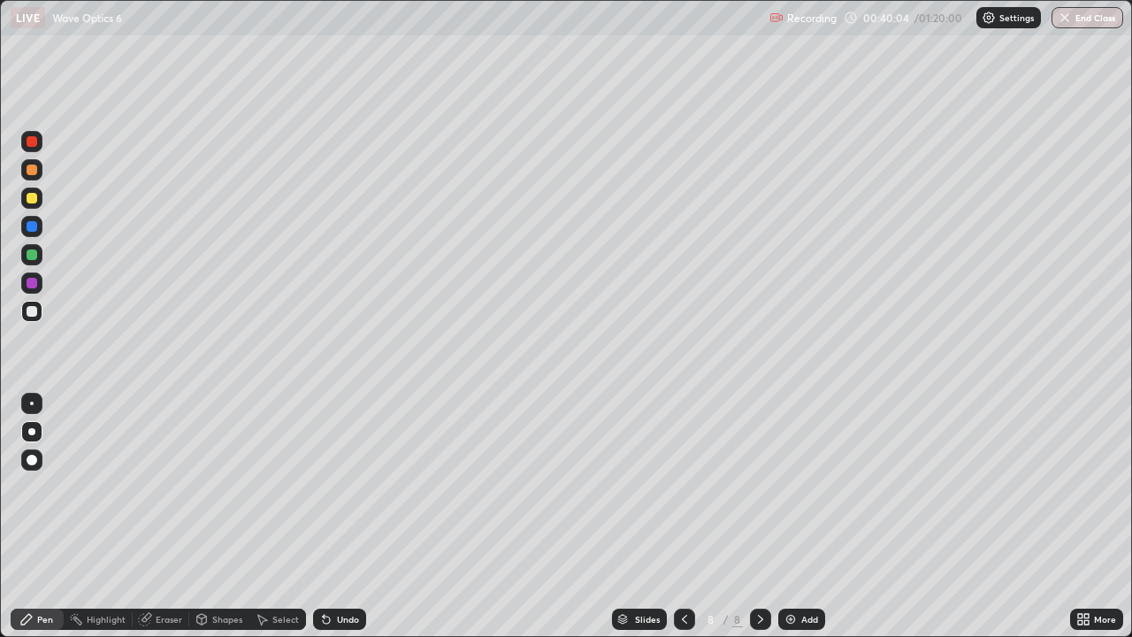
click at [347, 517] on div "Undo" at bounding box center [348, 619] width 22 height 9
click at [802, 517] on div "Add" at bounding box center [809, 619] width 17 height 9
click at [223, 517] on div "Shapes" at bounding box center [227, 619] width 30 height 9
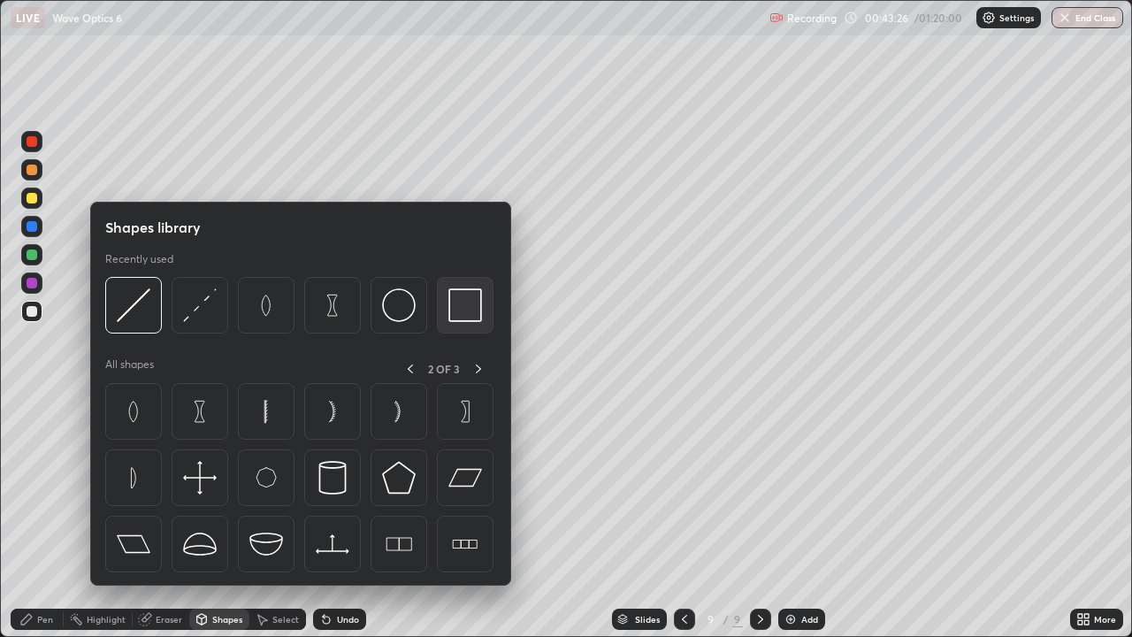
click at [464, 303] on img at bounding box center [465, 305] width 34 height 34
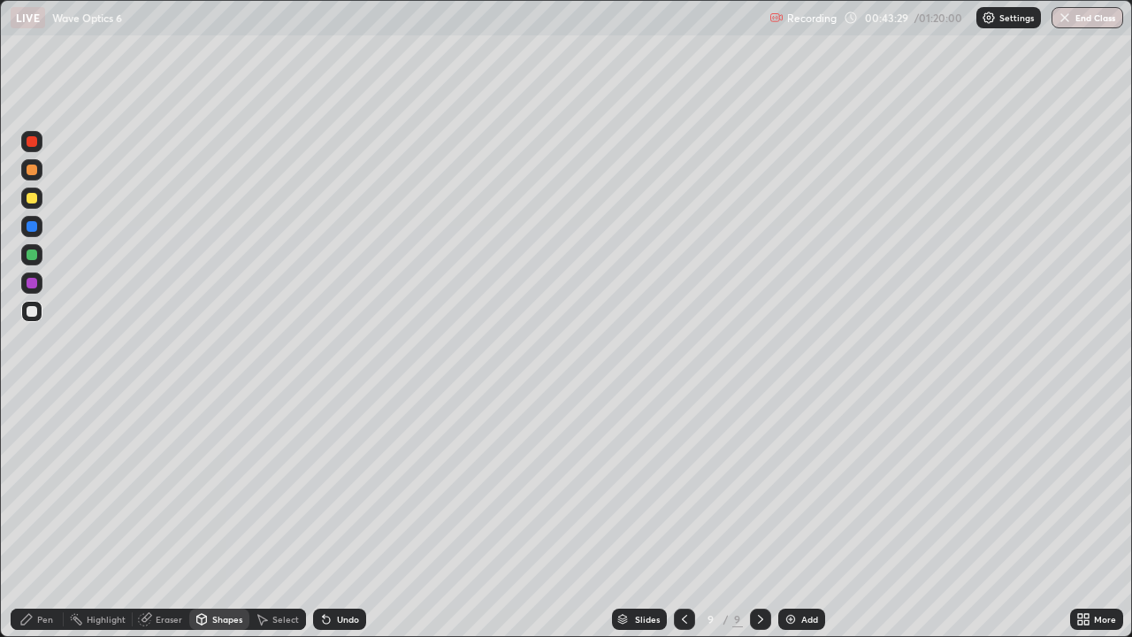
click at [220, 517] on div "Shapes" at bounding box center [227, 619] width 30 height 9
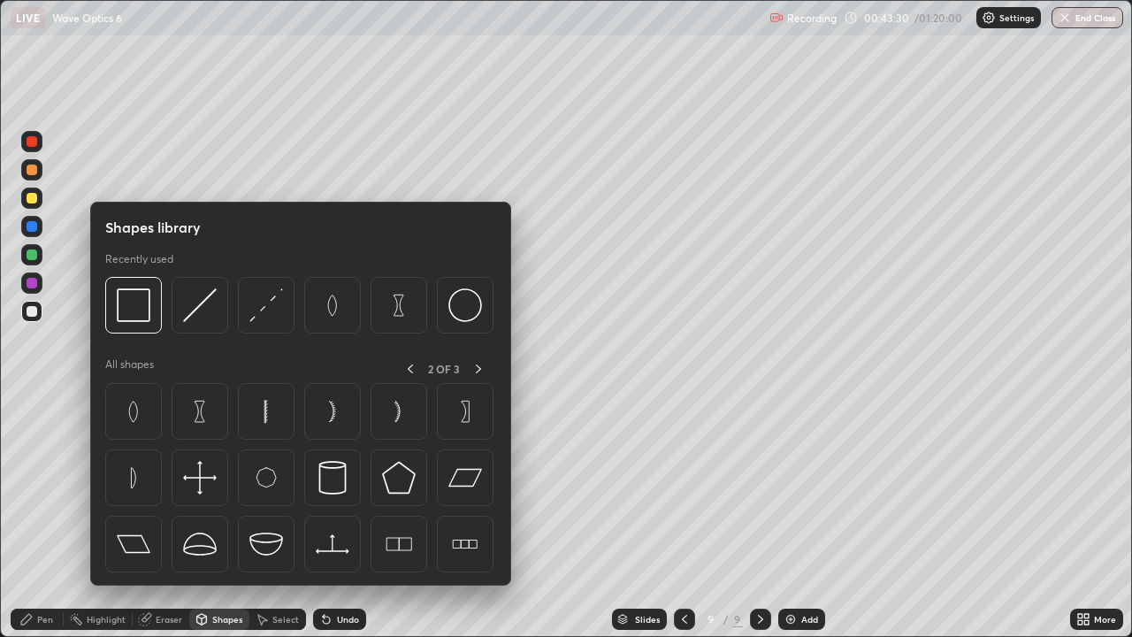
click at [221, 517] on div "Shapes" at bounding box center [227, 619] width 30 height 9
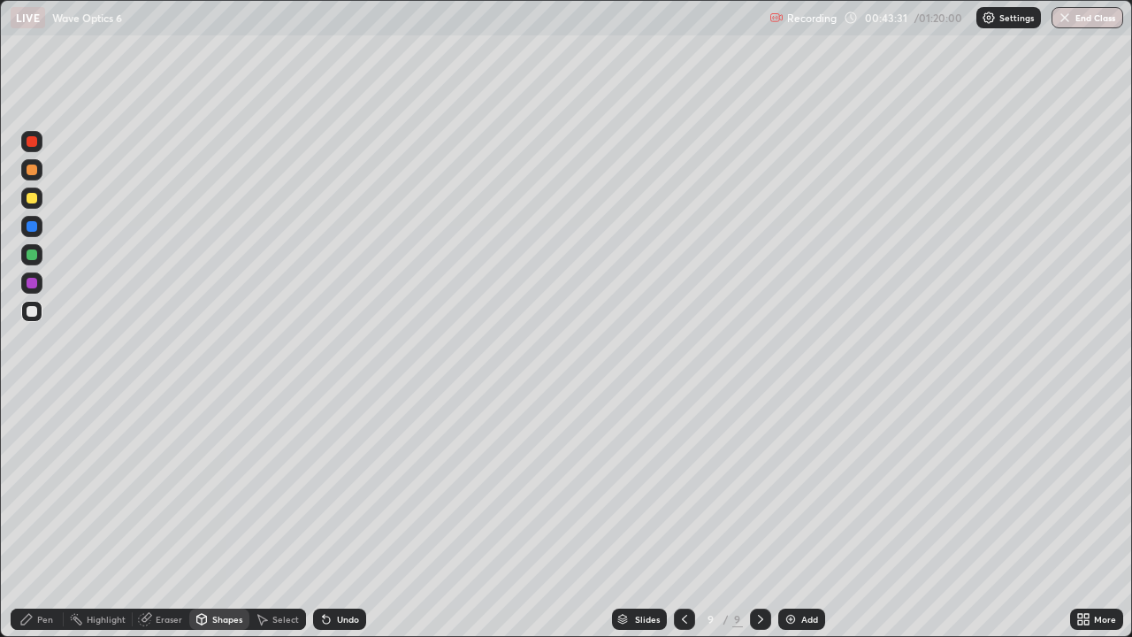
click at [212, 517] on div "Shapes" at bounding box center [227, 619] width 30 height 9
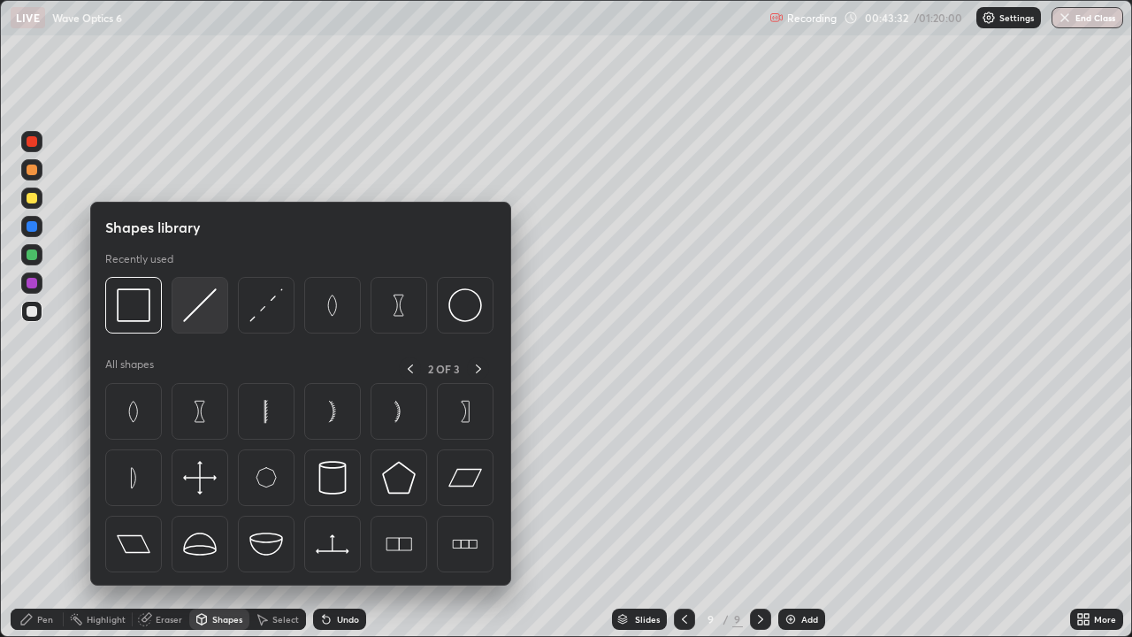
click at [208, 310] on img at bounding box center [200, 305] width 34 height 34
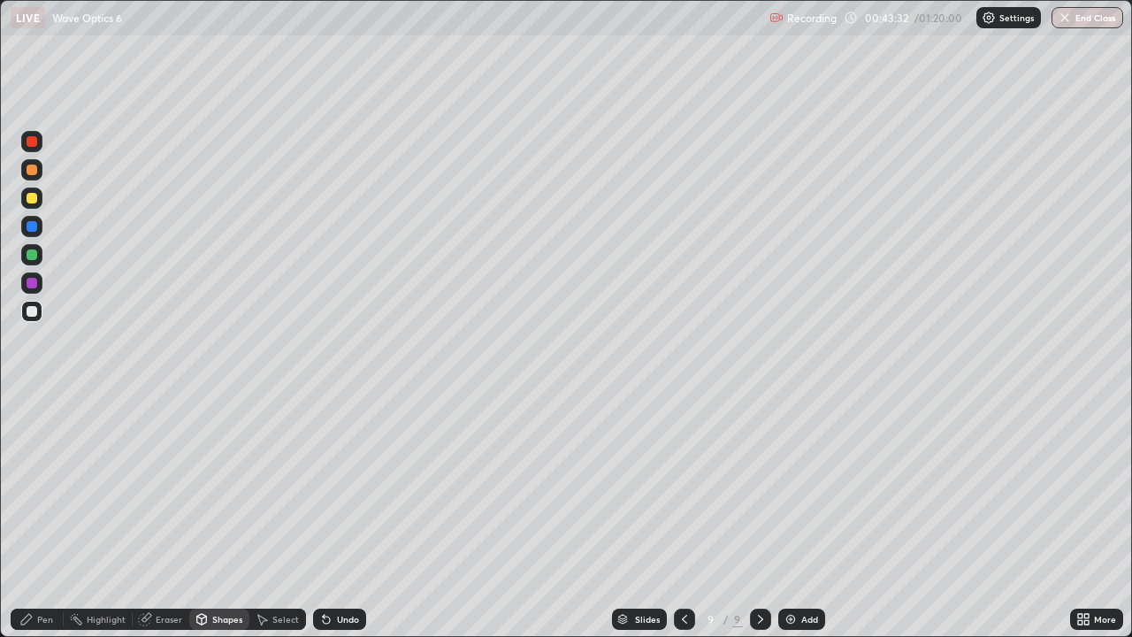
click at [29, 260] on div at bounding box center [31, 254] width 21 height 21
click at [228, 517] on div "Shapes" at bounding box center [227, 619] width 30 height 9
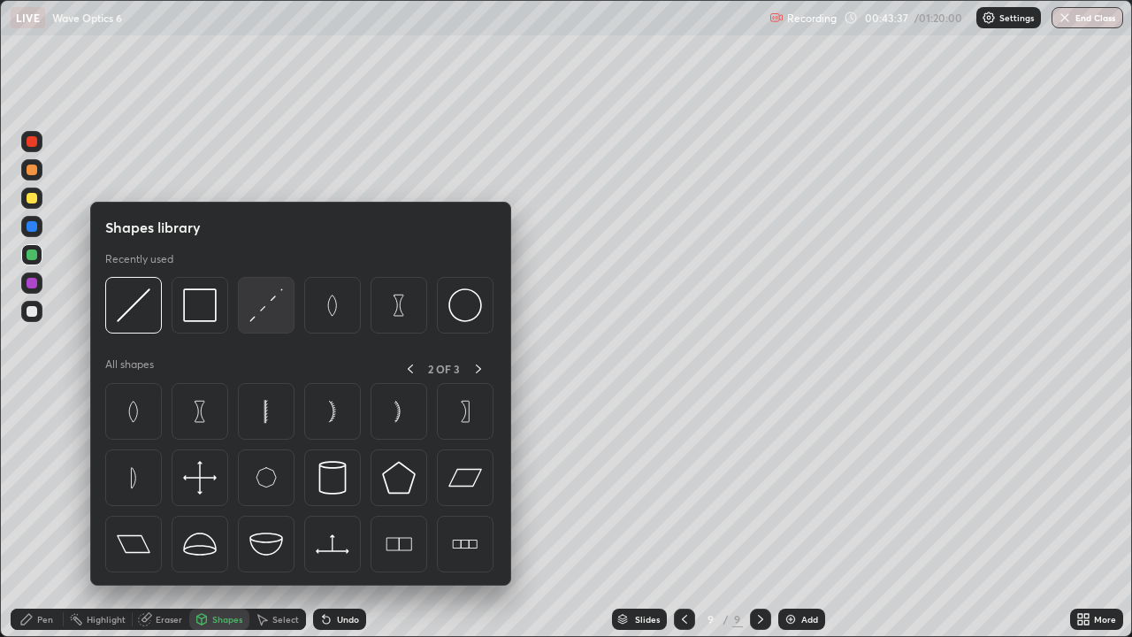
click at [277, 312] on img at bounding box center [266, 305] width 34 height 34
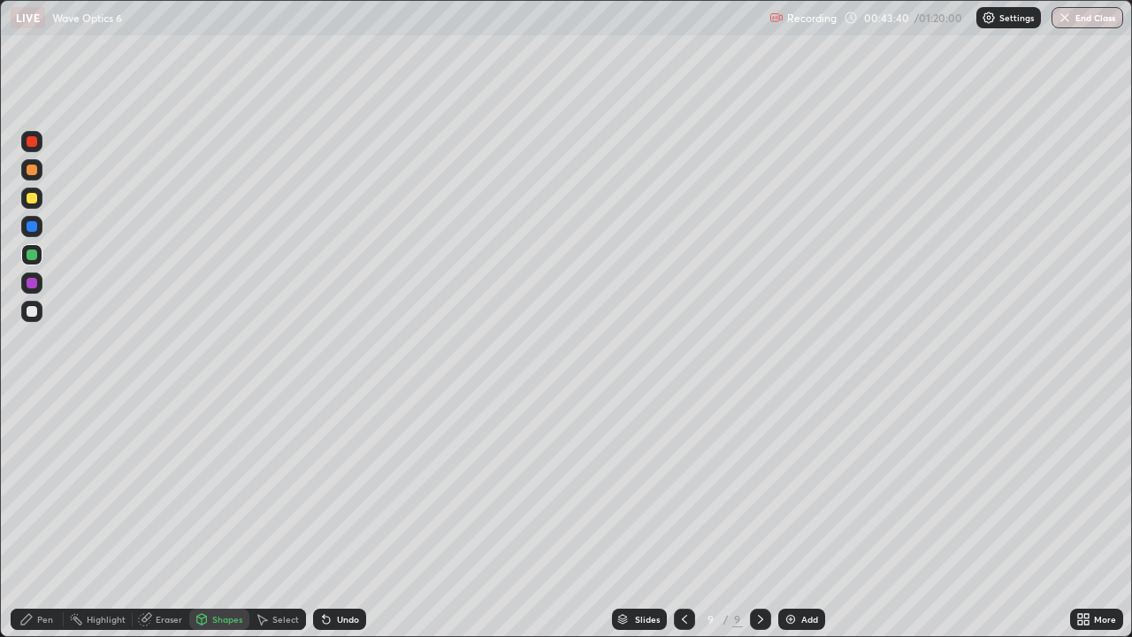
click at [42, 517] on div "Pen" at bounding box center [45, 619] width 16 height 9
click at [218, 517] on div "Shapes" at bounding box center [227, 619] width 30 height 9
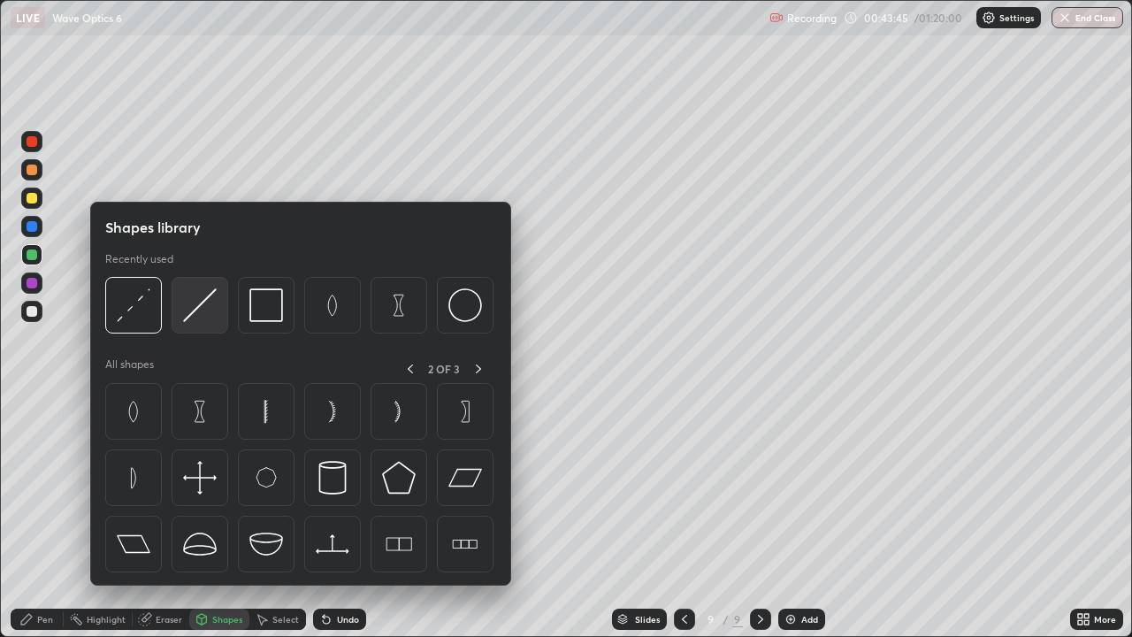
click at [200, 317] on img at bounding box center [200, 305] width 34 height 34
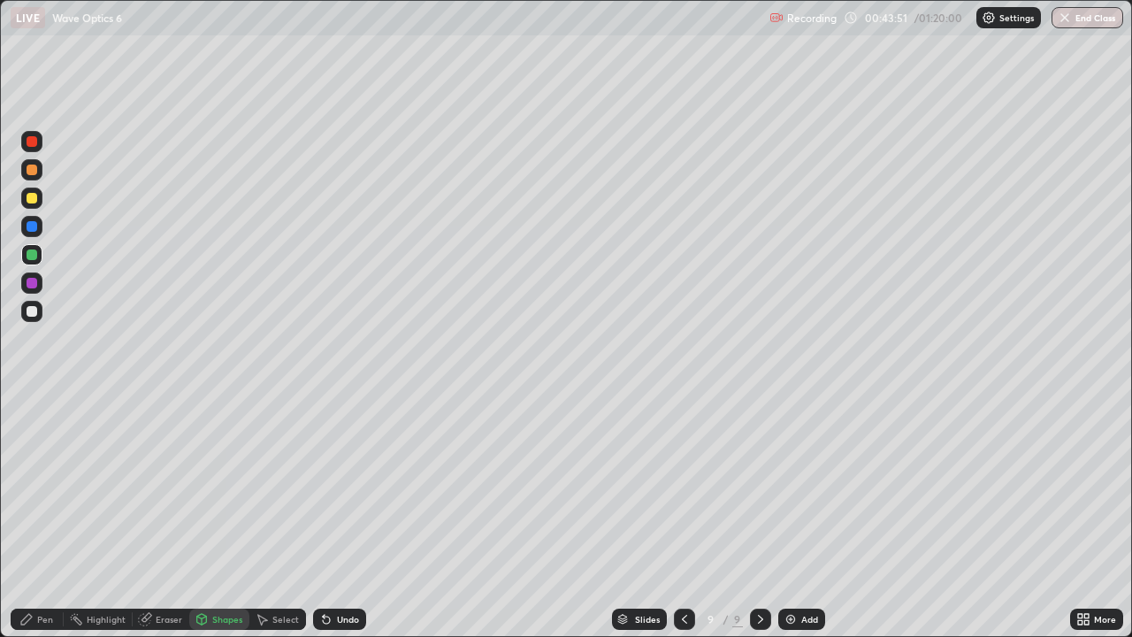
click at [233, 517] on div "Shapes" at bounding box center [227, 619] width 30 height 9
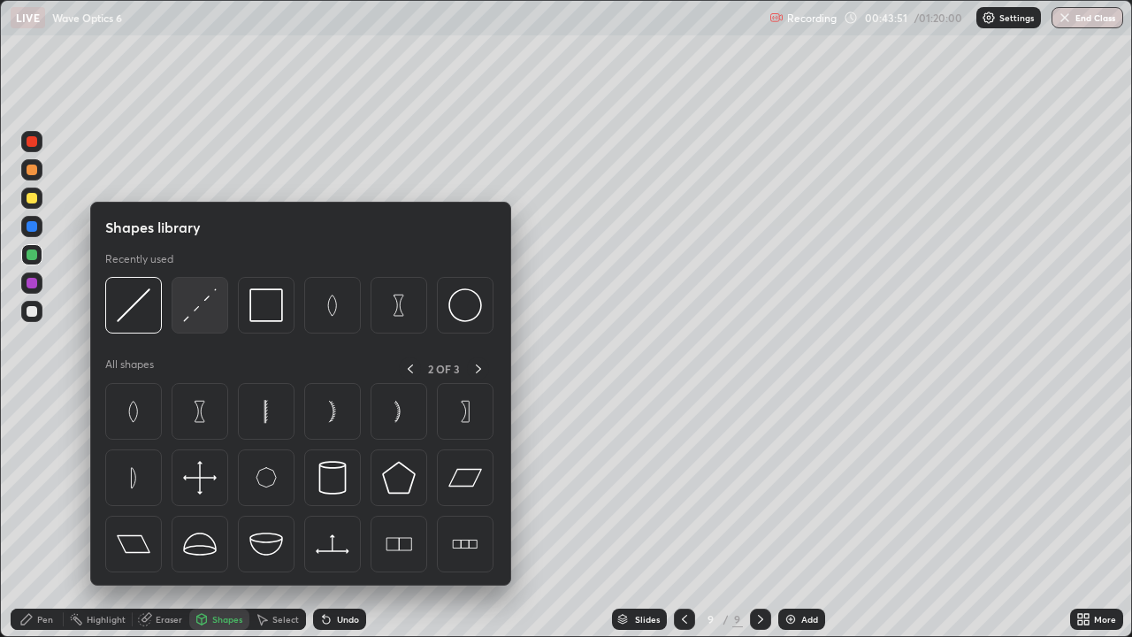
click at [204, 314] on img at bounding box center [200, 305] width 34 height 34
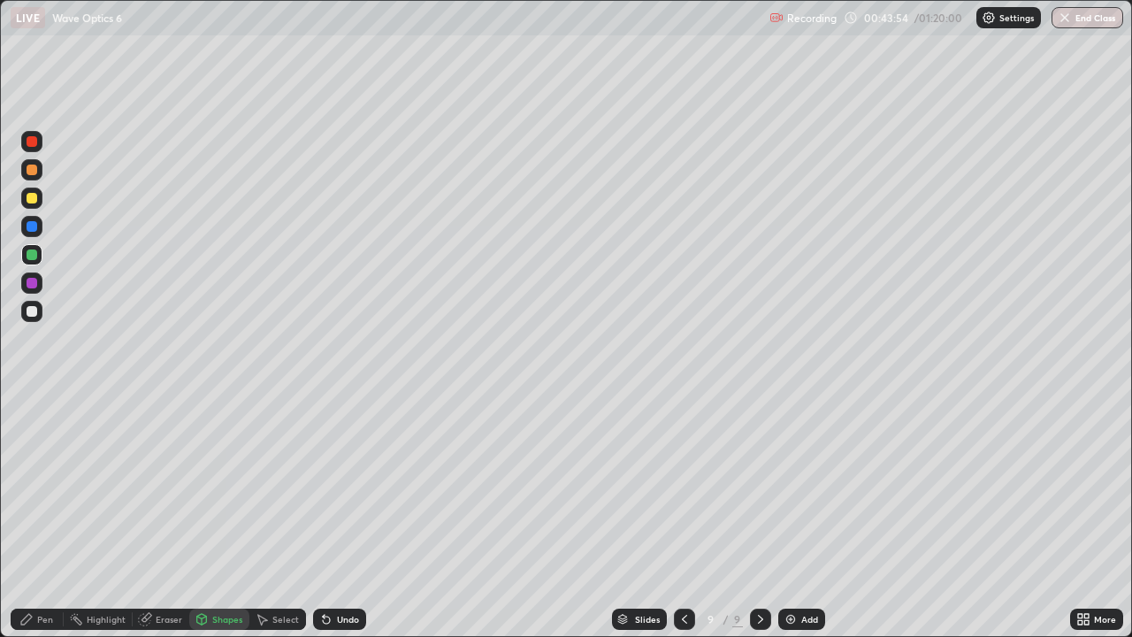
click at [44, 517] on div "Pen" at bounding box center [45, 619] width 16 height 9
click at [32, 312] on div at bounding box center [32, 311] width 11 height 11
click at [806, 517] on div "Add" at bounding box center [809, 619] width 17 height 9
click at [228, 517] on div "Shapes" at bounding box center [227, 619] width 30 height 9
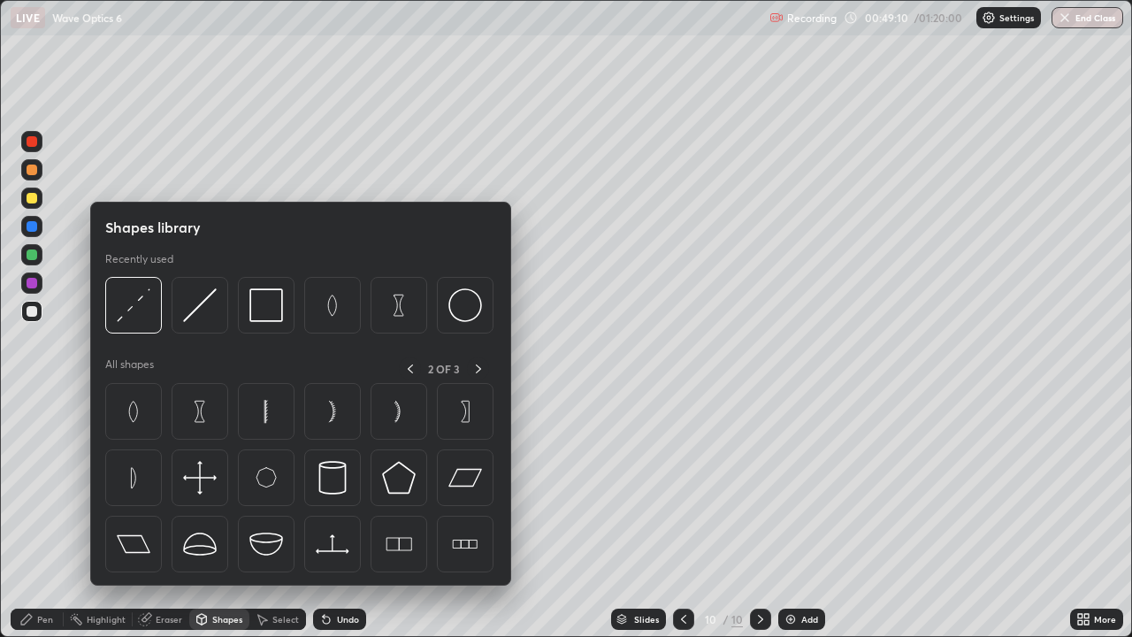
click at [28, 517] on icon at bounding box center [26, 619] width 14 height 14
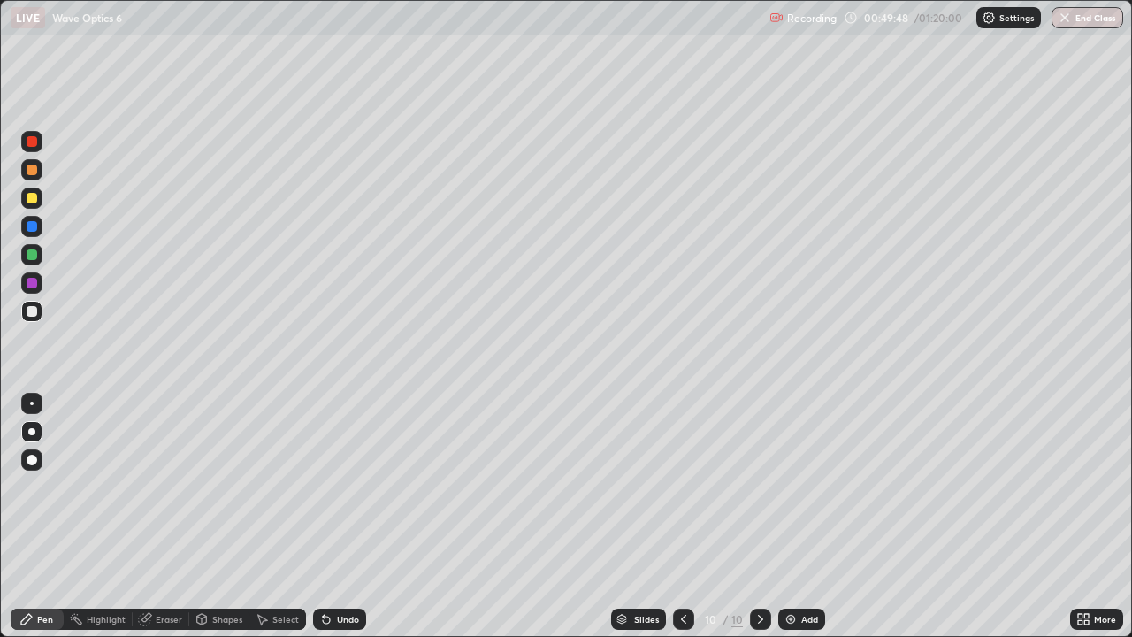
click at [218, 517] on div "Shapes" at bounding box center [227, 619] width 30 height 9
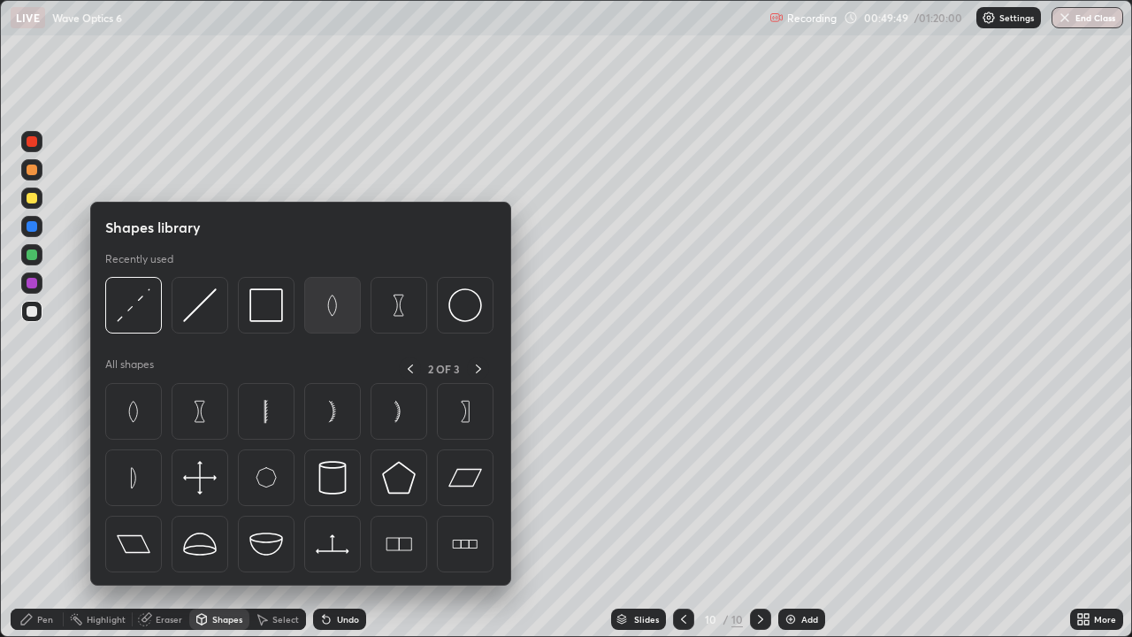
click at [331, 308] on img at bounding box center [333, 305] width 34 height 34
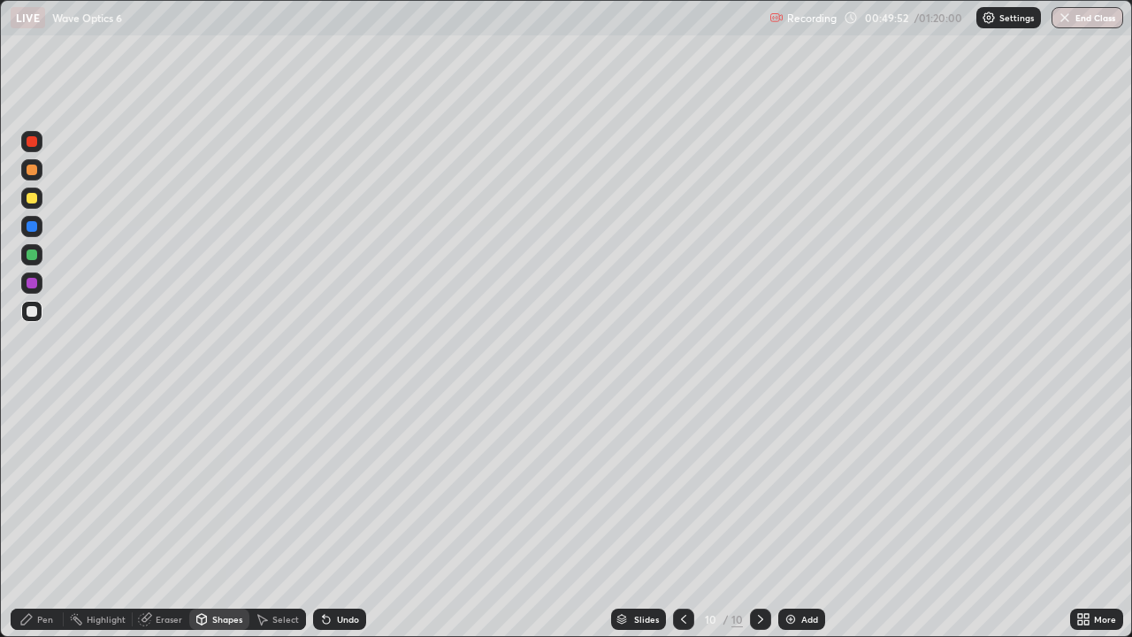
click at [172, 517] on div "Eraser" at bounding box center [169, 619] width 27 height 9
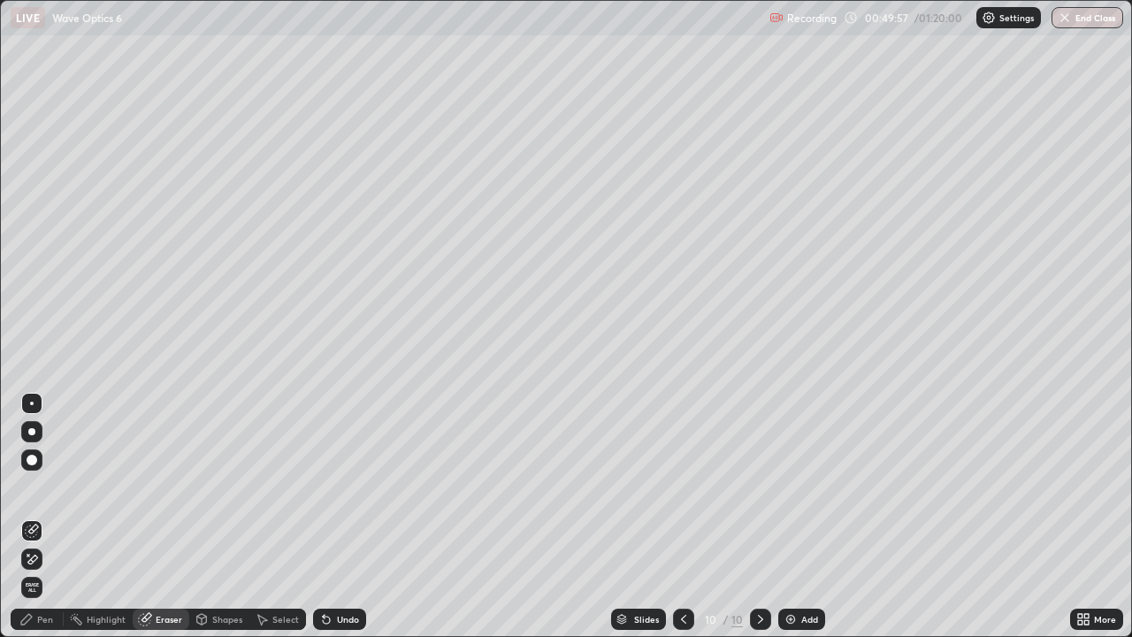
click at [220, 517] on div "Shapes" at bounding box center [227, 619] width 30 height 9
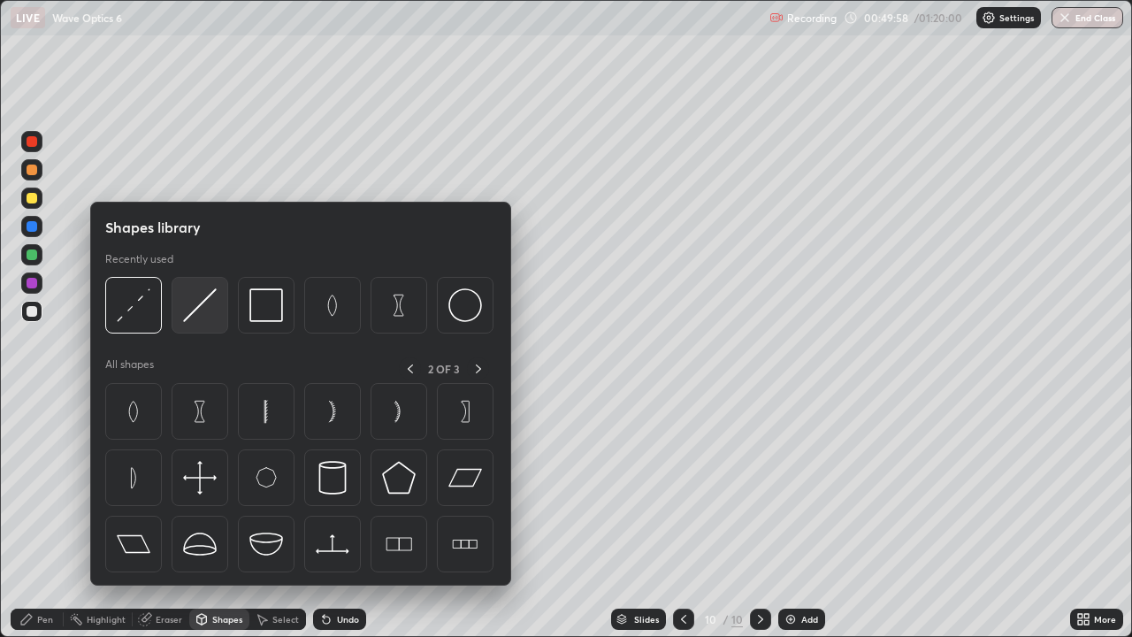
click at [215, 316] on img at bounding box center [200, 305] width 34 height 34
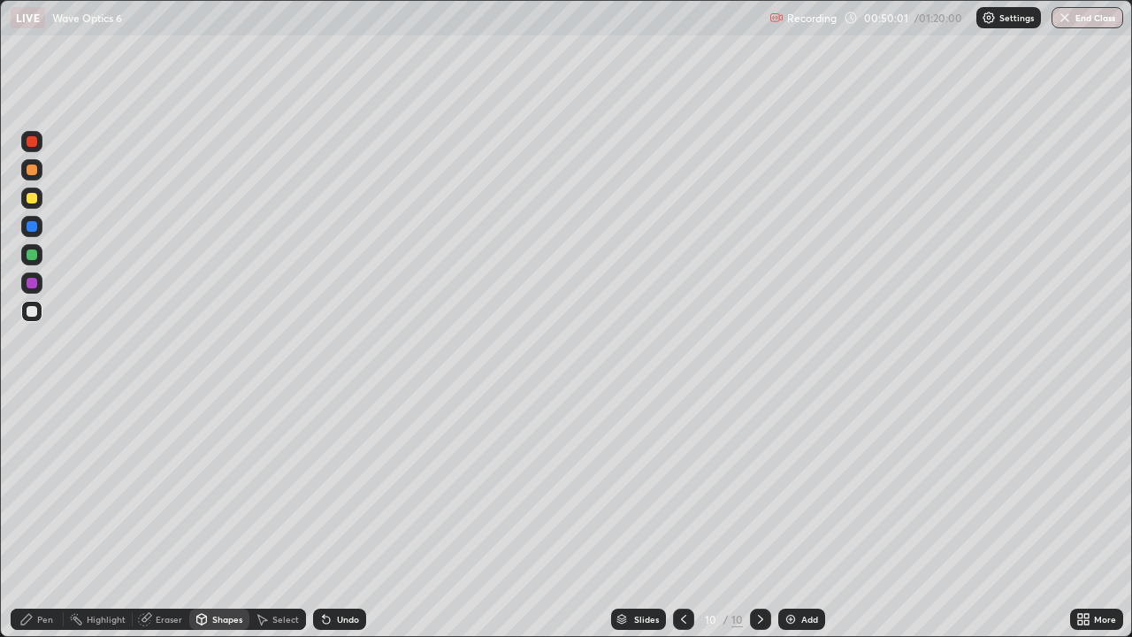
click at [280, 517] on div "Select" at bounding box center [285, 619] width 27 height 9
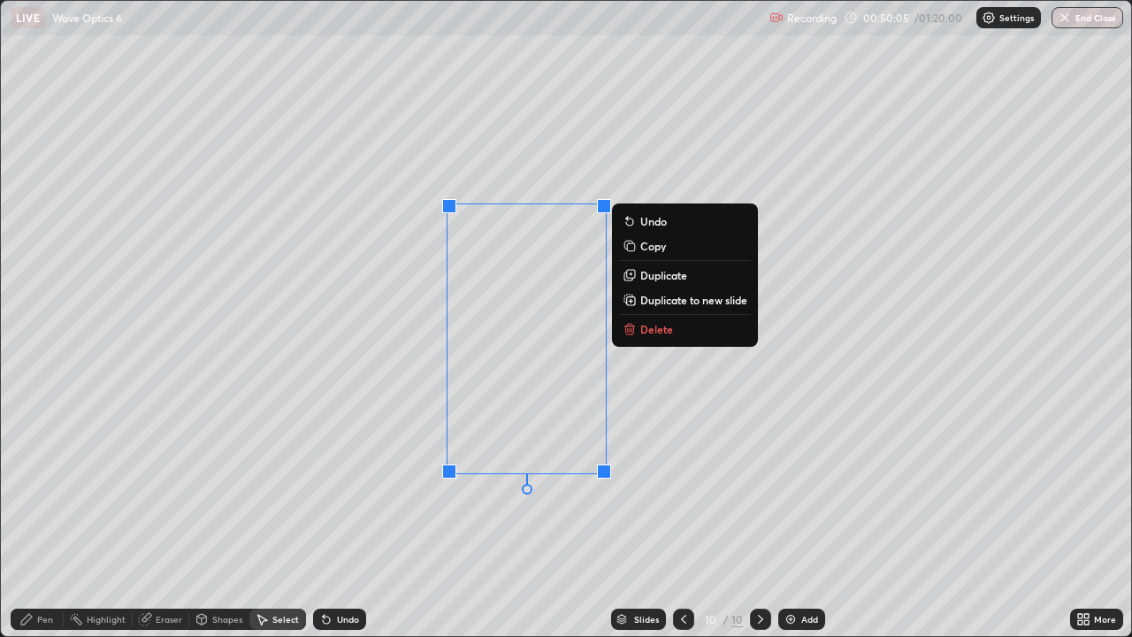
click at [655, 272] on p "Duplicate" at bounding box center [663, 275] width 47 height 14
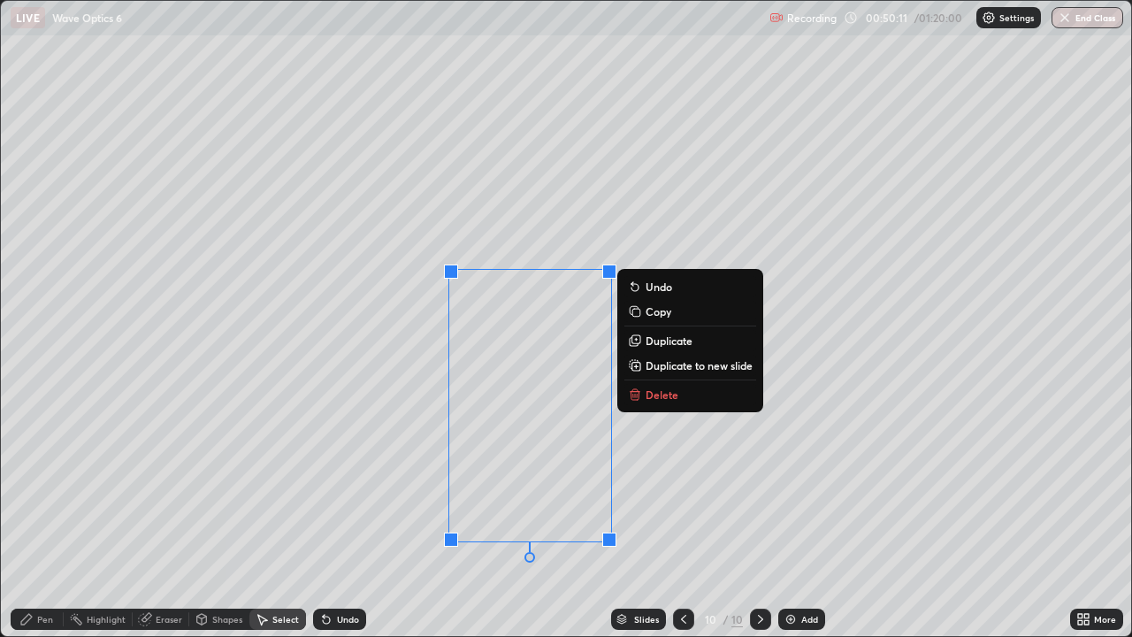
click at [293, 517] on div "Select" at bounding box center [285, 619] width 27 height 9
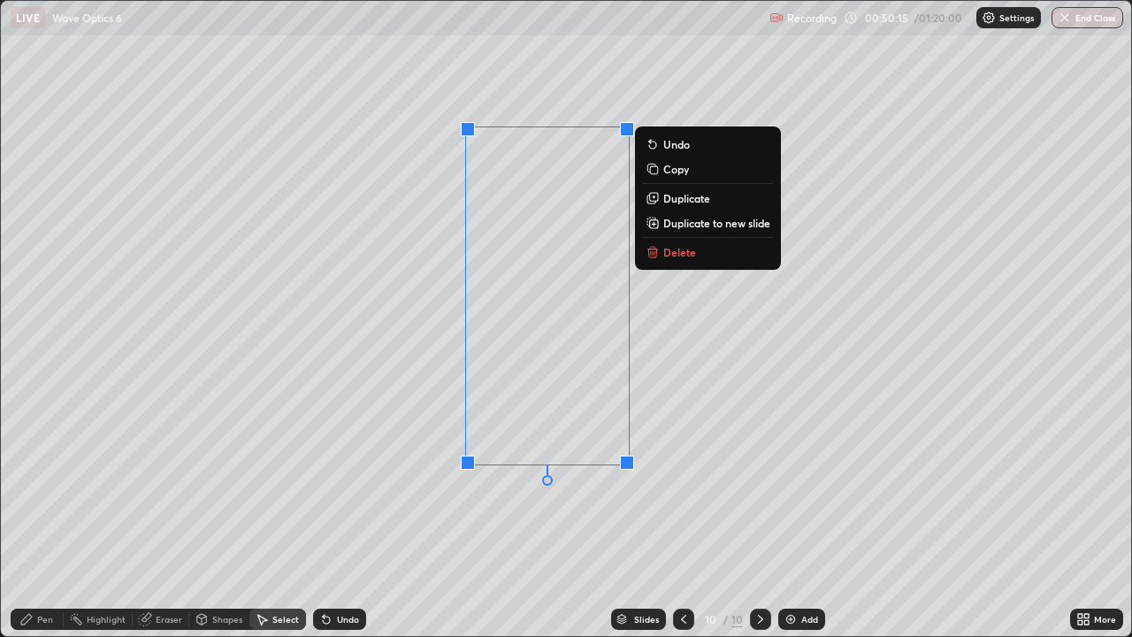
click at [229, 517] on div "Shapes" at bounding box center [227, 619] width 30 height 9
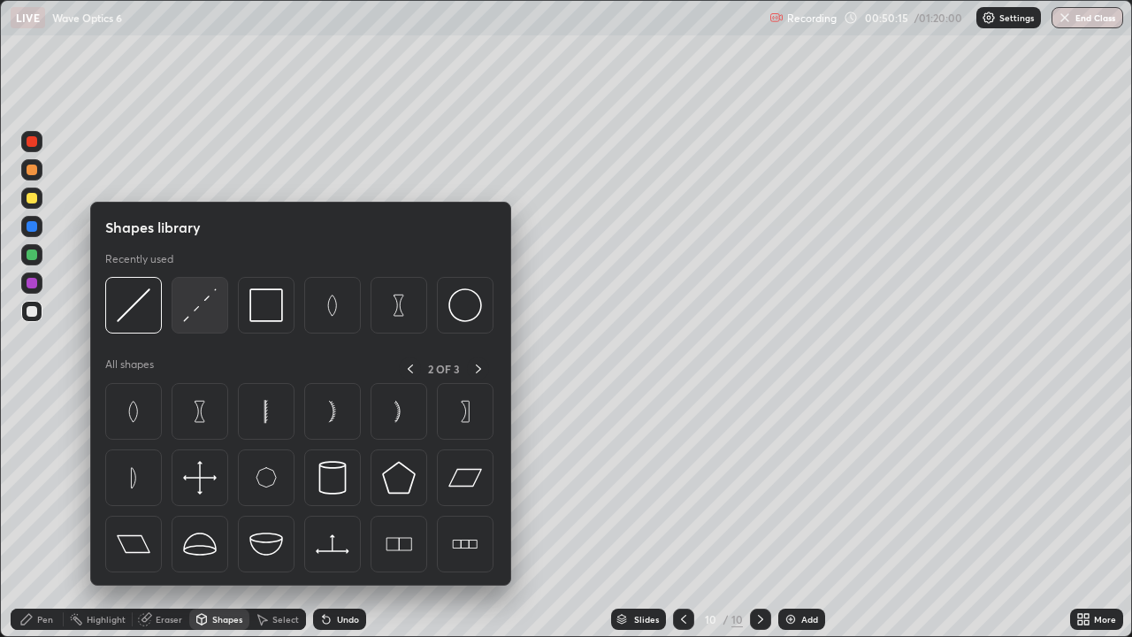
click at [210, 310] on img at bounding box center [200, 305] width 34 height 34
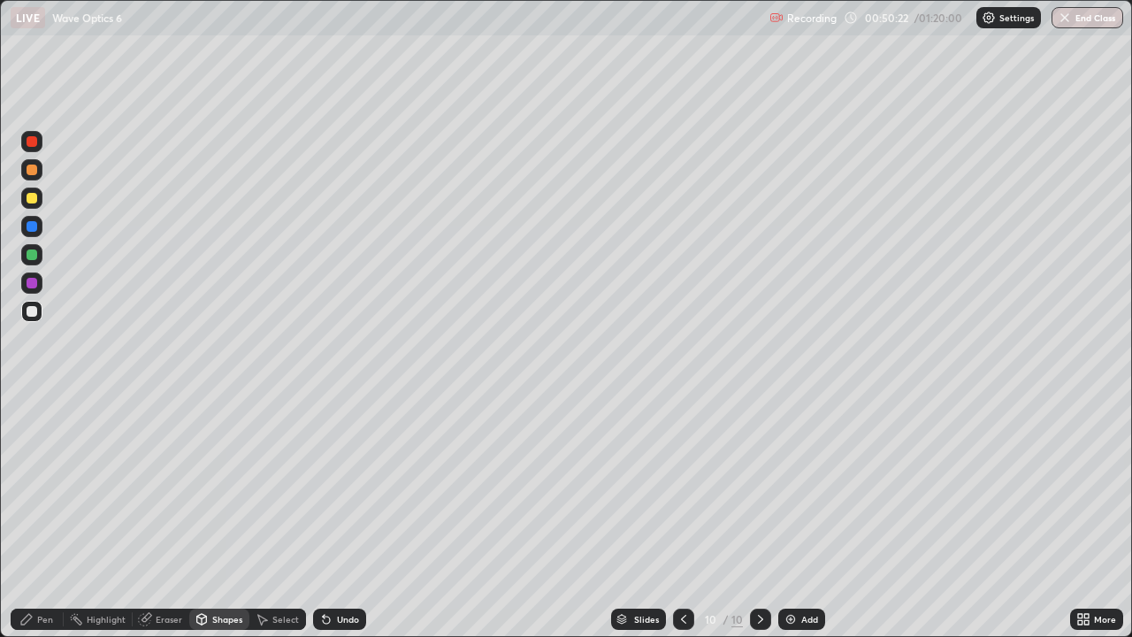
click at [29, 200] on div at bounding box center [32, 198] width 11 height 11
click at [34, 517] on icon at bounding box center [26, 619] width 14 height 14
click at [213, 517] on div "Shapes" at bounding box center [227, 619] width 30 height 9
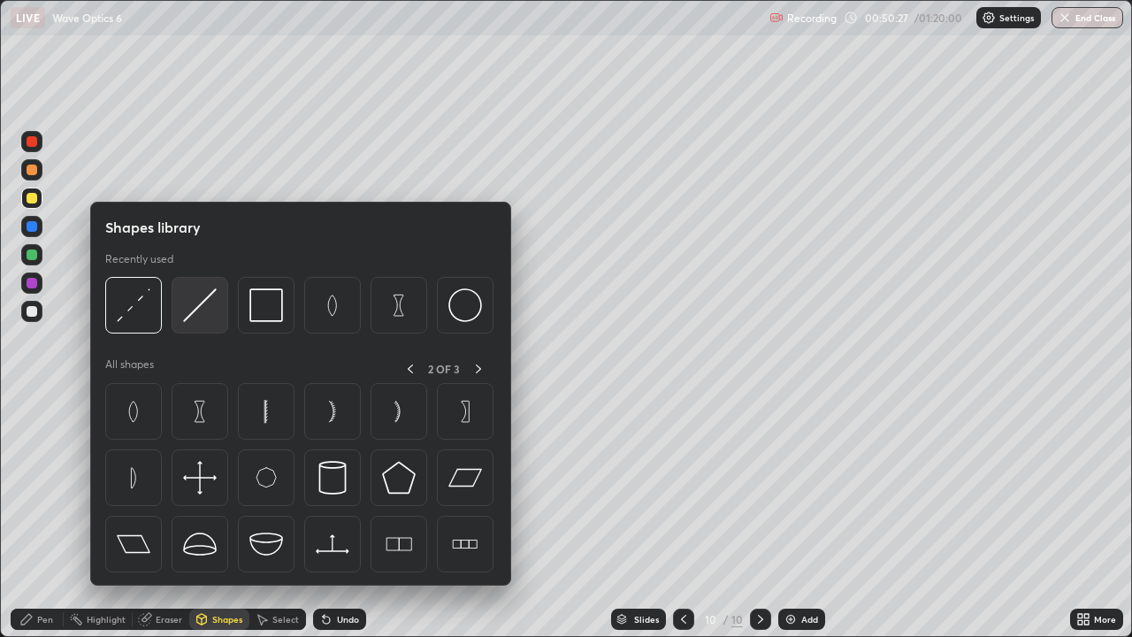
click at [208, 314] on img at bounding box center [200, 305] width 34 height 34
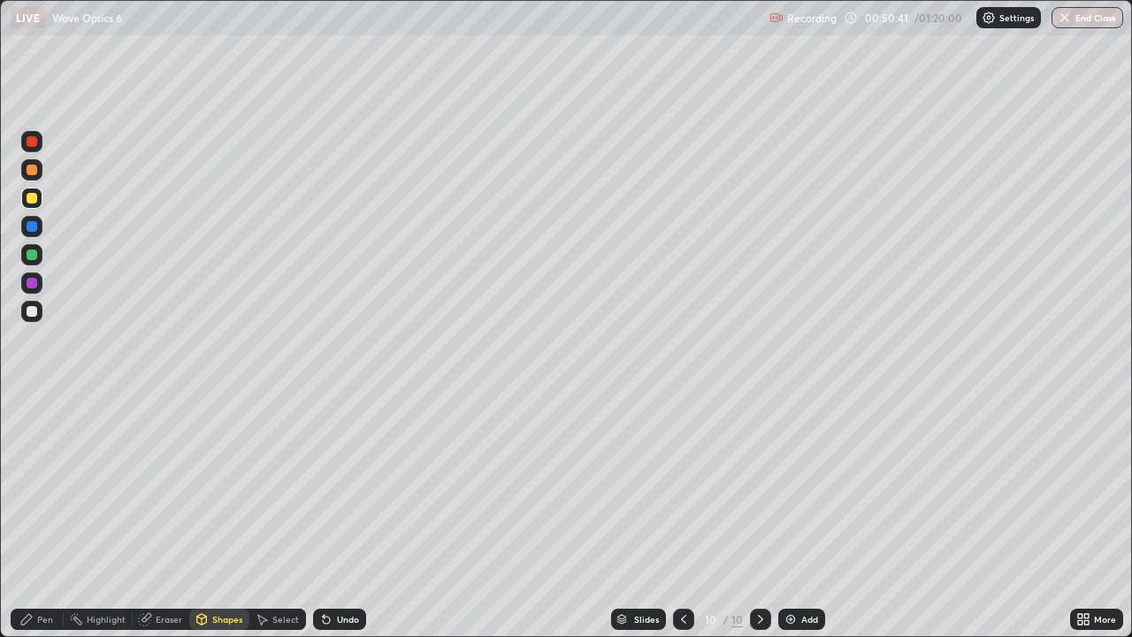
click at [223, 517] on div "Shapes" at bounding box center [227, 619] width 30 height 9
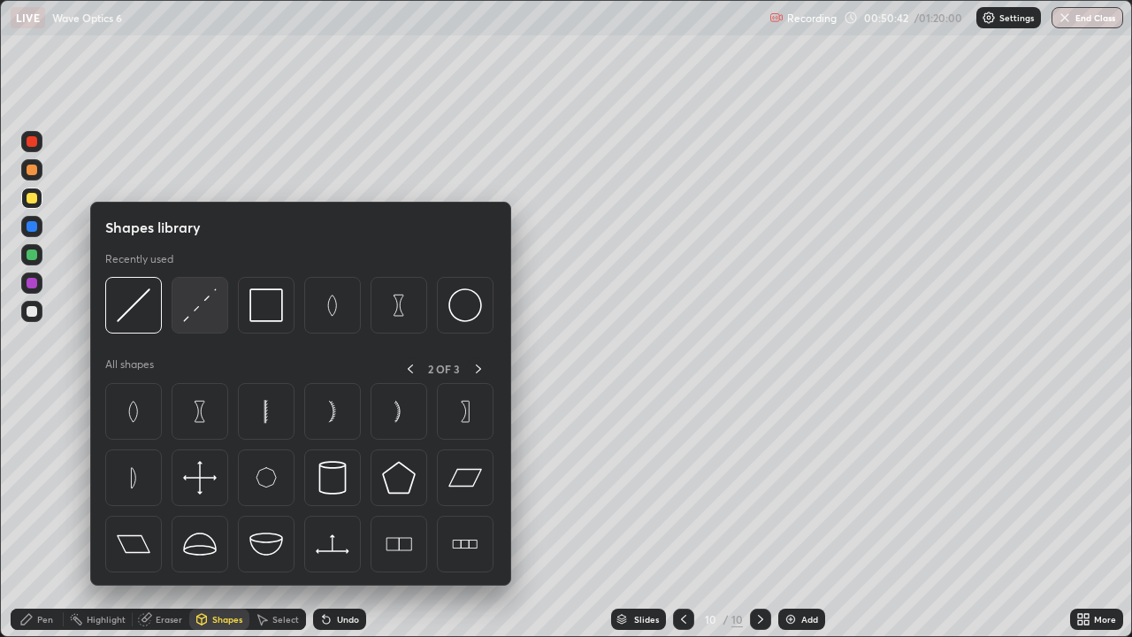
click at [210, 319] on img at bounding box center [200, 305] width 34 height 34
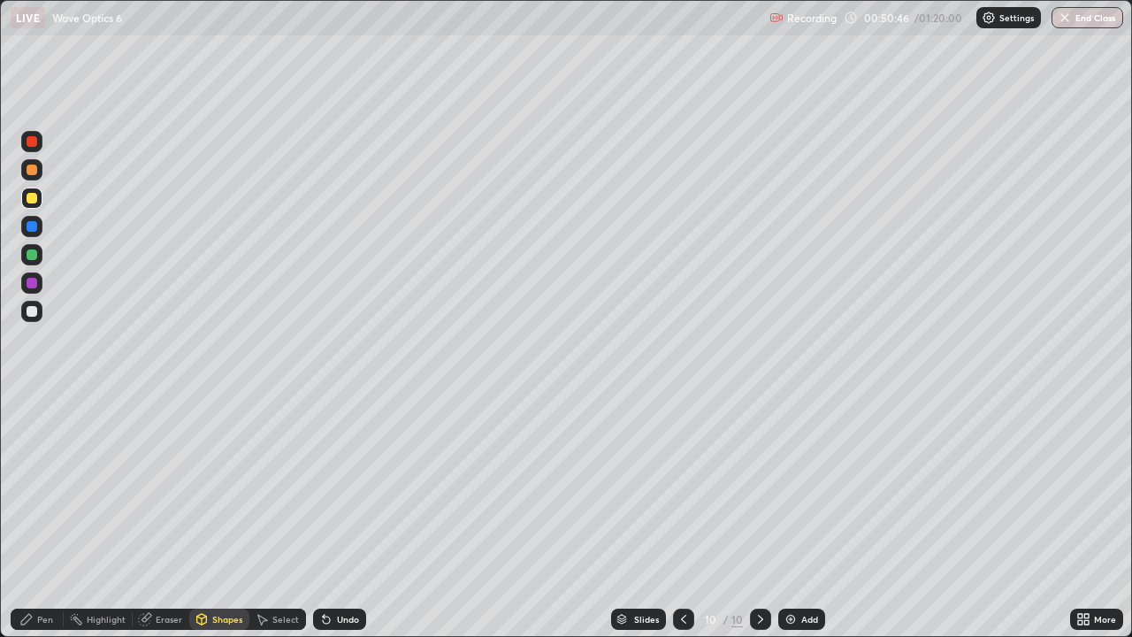
click at [217, 517] on div "Shapes" at bounding box center [227, 619] width 30 height 9
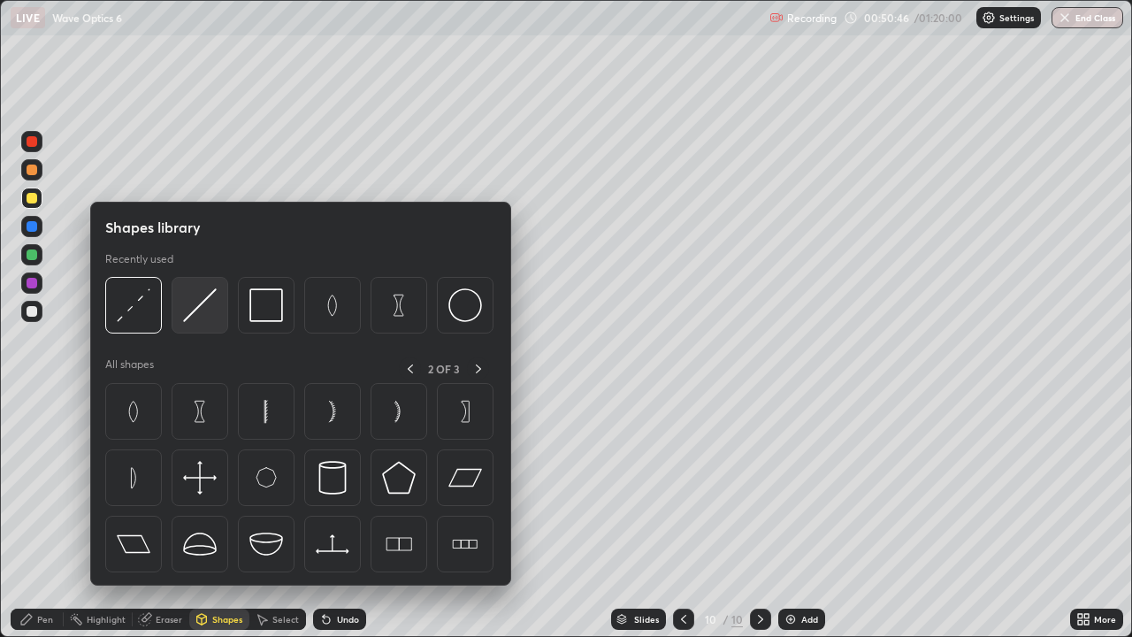
click at [195, 312] on img at bounding box center [200, 305] width 34 height 34
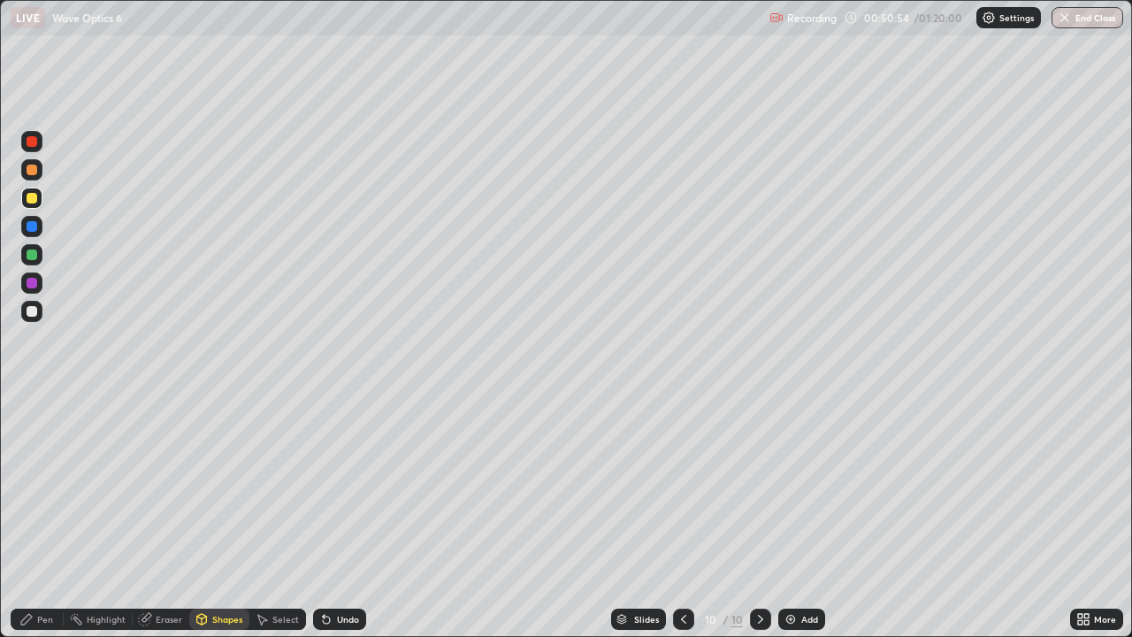
click at [226, 517] on div "Shapes" at bounding box center [227, 619] width 30 height 9
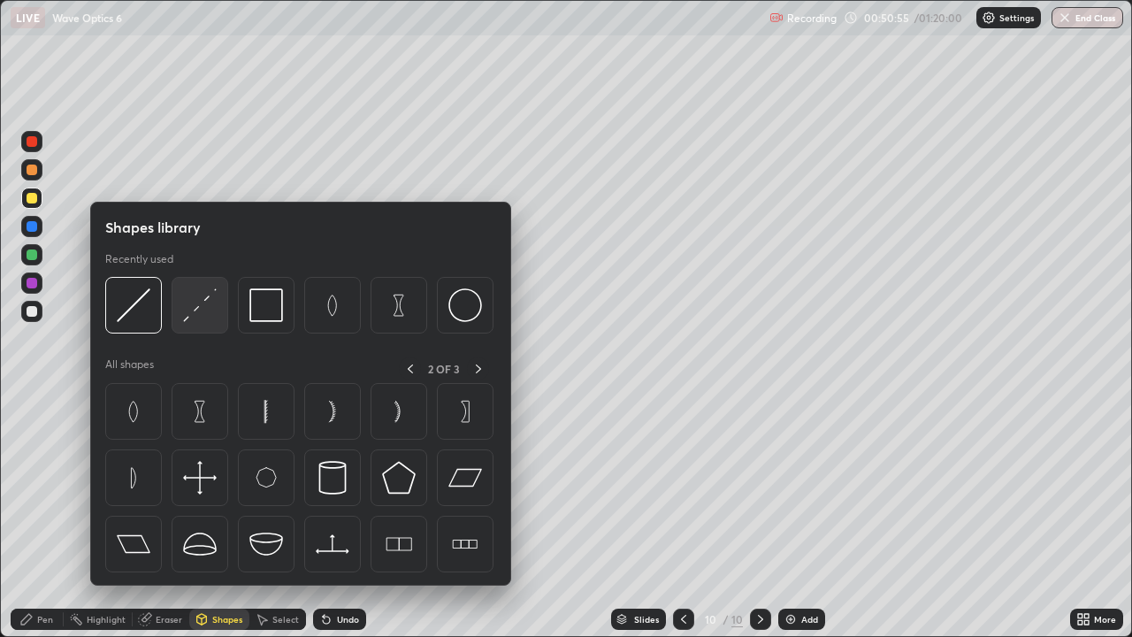
click at [205, 313] on img at bounding box center [200, 305] width 34 height 34
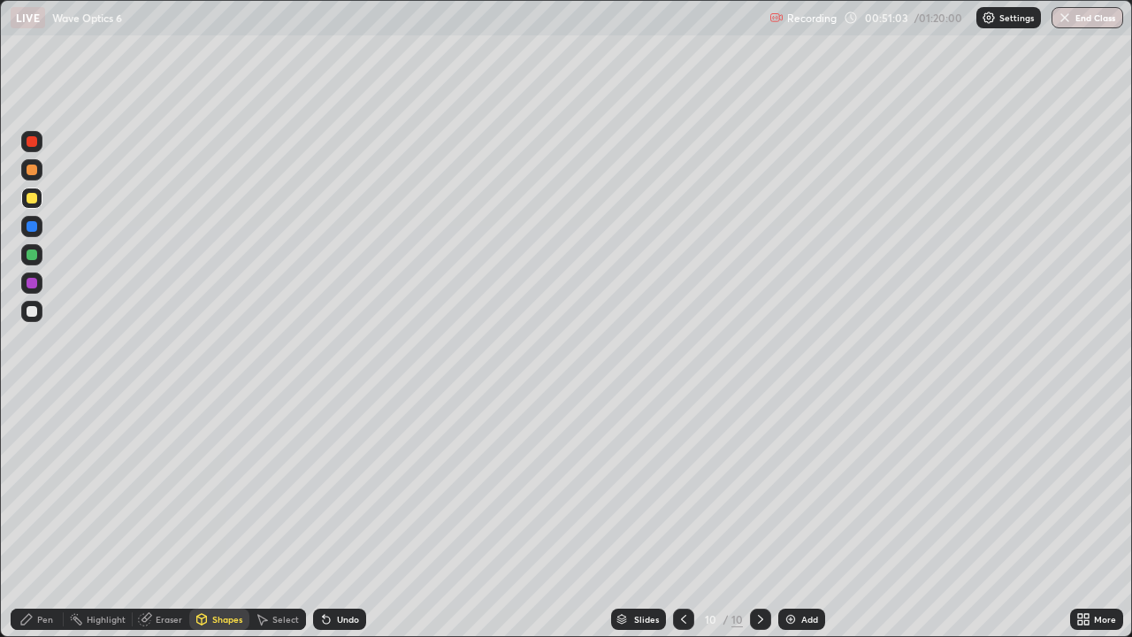
click at [49, 517] on div "Pen" at bounding box center [37, 619] width 53 height 21
click at [32, 288] on div at bounding box center [31, 282] width 21 height 21
click at [333, 517] on div "Undo" at bounding box center [339, 619] width 53 height 21
click at [215, 517] on div "Shapes" at bounding box center [227, 619] width 30 height 9
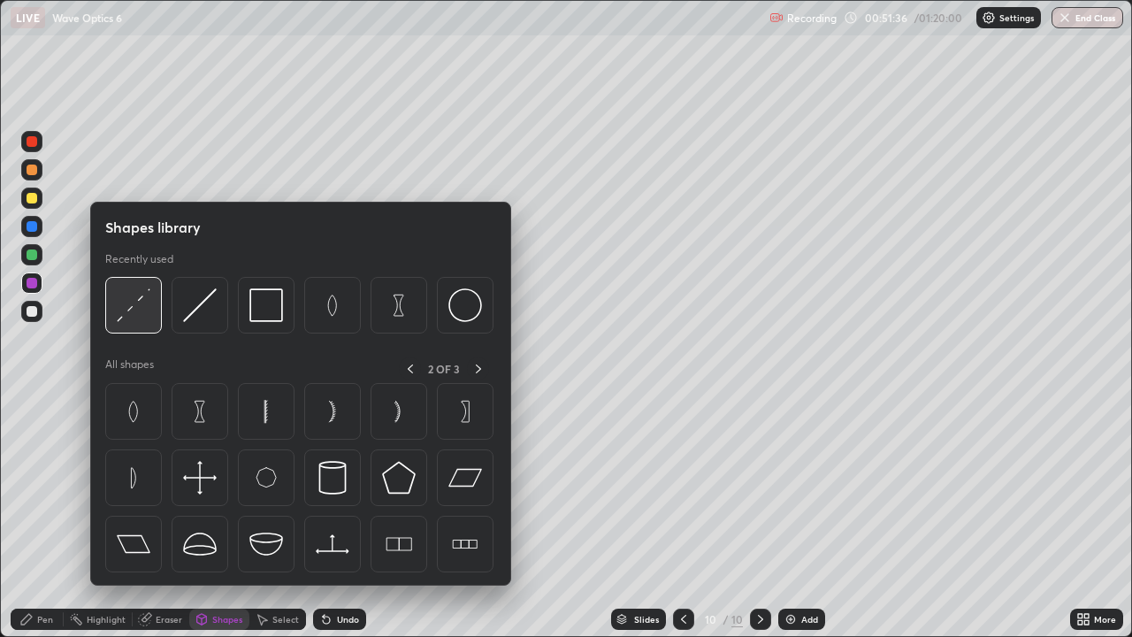
click at [144, 308] on img at bounding box center [134, 305] width 34 height 34
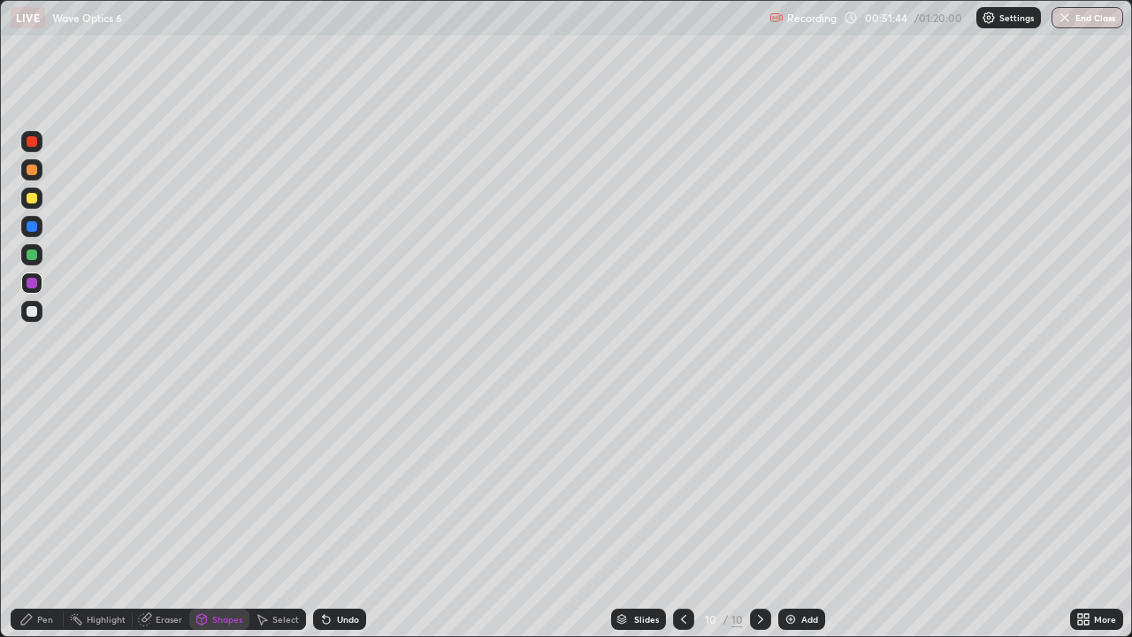
click at [34, 517] on div "Pen" at bounding box center [37, 619] width 53 height 21
click at [210, 517] on div "Shapes" at bounding box center [219, 619] width 60 height 21
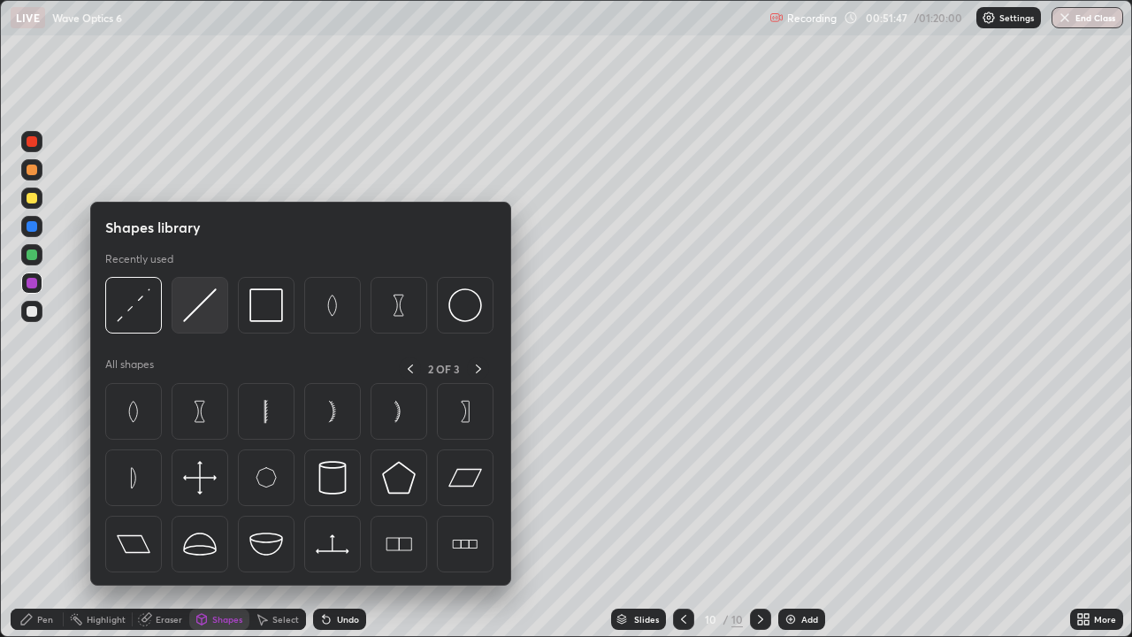
click at [202, 310] on img at bounding box center [200, 305] width 34 height 34
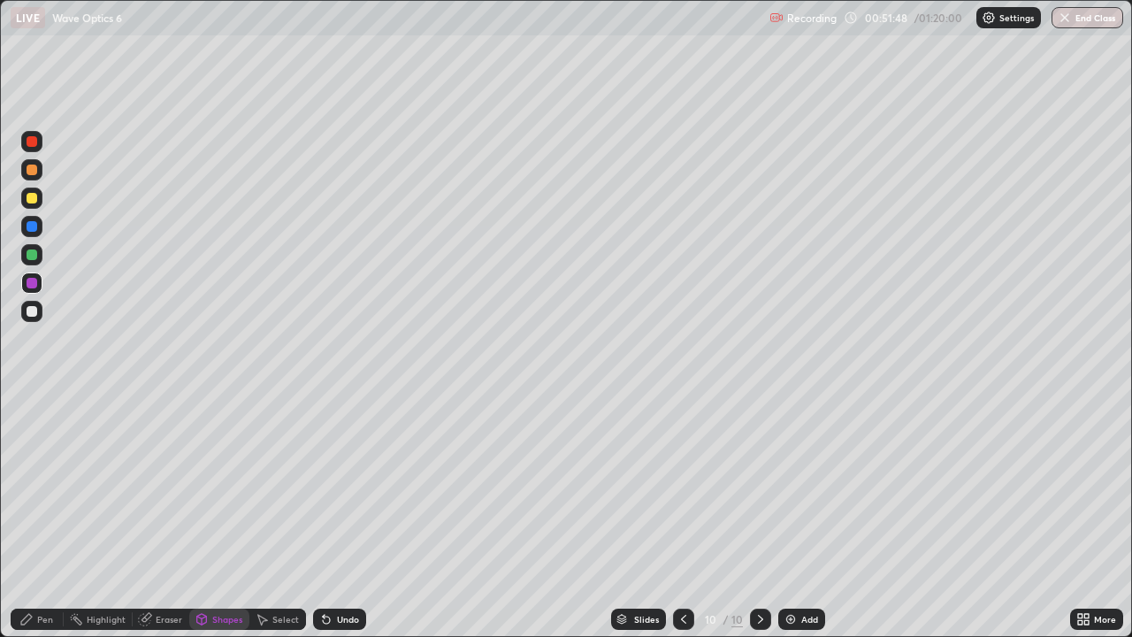
click at [35, 257] on div at bounding box center [32, 254] width 11 height 11
click at [31, 517] on icon at bounding box center [26, 619] width 14 height 14
click at [210, 517] on div "Shapes" at bounding box center [219, 619] width 60 height 21
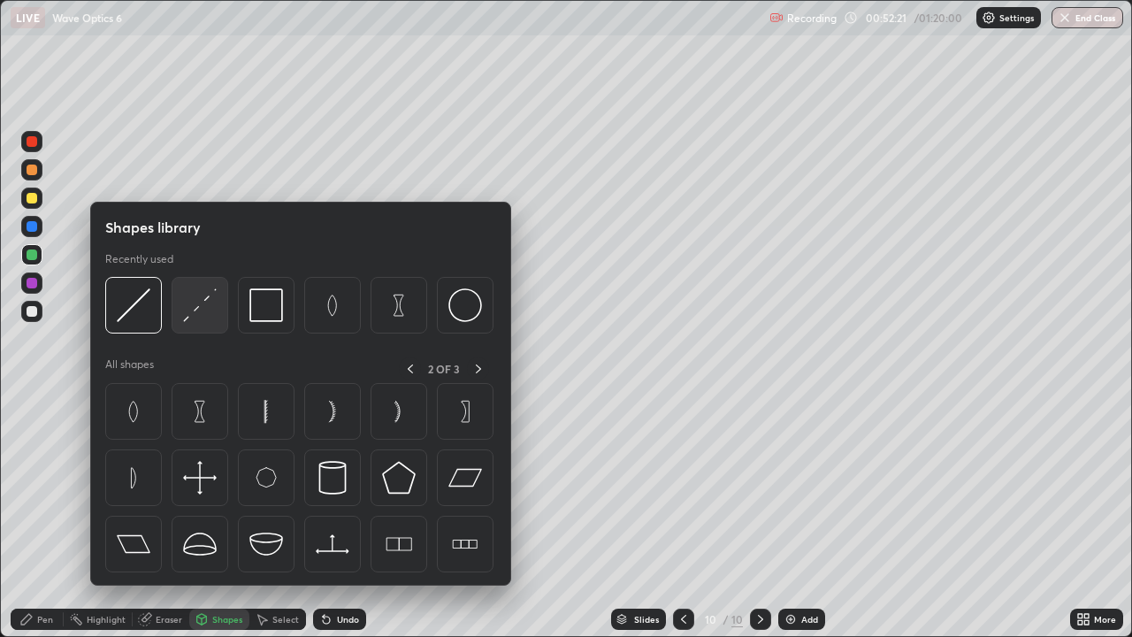
click at [195, 317] on img at bounding box center [200, 305] width 34 height 34
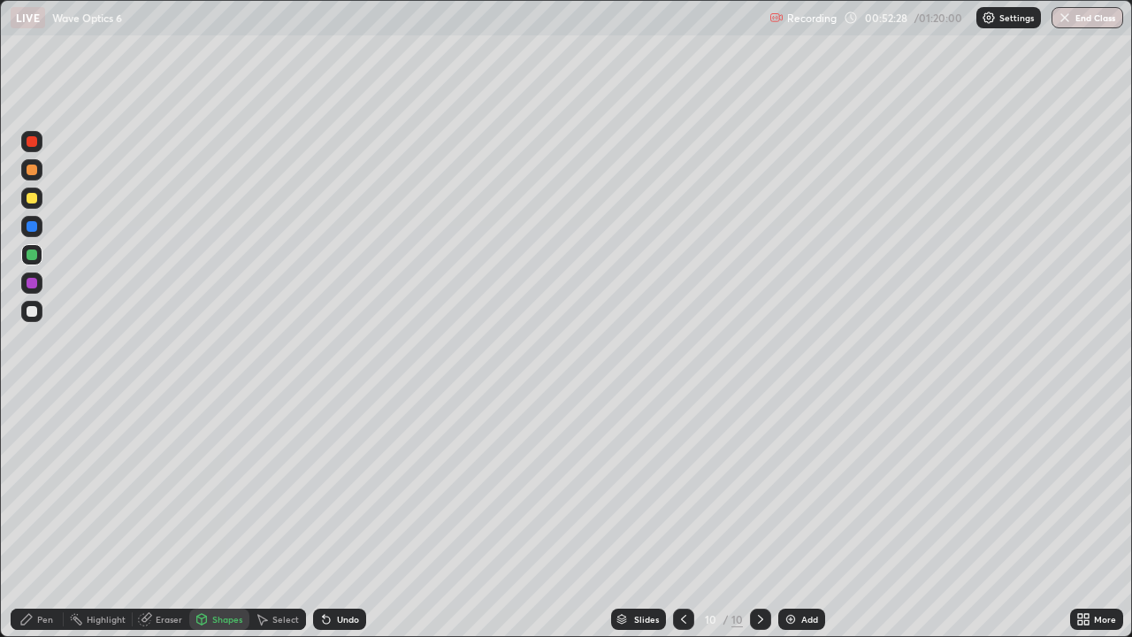
click at [31, 517] on icon at bounding box center [26, 619] width 14 height 14
click at [347, 517] on div "Undo" at bounding box center [348, 619] width 22 height 9
click at [350, 517] on div "Undo" at bounding box center [348, 619] width 22 height 9
click at [220, 517] on div "Shapes" at bounding box center [227, 619] width 30 height 9
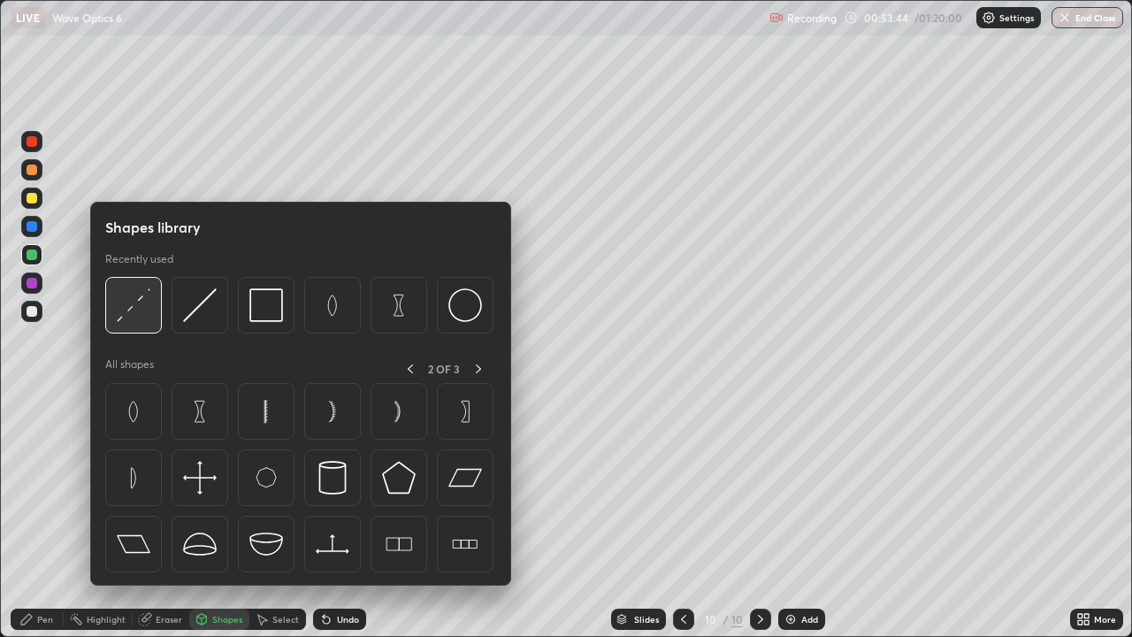
click at [134, 310] on img at bounding box center [134, 305] width 34 height 34
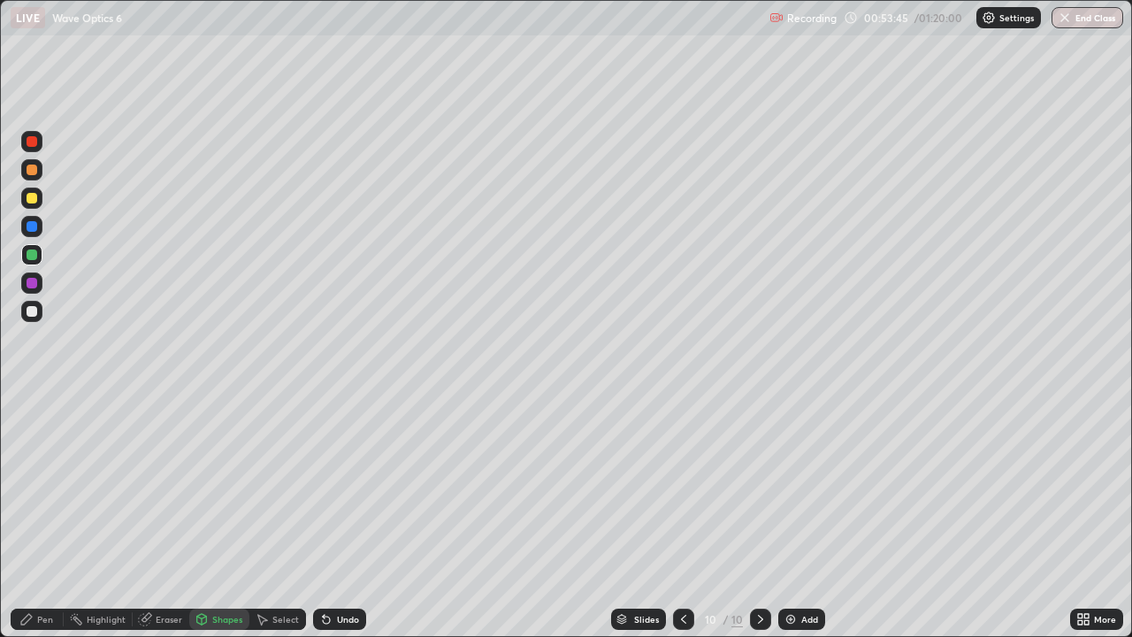
click at [32, 201] on div at bounding box center [32, 198] width 11 height 11
click at [210, 517] on div "Shapes" at bounding box center [219, 619] width 60 height 21
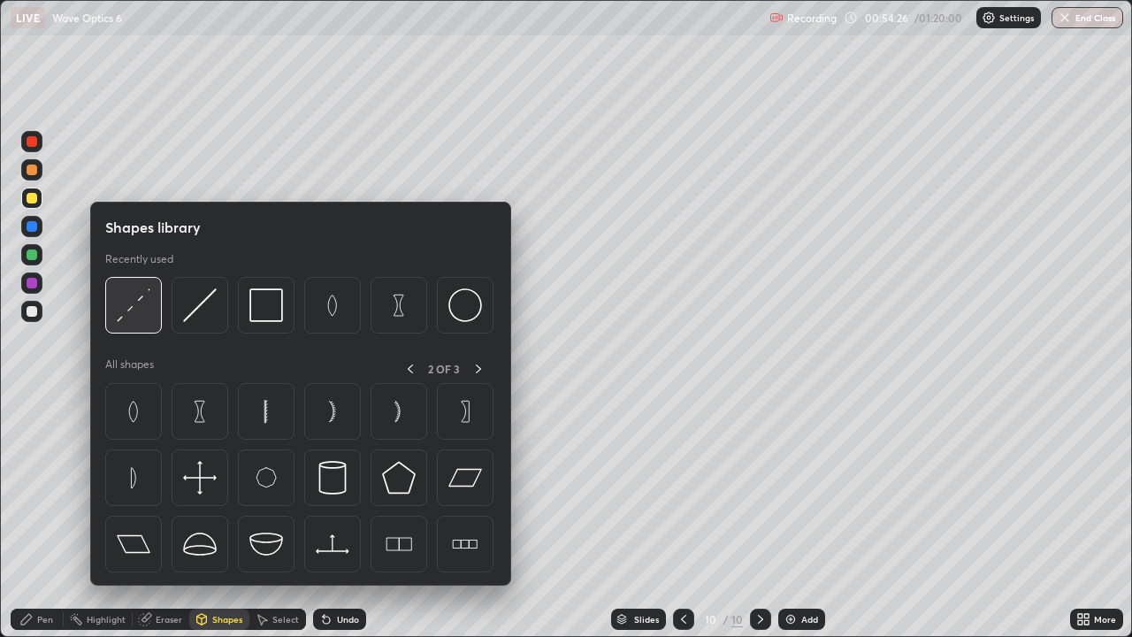
click at [138, 317] on img at bounding box center [134, 305] width 34 height 34
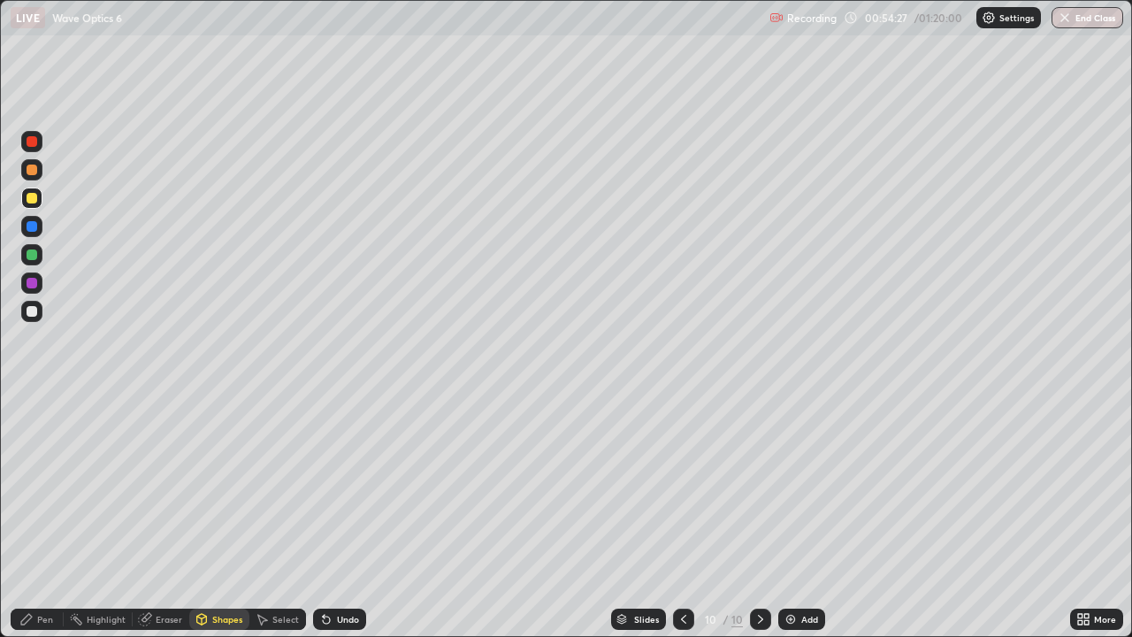
click at [27, 227] on div at bounding box center [32, 226] width 11 height 11
click at [221, 517] on div "Shapes" at bounding box center [227, 619] width 30 height 9
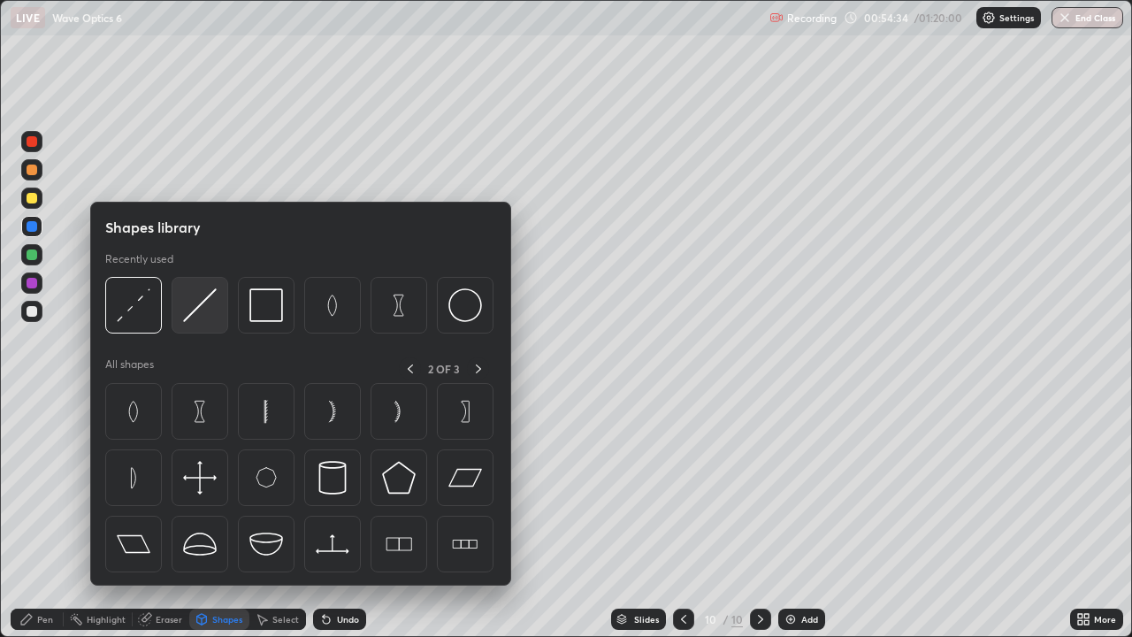
click at [211, 310] on img at bounding box center [200, 305] width 34 height 34
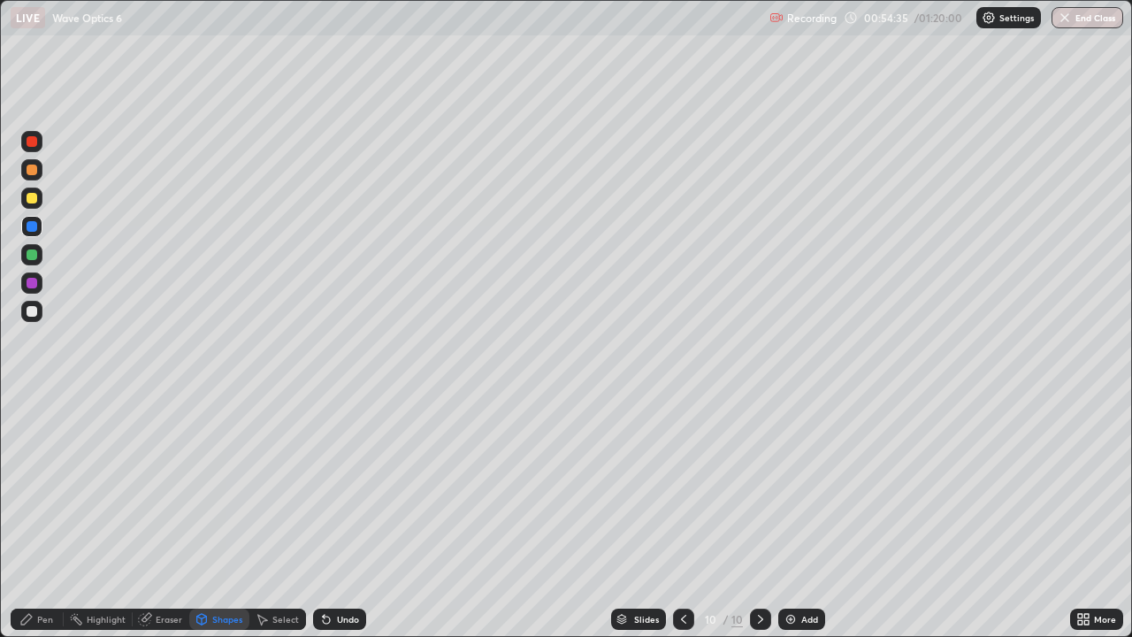
click at [30, 172] on div at bounding box center [32, 170] width 11 height 11
click at [212, 517] on div "Shapes" at bounding box center [227, 619] width 30 height 9
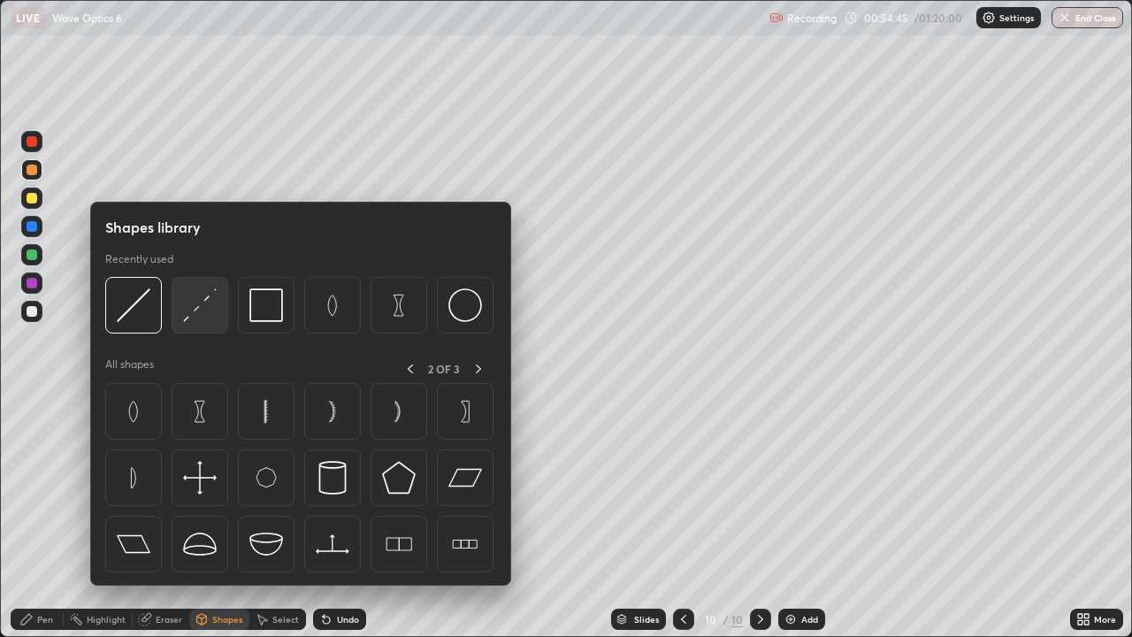
click at [195, 313] on img at bounding box center [200, 305] width 34 height 34
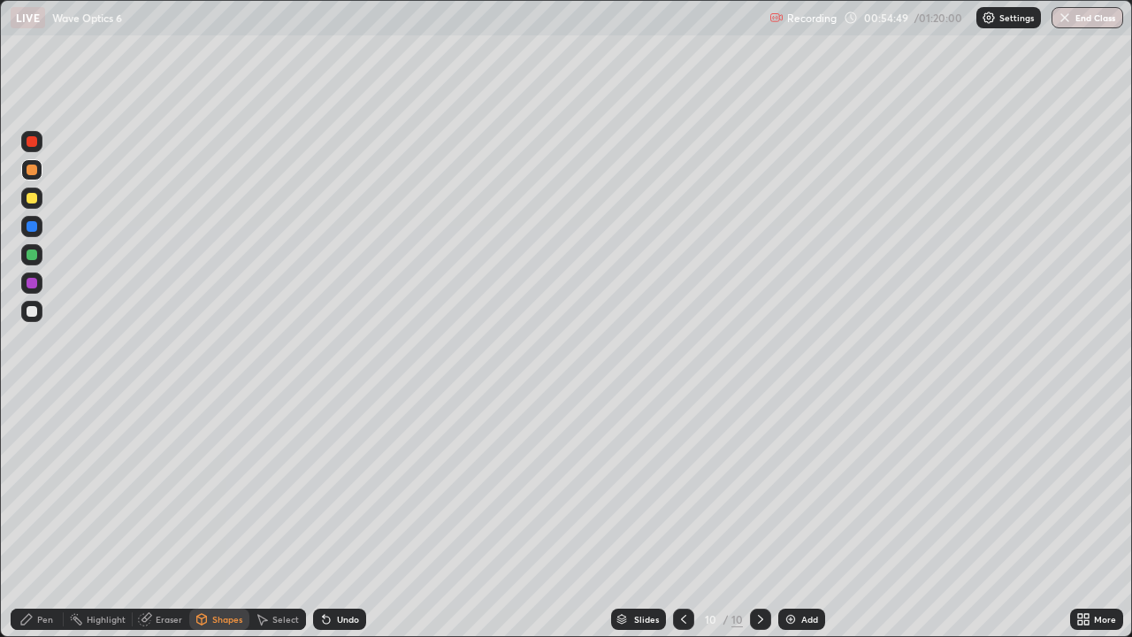
click at [207, 517] on icon at bounding box center [202, 619] width 14 height 14
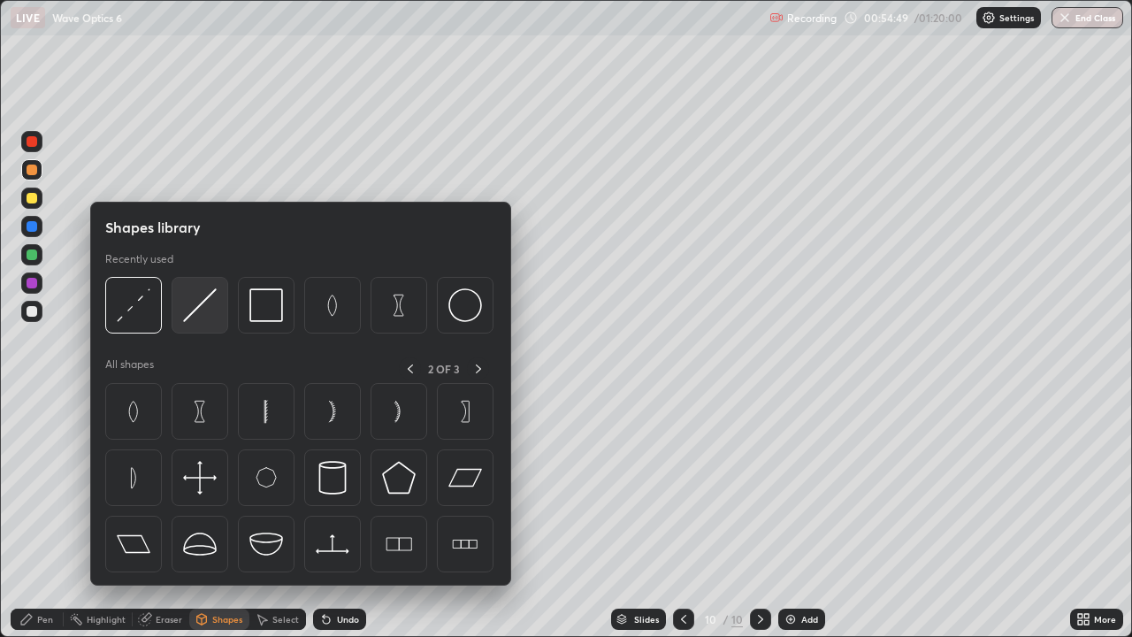
click at [202, 310] on img at bounding box center [200, 305] width 34 height 34
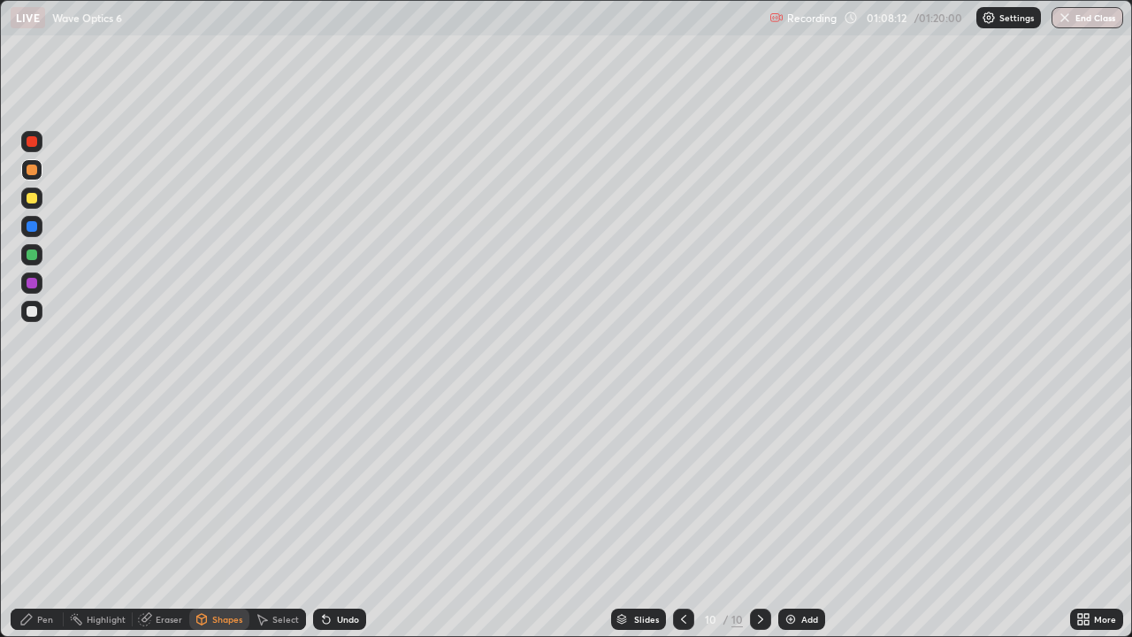
click at [790, 517] on img at bounding box center [791, 619] width 14 height 14
click at [231, 517] on div "Shapes" at bounding box center [227, 619] width 30 height 9
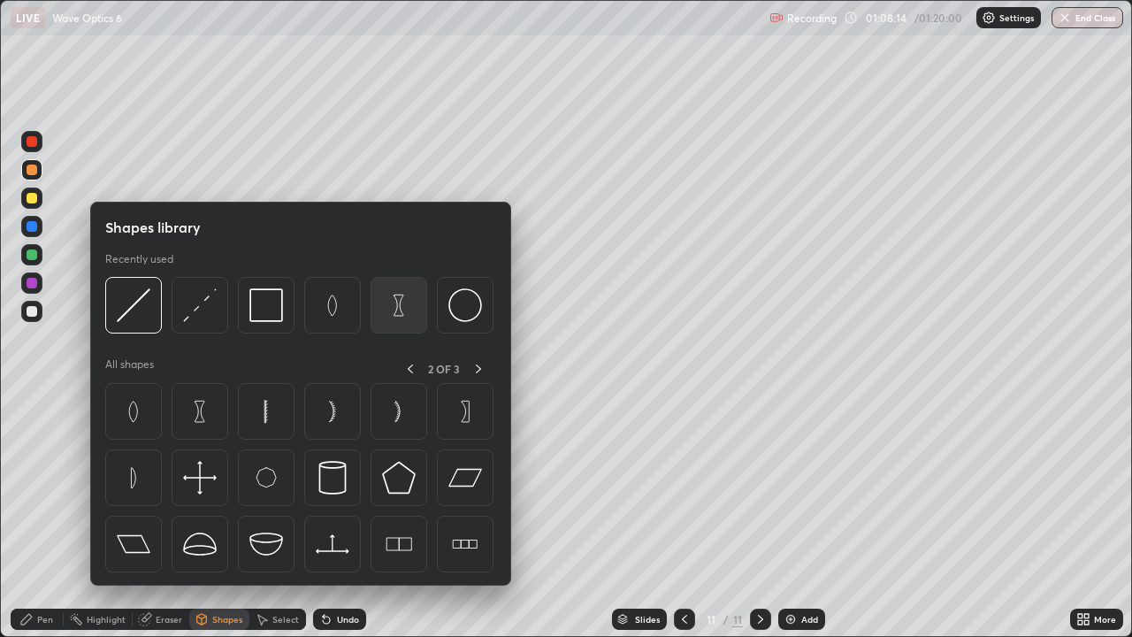
click at [400, 303] on img at bounding box center [399, 305] width 34 height 34
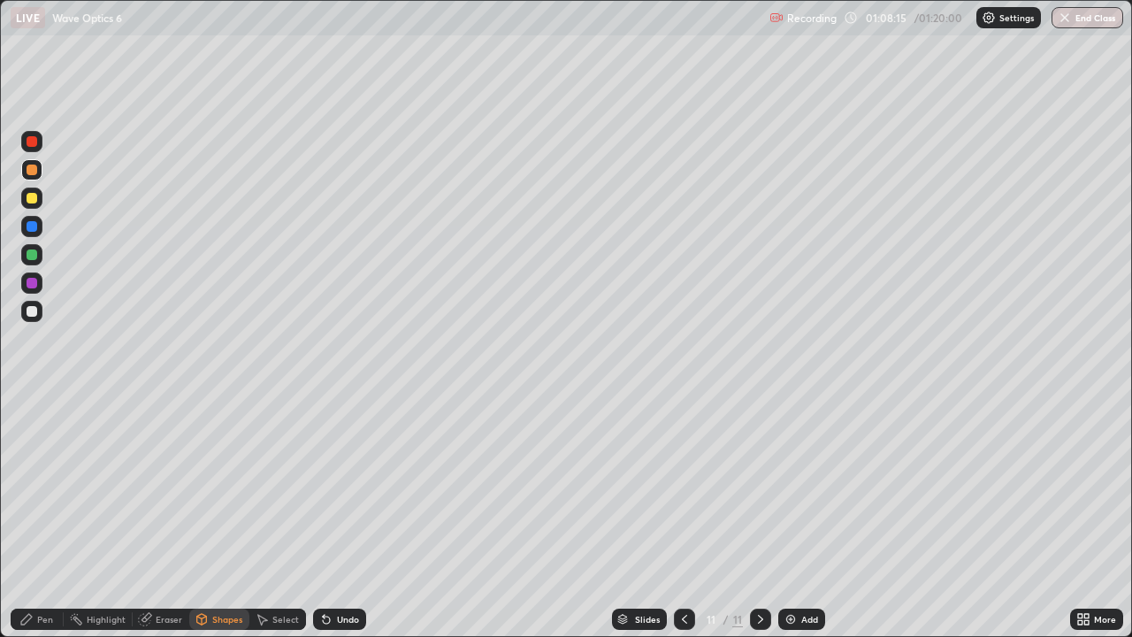
click at [28, 303] on div at bounding box center [31, 311] width 21 height 21
click at [221, 517] on div "Shapes" at bounding box center [227, 619] width 30 height 9
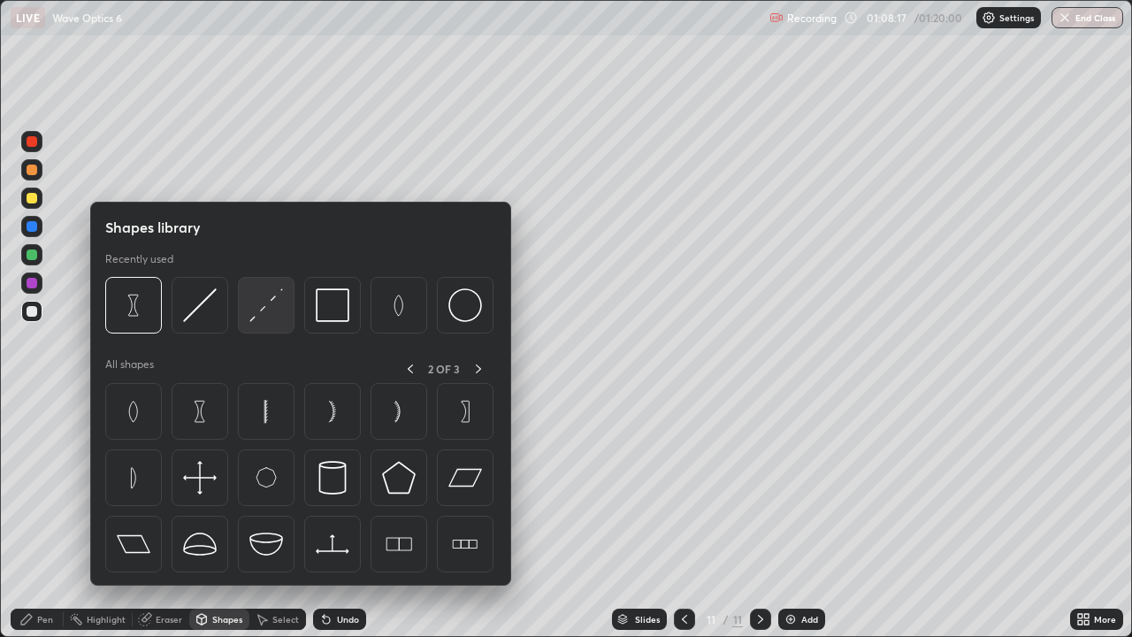
click at [265, 310] on img at bounding box center [266, 305] width 34 height 34
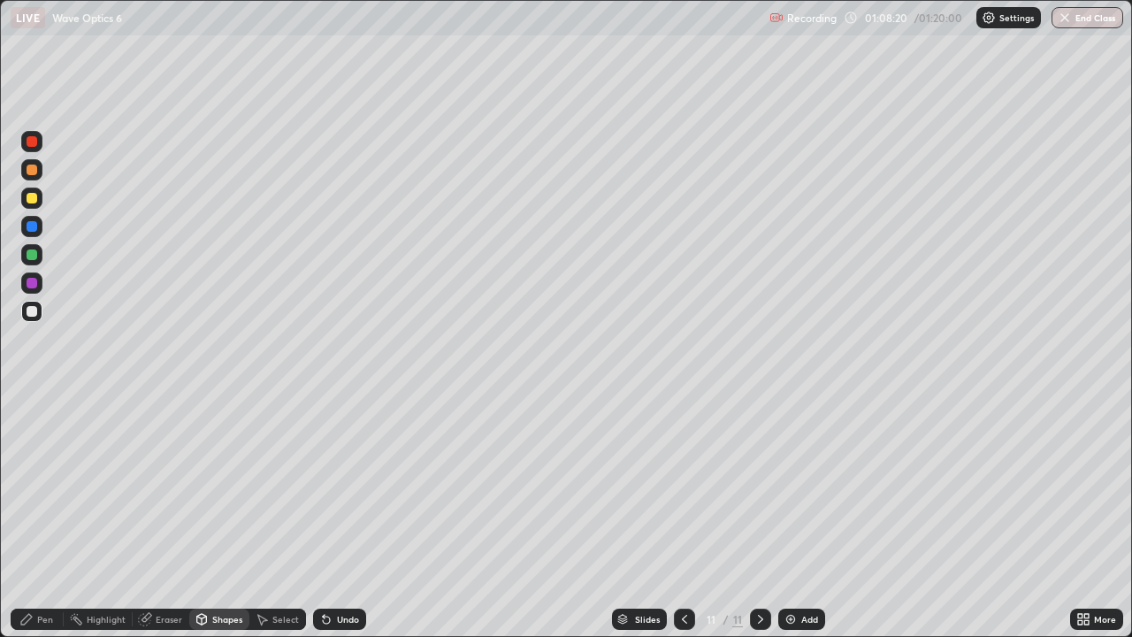
click at [231, 517] on div "Shapes" at bounding box center [227, 619] width 30 height 9
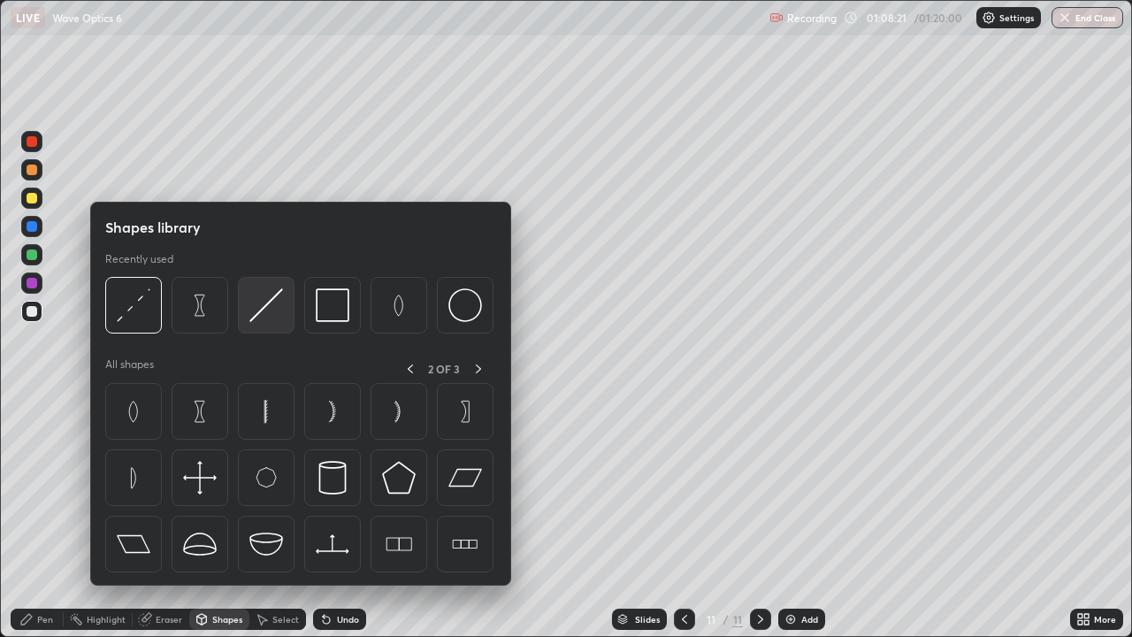
click at [276, 306] on img at bounding box center [266, 305] width 34 height 34
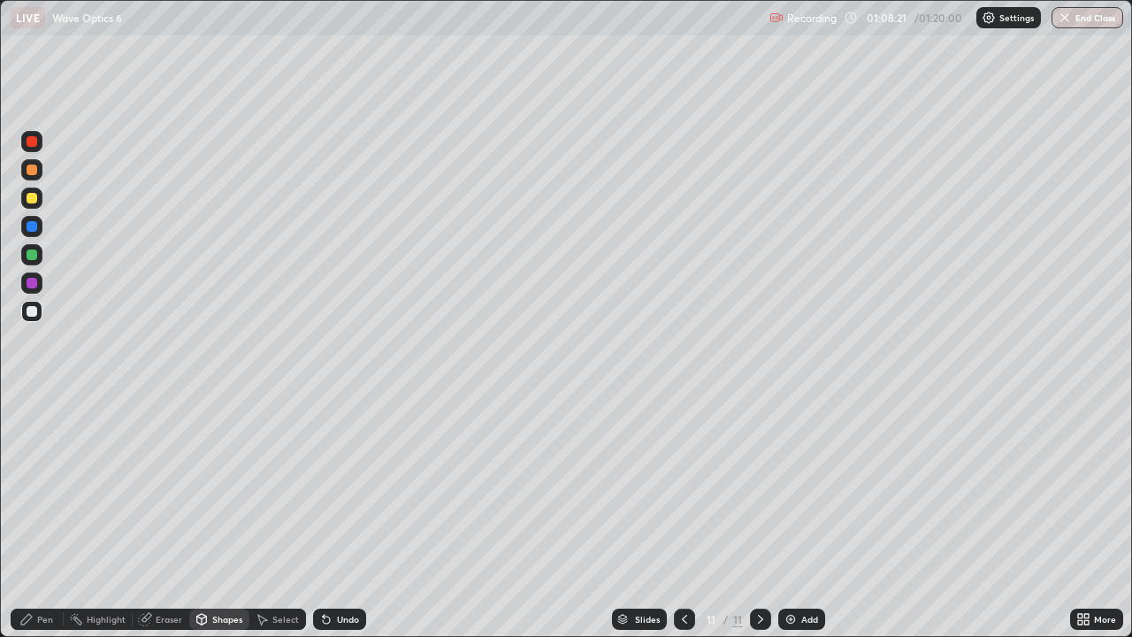
click at [34, 199] on div at bounding box center [32, 198] width 11 height 11
click at [159, 517] on div "Eraser" at bounding box center [169, 619] width 27 height 9
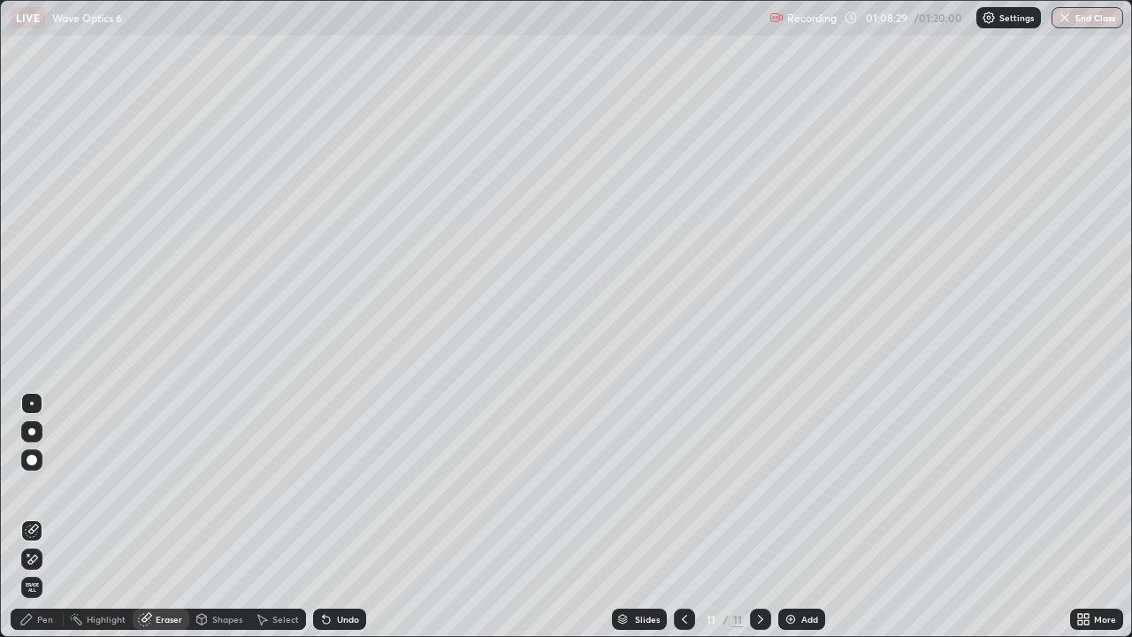
click at [216, 517] on div "Shapes" at bounding box center [227, 619] width 30 height 9
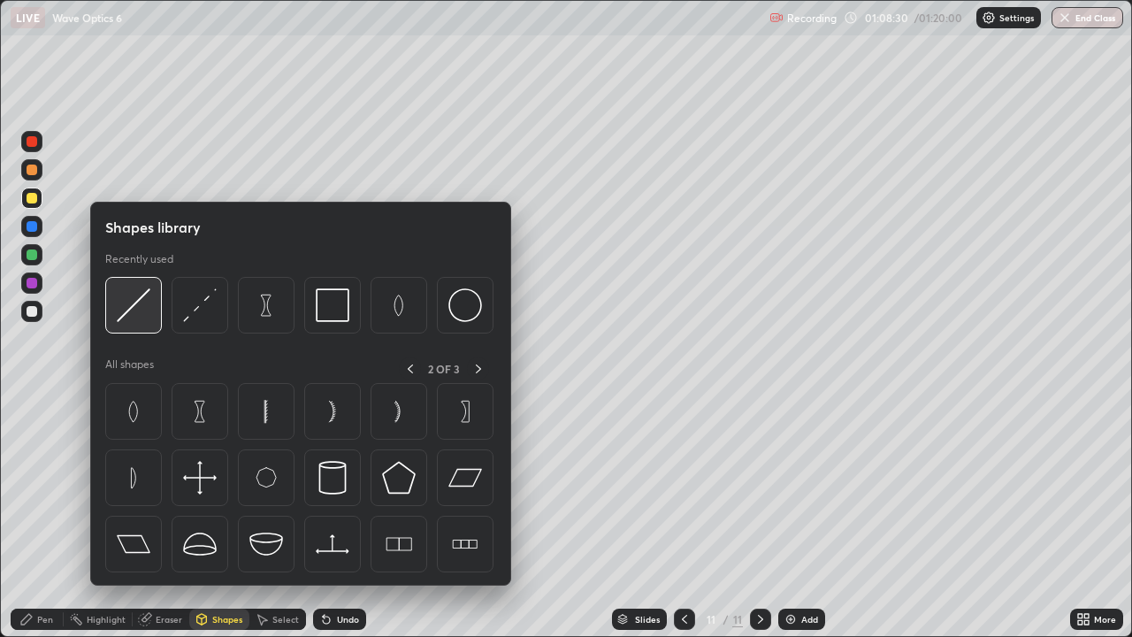
click at [144, 310] on img at bounding box center [134, 305] width 34 height 34
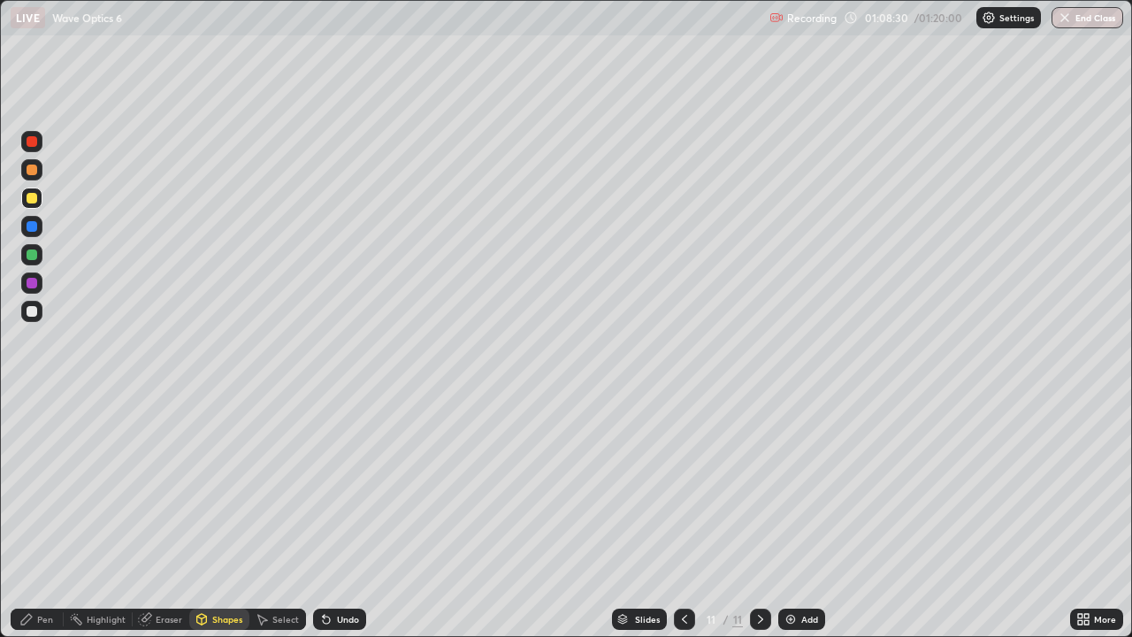
click at [32, 254] on div at bounding box center [32, 254] width 11 height 11
click at [214, 517] on div "Shapes" at bounding box center [227, 619] width 30 height 9
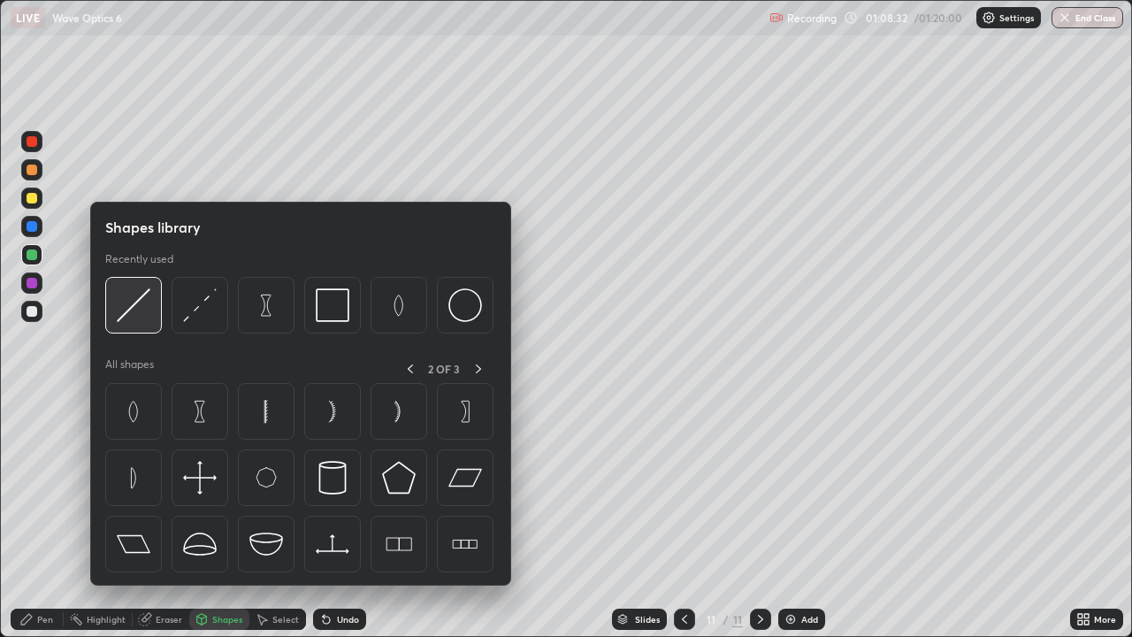
click at [134, 304] on img at bounding box center [134, 305] width 34 height 34
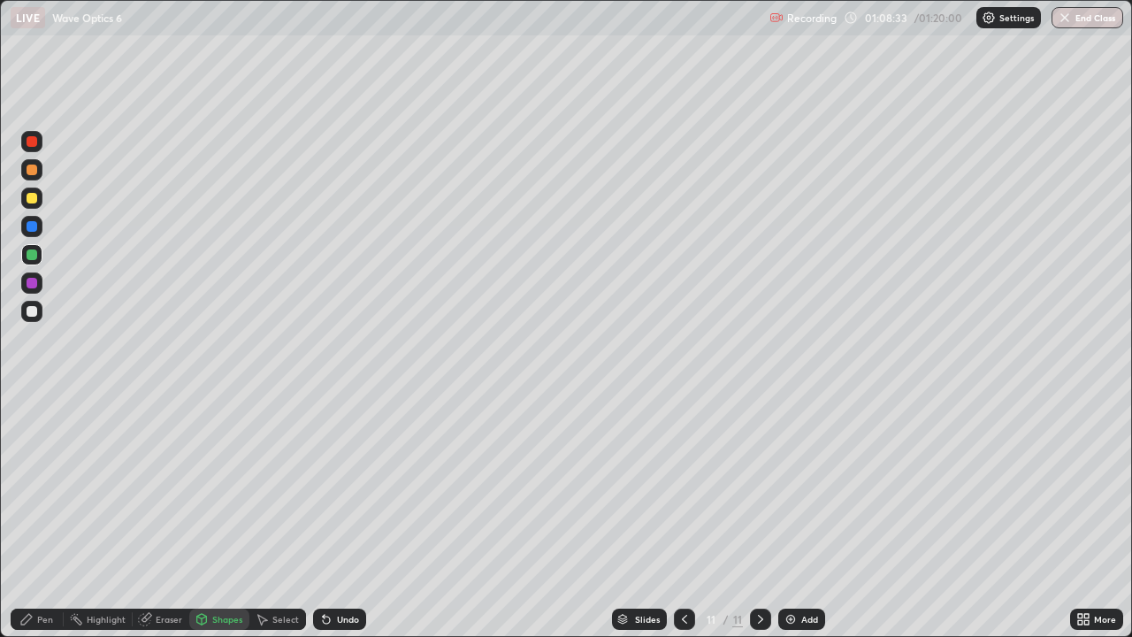
click at [35, 196] on div at bounding box center [32, 198] width 11 height 11
click at [29, 517] on icon at bounding box center [26, 619] width 14 height 14
click at [29, 311] on div at bounding box center [32, 311] width 11 height 11
click at [1079, 16] on button "End Class" at bounding box center [1088, 17] width 72 height 21
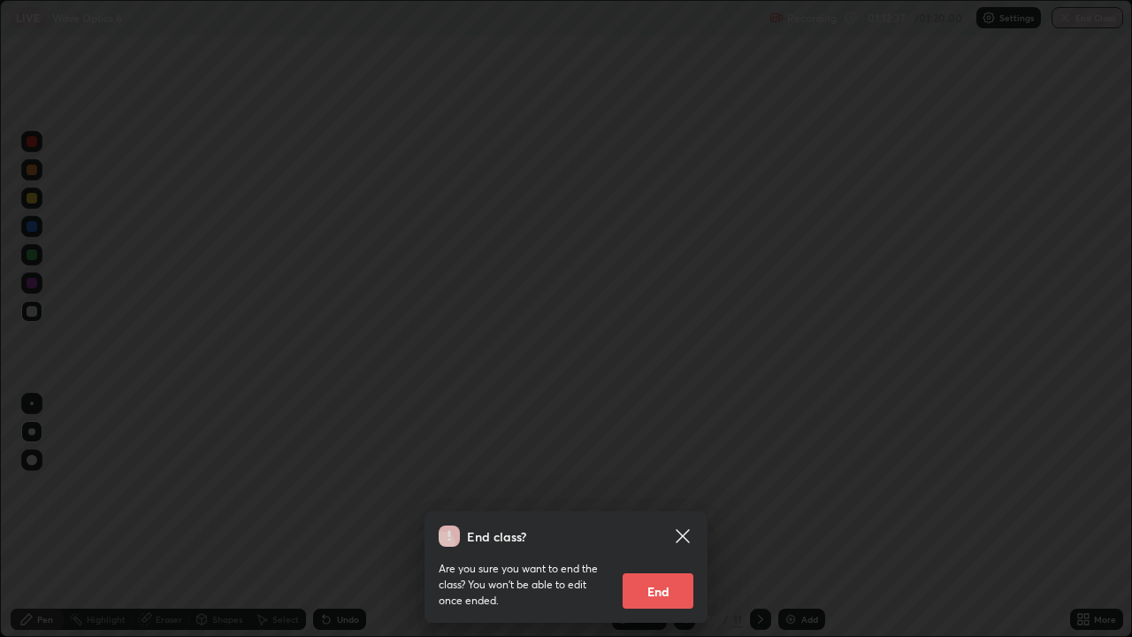
click at [678, 517] on button "End" at bounding box center [658, 590] width 71 height 35
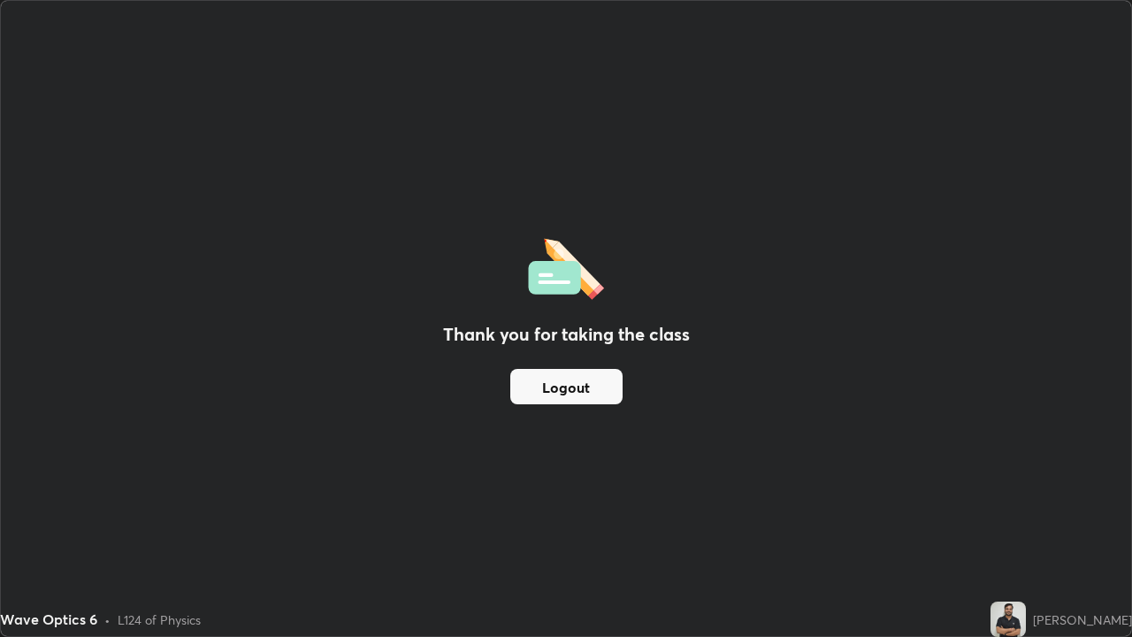
click at [602, 380] on button "Logout" at bounding box center [566, 386] width 112 height 35
